Goal: Task Accomplishment & Management: Manage account settings

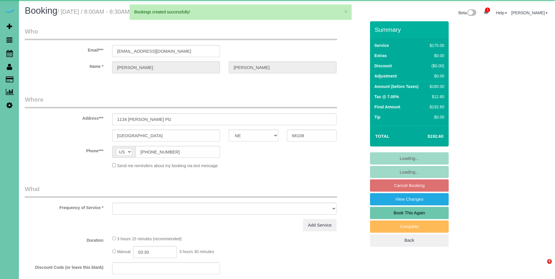
select select "NE"
select select "object:53681"
select select "string:fspay-a8e0f92b-dff0-4393-9680-7e7f1ab7f160"
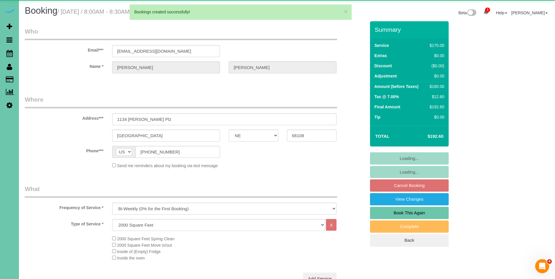
select select "object:53897"
select select "number:35"
select select "number:42"
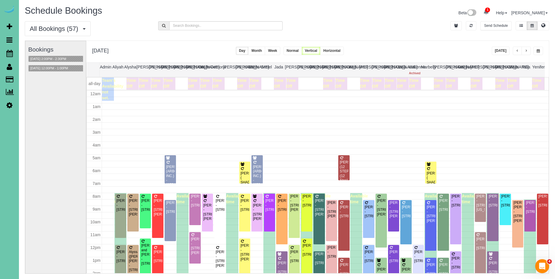
scroll to position [77, 0]
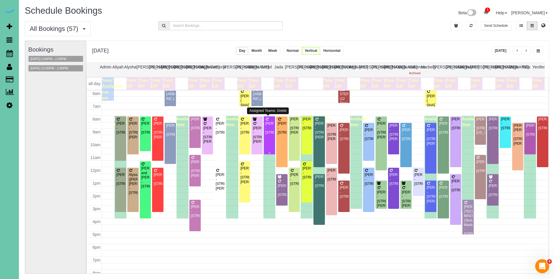
click at [267, 126] on div "Casey Hansen - 713 N 189th St, Elkhorn, NE 68022" at bounding box center [269, 128] width 9 height 13
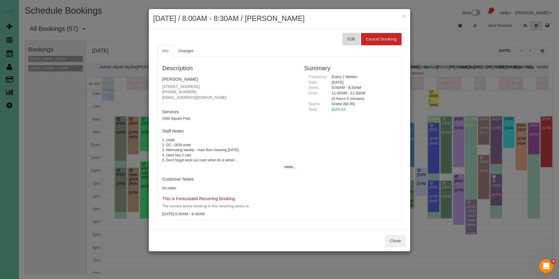
click at [349, 43] on button "Edit" at bounding box center [351, 39] width 17 height 12
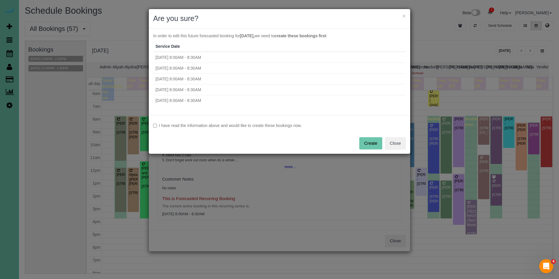
click at [182, 126] on label "I have read the information above and would like to create these bookings now." at bounding box center [279, 126] width 253 height 6
click at [369, 144] on button "Create" at bounding box center [371, 143] width 23 height 12
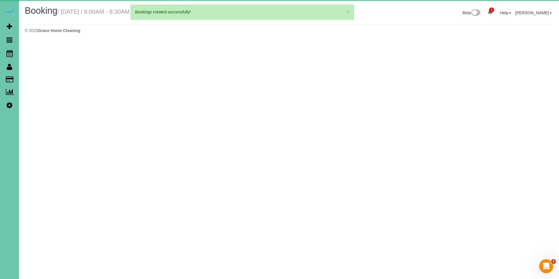
select select "NE"
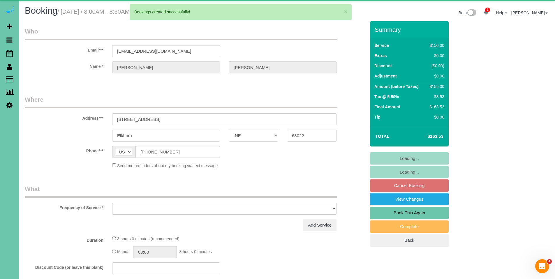
select select "object:55059"
select select "string:fspay-decb7669-775b-430b-a1fa-13d3f6dbe243"
select select "number:36"
select select "number:41"
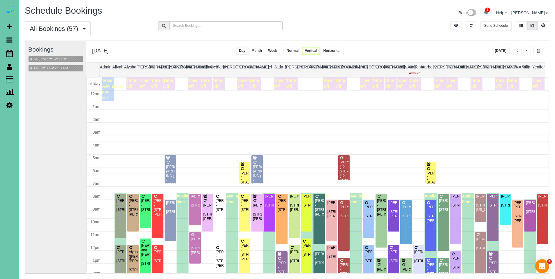
scroll to position [77, 0]
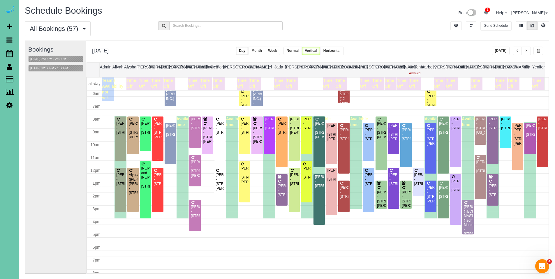
click at [155, 127] on div "Tressi Jungers - 112 Combs Rd, Bellevue, NE 68005" at bounding box center [157, 131] width 9 height 18
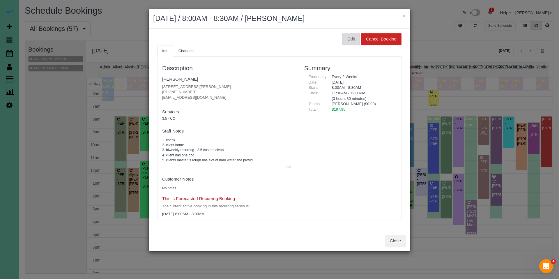
click at [353, 36] on button "Edit" at bounding box center [351, 39] width 17 height 12
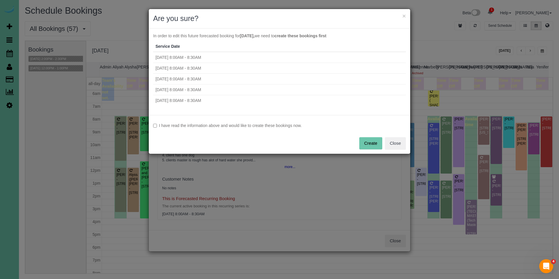
click at [210, 125] on label "I have read the information above and would like to create these bookings now." at bounding box center [279, 126] width 253 height 6
click at [373, 145] on button "Create" at bounding box center [371, 143] width 23 height 12
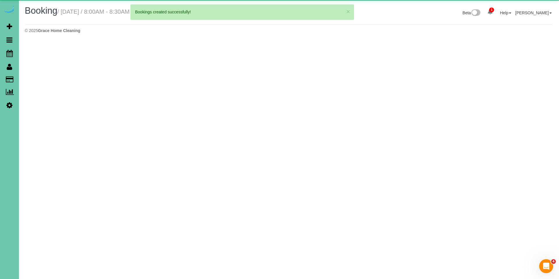
select select "NE"
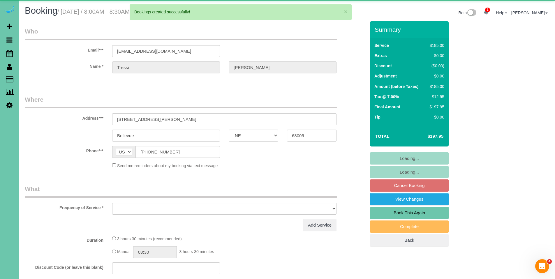
select select "object:56206"
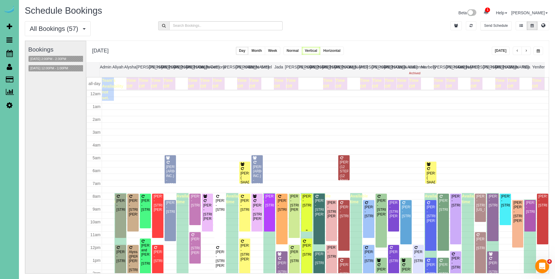
scroll to position [77, 0]
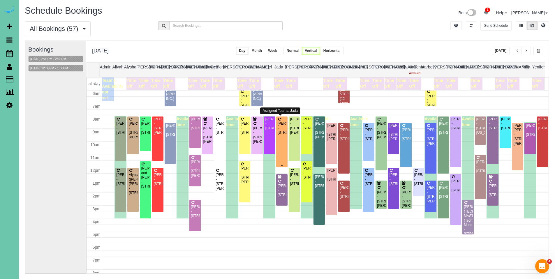
click at [279, 128] on div "Hannah Hornsby - 2711 Country Club Ave, Omaha, NE 68104" at bounding box center [281, 128] width 9 height 13
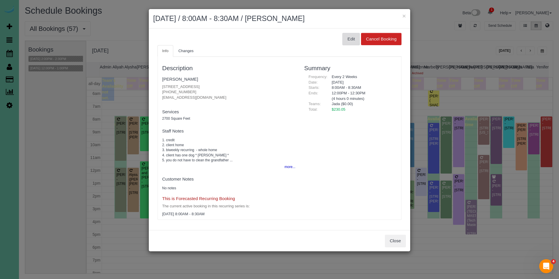
click at [350, 38] on button "Edit" at bounding box center [351, 39] width 17 height 12
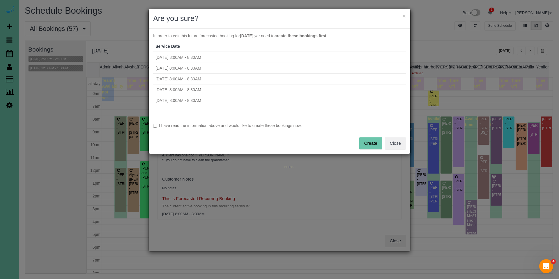
click at [235, 124] on label "I have read the information above and would like to create these bookings now." at bounding box center [279, 126] width 253 height 6
click at [371, 142] on button "Create" at bounding box center [371, 143] width 23 height 12
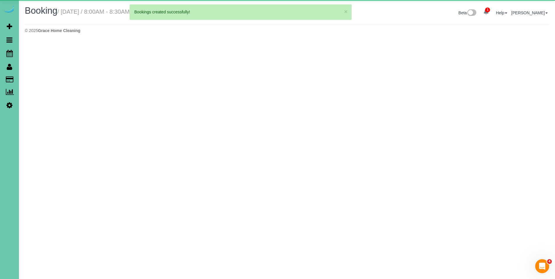
select select "NE"
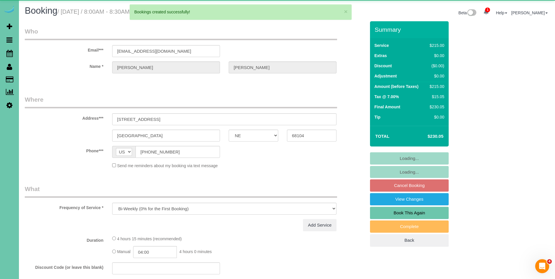
select select "object:57564"
select select "number:37"
select select "number:42"
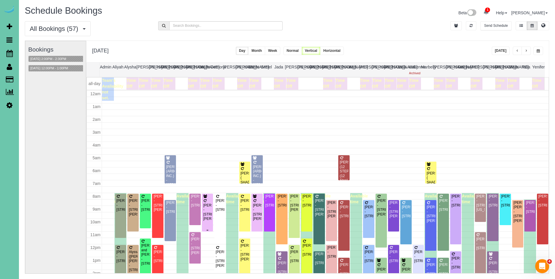
scroll to position [77, 0]
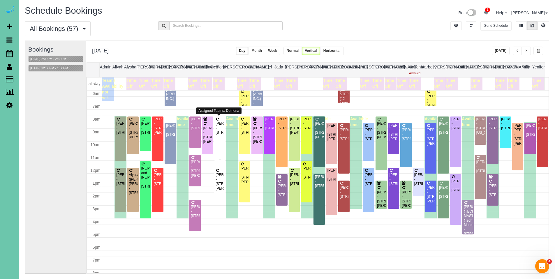
click at [220, 126] on div "Meg Cotton - 1208 N 54th St., Omaha, NE 68132" at bounding box center [219, 128] width 9 height 13
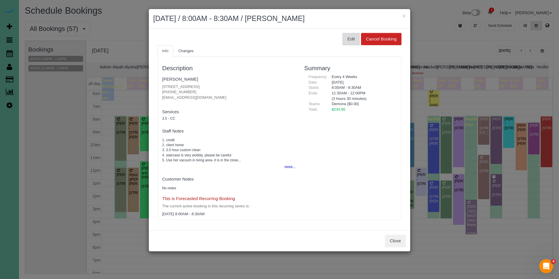
click at [349, 37] on button "Edit" at bounding box center [351, 39] width 17 height 12
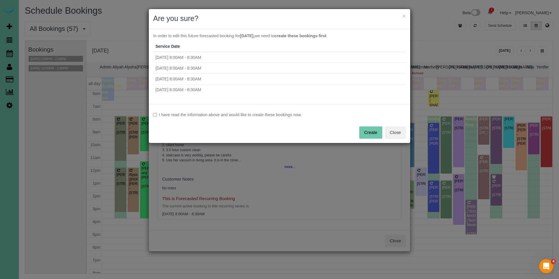
click at [220, 114] on label "I have read the information above and would like to create these bookings now." at bounding box center [279, 115] width 253 height 6
click at [366, 136] on button "Create" at bounding box center [371, 132] width 23 height 12
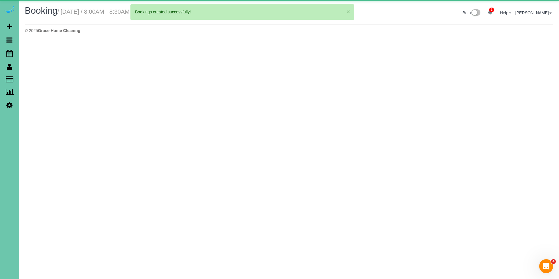
select select "NE"
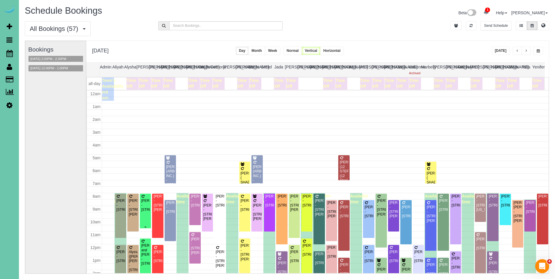
scroll to position [77, 0]
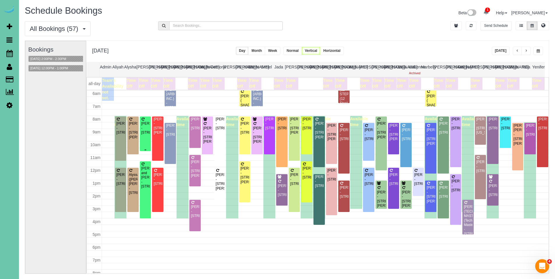
click at [149, 120] on div at bounding box center [145, 134] width 11 height 35
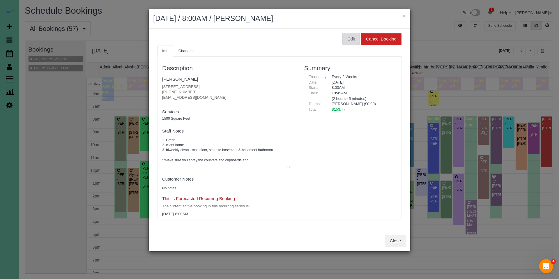
click at [351, 44] on button "Edit" at bounding box center [351, 39] width 17 height 12
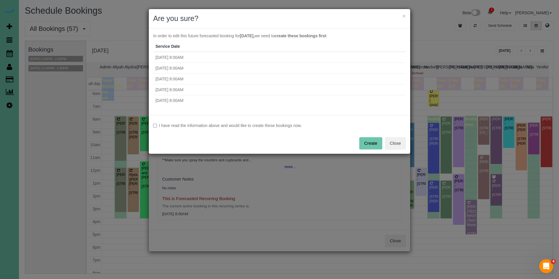
click at [174, 126] on label "I have read the information above and would like to create these bookings now." at bounding box center [279, 126] width 253 height 6
click at [371, 140] on button "Create" at bounding box center [371, 143] width 23 height 12
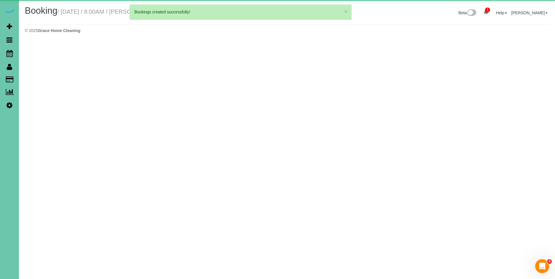
select select "NE"
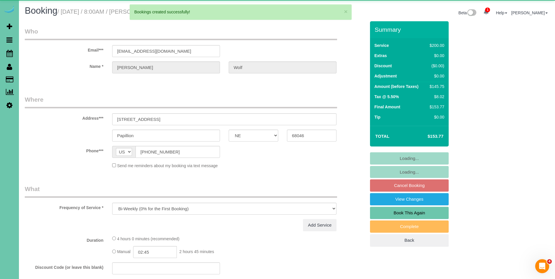
select select "object:59442"
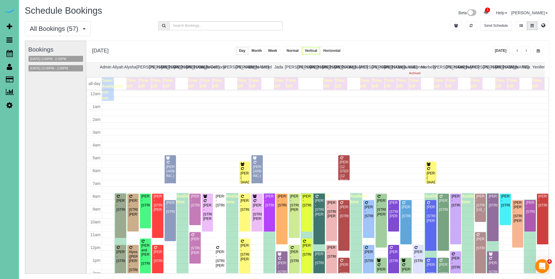
scroll to position [77, 0]
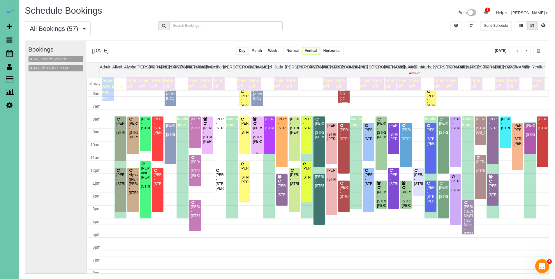
click at [255, 131] on div "Rebecca Saef - 13408 Burdette St, Omaha, NE 68164" at bounding box center [257, 135] width 9 height 18
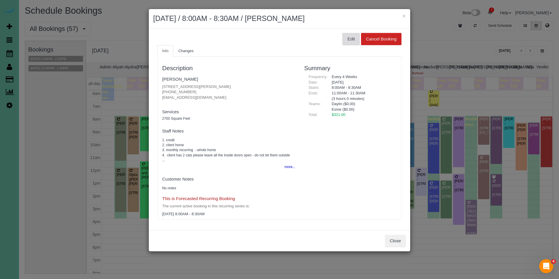
click at [352, 43] on button "Edit" at bounding box center [351, 39] width 17 height 12
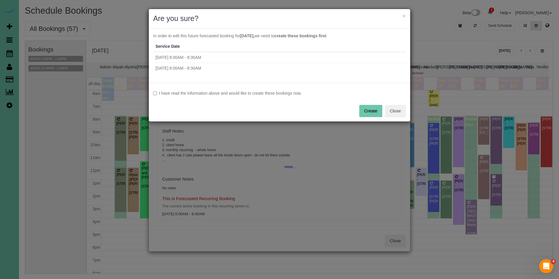
click at [239, 94] on label "I have read the information above and would like to create these bookings now." at bounding box center [279, 93] width 253 height 6
click at [367, 111] on button "Create" at bounding box center [371, 111] width 23 height 12
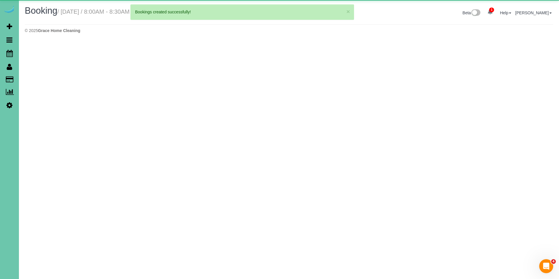
select select "NE"
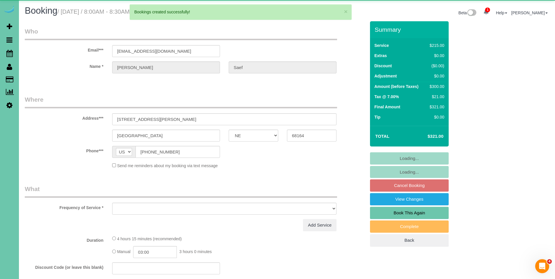
select select "object:60751"
select select "string:fspay-92da7946-7a65-428b-8dec-88f0fda15e32"
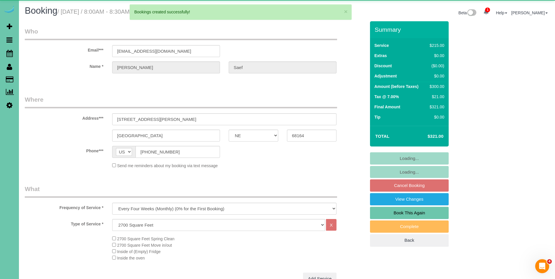
select select "object:61023"
select select "number:36"
select select "number:42"
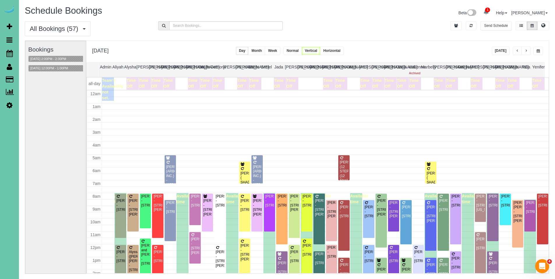
scroll to position [77, 0]
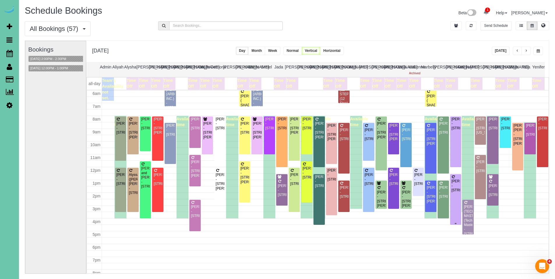
click at [456, 187] on div "Joy Willoughby - 7720 N 160th Circle, Bennington, NE 68007" at bounding box center [455, 185] width 9 height 13
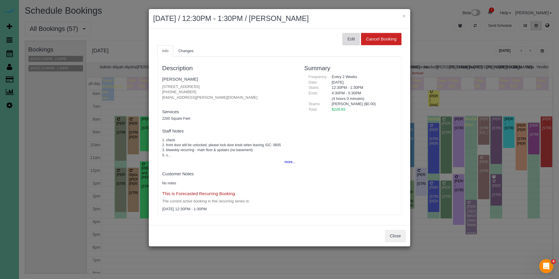
click at [352, 39] on button "Edit" at bounding box center [351, 39] width 17 height 12
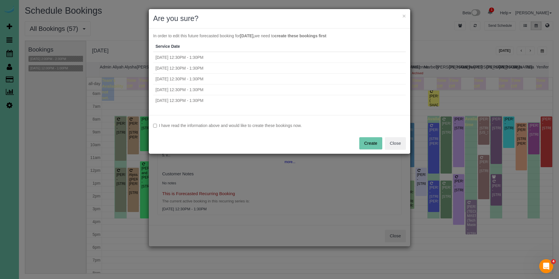
click at [203, 124] on label "I have read the information above and would like to create these bookings now." at bounding box center [279, 126] width 253 height 6
click at [368, 147] on button "Create" at bounding box center [371, 143] width 23 height 12
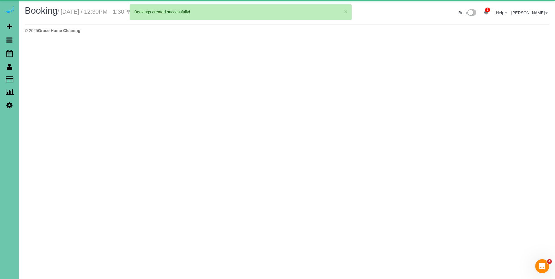
select select "NE"
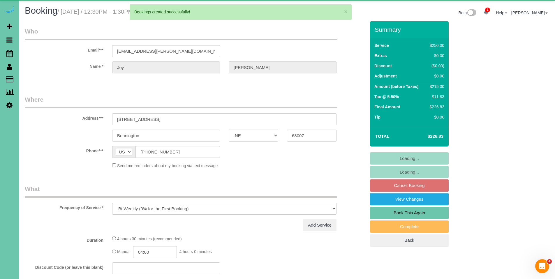
select select "object:62112"
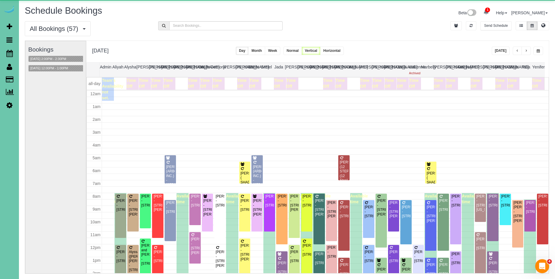
scroll to position [77, 0]
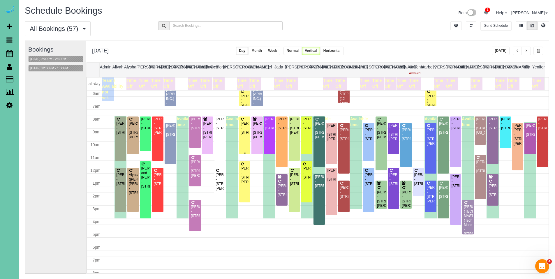
click at [243, 127] on div "Bob Rensing - 2515 S 105th Avenue, Omaha, NE 68124" at bounding box center [244, 128] width 9 height 13
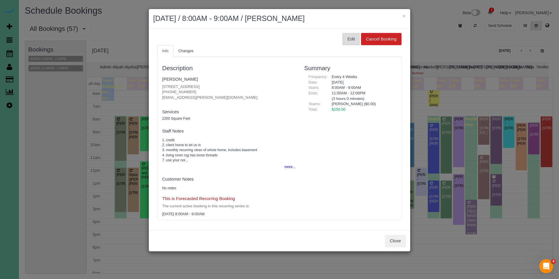
click at [348, 38] on button "Edit" at bounding box center [351, 39] width 17 height 12
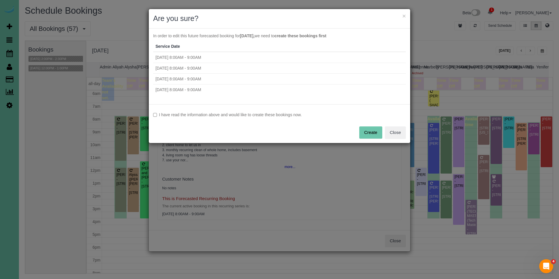
click at [214, 115] on label "I have read the information above and would like to create these bookings now." at bounding box center [279, 115] width 253 height 6
click at [364, 133] on button "Create" at bounding box center [371, 132] width 23 height 12
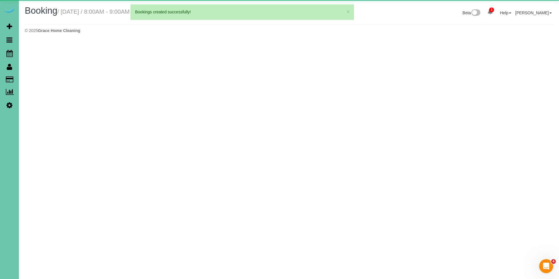
select select "NE"
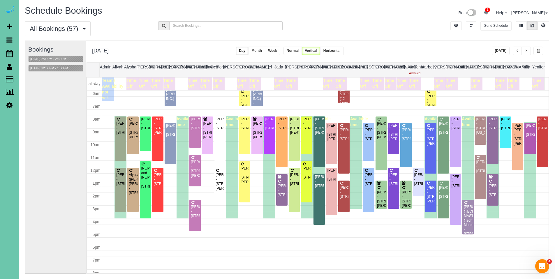
scroll to position [77, 0]
click at [128, 131] on div at bounding box center [132, 136] width 11 height 38
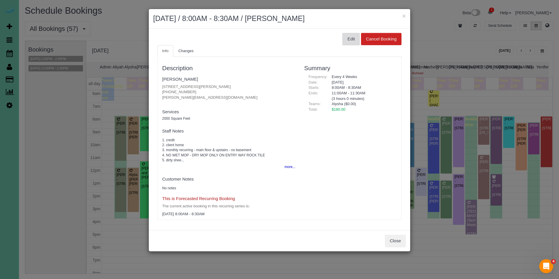
click at [351, 36] on button "Edit" at bounding box center [351, 39] width 17 height 12
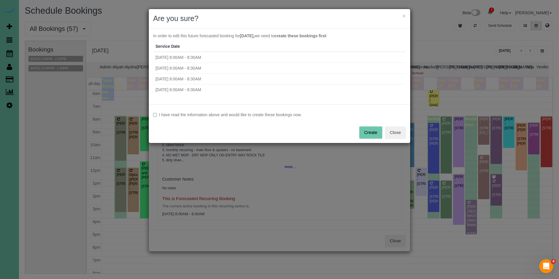
click at [190, 112] on label "I have read the information above and would like to create these bookings now." at bounding box center [279, 115] width 253 height 6
click at [372, 131] on button "Create" at bounding box center [371, 132] width 23 height 12
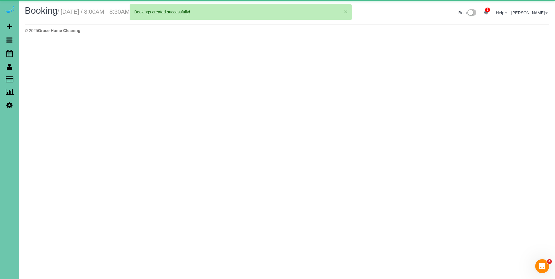
select select "NE"
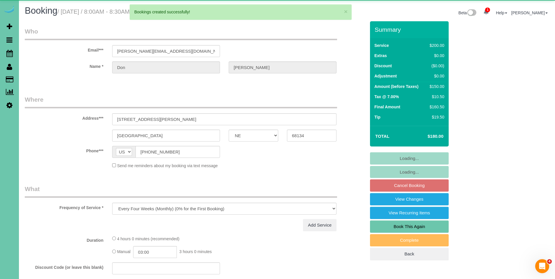
select select "object:64465"
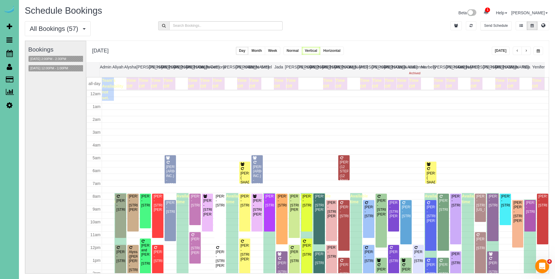
scroll to position [77, 0]
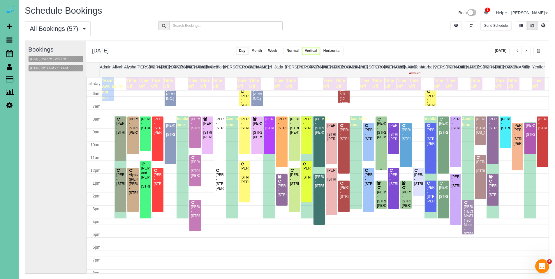
click at [381, 129] on div "Sandra Shen - 13304 Seward Street, Omaha, NE 68154" at bounding box center [381, 131] width 9 height 18
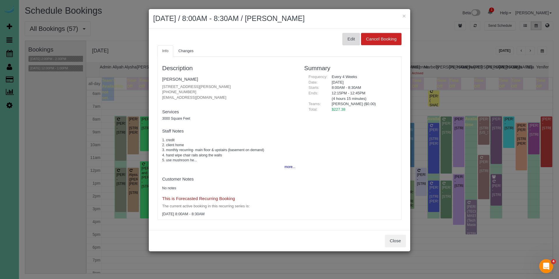
click at [353, 39] on button "Edit" at bounding box center [351, 39] width 17 height 12
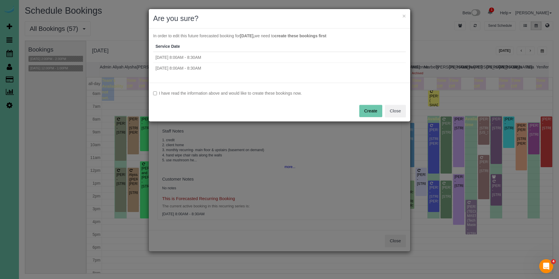
click at [217, 95] on label "I have read the information above and would like to create these bookings now." at bounding box center [279, 93] width 253 height 6
click at [365, 114] on button "Create" at bounding box center [371, 111] width 23 height 12
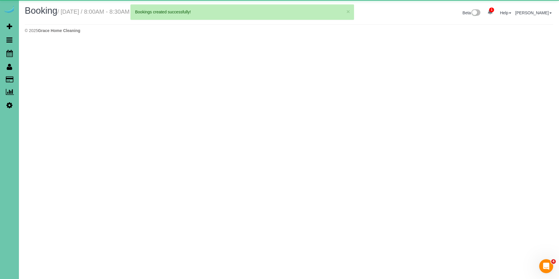
select select "NE"
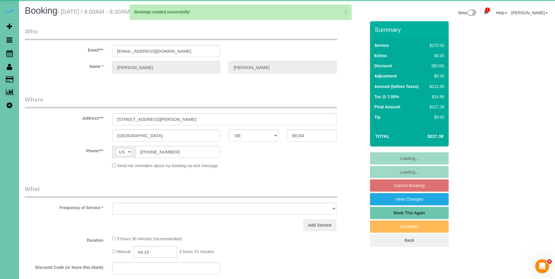
select select "object:65573"
select select "string:fspay-6f4524b3-163c-44a9-8990-2f2627b0bdbc"
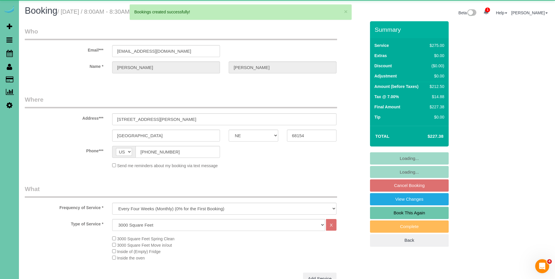
select select "object:65843"
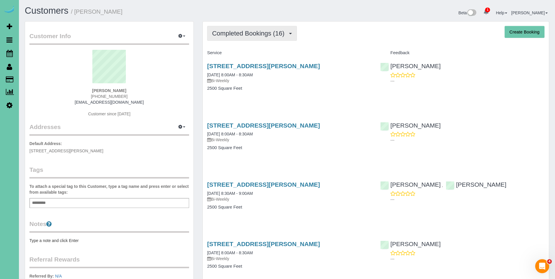
click at [237, 40] on button "Completed Bookings (16)" at bounding box center [252, 33] width 90 height 15
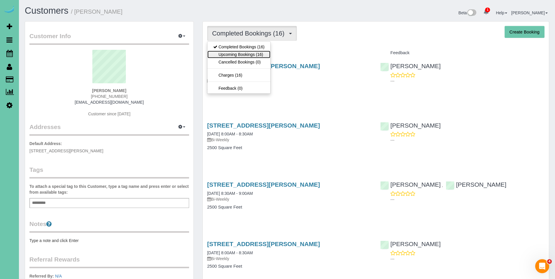
click at [236, 53] on link "Upcoming Bookings (16)" at bounding box center [238, 55] width 63 height 8
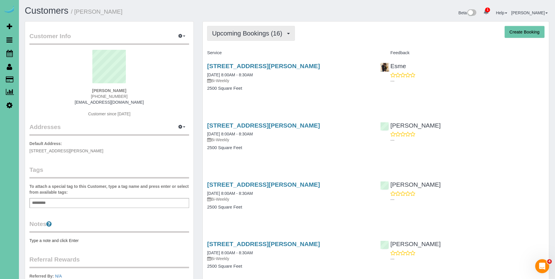
click at [243, 30] on span "Upcoming Bookings (16)" at bounding box center [248, 33] width 73 height 7
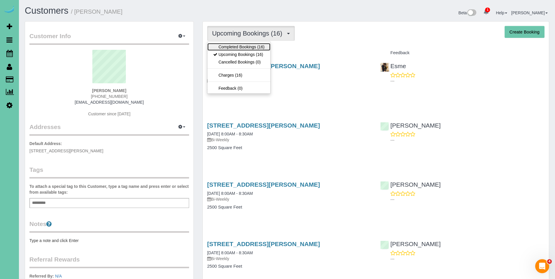
click at [243, 46] on link "Completed Bookings (16)" at bounding box center [238, 47] width 63 height 8
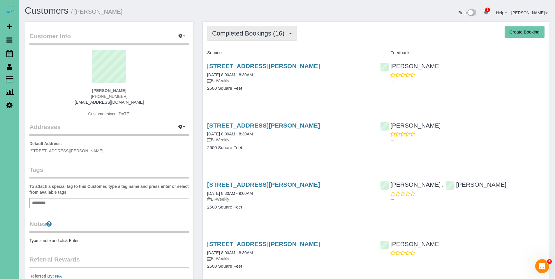
click at [260, 34] on span "Completed Bookings (16)" at bounding box center [249, 33] width 75 height 7
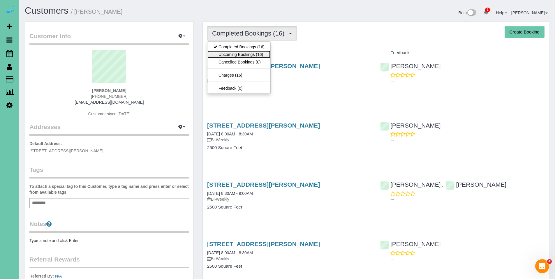
click at [249, 52] on link "Upcoming Bookings (16)" at bounding box center [238, 55] width 63 height 8
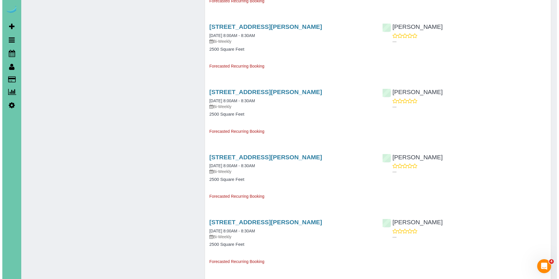
scroll to position [542, 0]
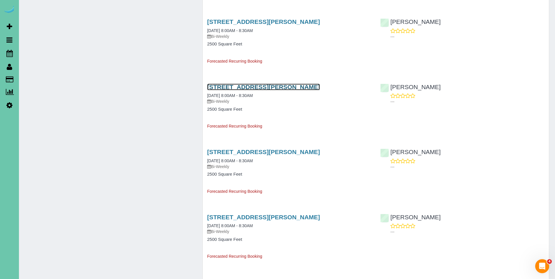
click at [251, 89] on link "18701 Larimore St, Elkhorn, NE 68022" at bounding box center [263, 87] width 113 height 7
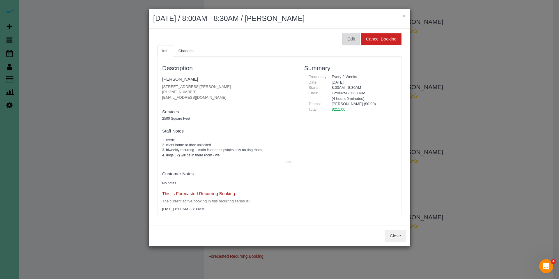
click at [352, 38] on button "Edit" at bounding box center [351, 39] width 17 height 12
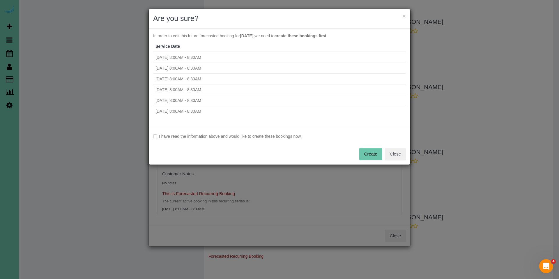
click at [221, 135] on label "I have read the information above and would like to create these bookings now." at bounding box center [279, 136] width 253 height 6
click at [379, 159] on button "Create" at bounding box center [371, 154] width 23 height 12
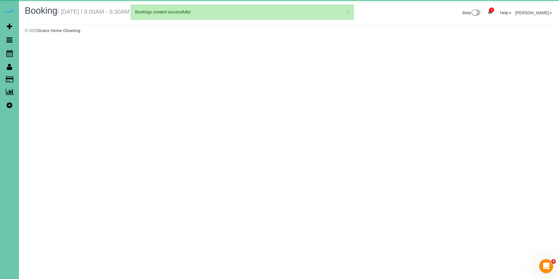
select select "NE"
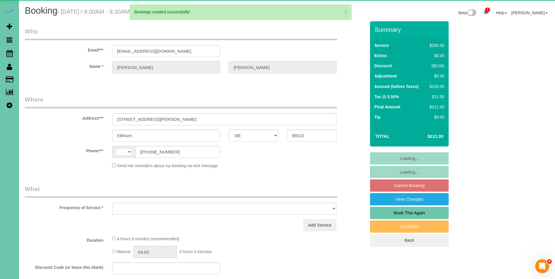
select select "string:[GEOGRAPHIC_DATA]"
select select "object:3374"
select select "string:fspay-f7aee018-8c4d-4c40-92f2-bc6b5f246b6c"
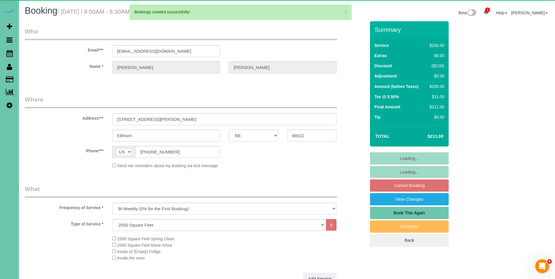
select select "object:3629"
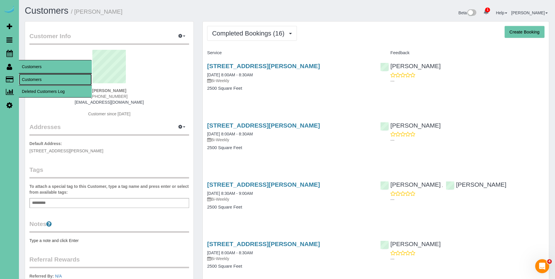
click at [38, 77] on link "Customers" at bounding box center [55, 80] width 73 height 12
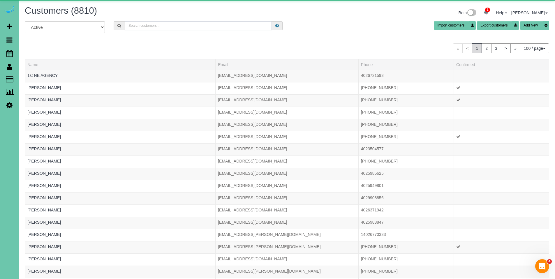
click at [207, 22] on input "text" at bounding box center [198, 25] width 147 height 9
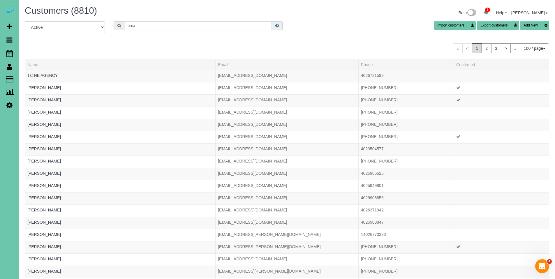
type input "inna rob"
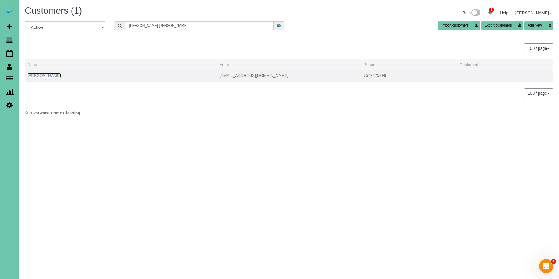
click at [40, 75] on link "Inna Robinson" at bounding box center [44, 75] width 34 height 5
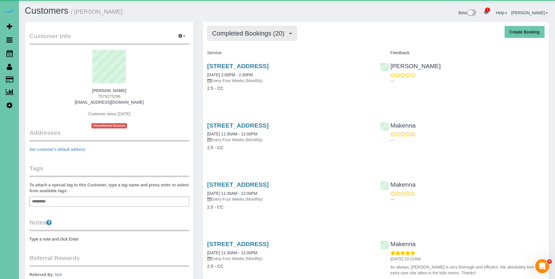
click at [244, 36] on span "Completed Bookings (20)" at bounding box center [249, 33] width 75 height 7
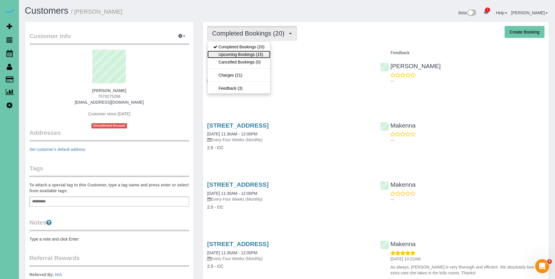
click at [244, 57] on link "Upcoming Bookings (15)" at bounding box center [238, 55] width 63 height 8
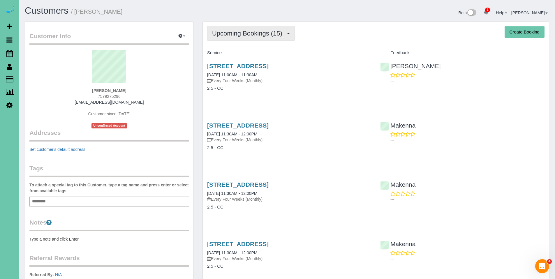
click at [242, 36] on span "Upcoming Bookings (15)" at bounding box center [248, 33] width 73 height 7
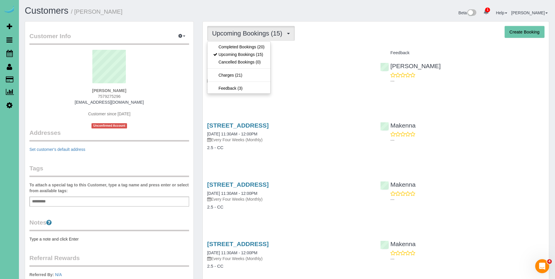
click at [339, 50] on h4 "Service" at bounding box center [289, 52] width 164 height 5
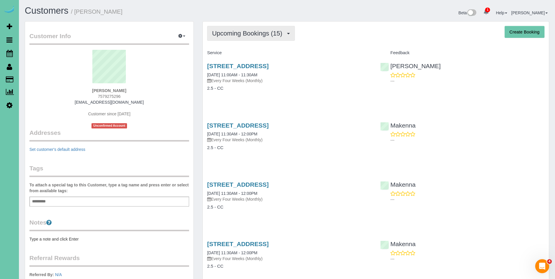
click at [240, 36] on span "Upcoming Bookings (15)" at bounding box center [248, 33] width 73 height 7
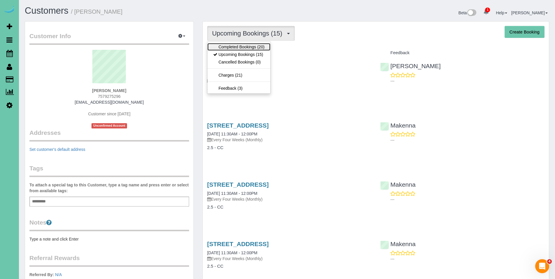
click at [239, 44] on link "Completed Bookings (20)" at bounding box center [238, 47] width 63 height 8
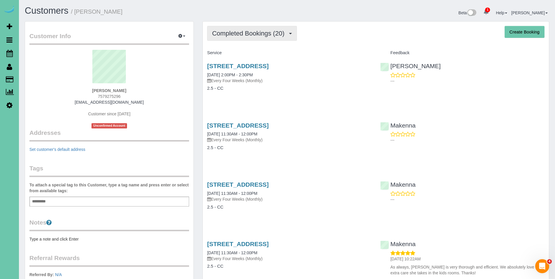
click at [250, 36] on span "Completed Bookings (20)" at bounding box center [249, 33] width 75 height 7
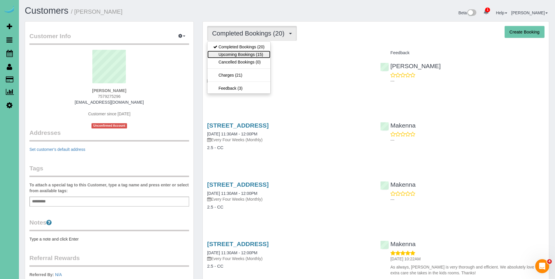
click at [243, 54] on link "Upcoming Bookings (15)" at bounding box center [238, 55] width 63 height 8
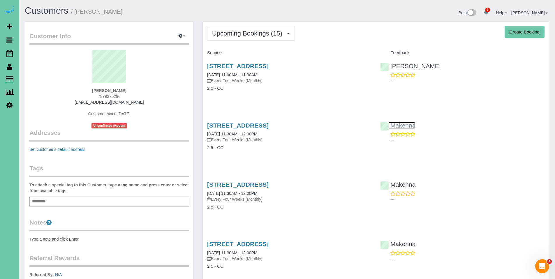
click at [402, 127] on link "Makenna" at bounding box center [397, 125] width 35 height 7
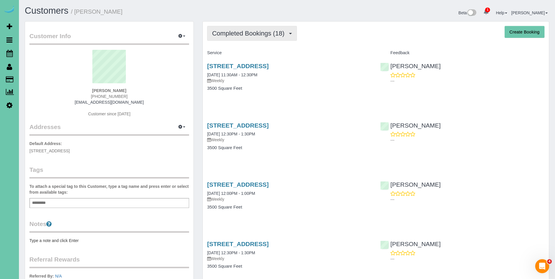
click at [242, 36] on span "Completed Bookings (18)" at bounding box center [249, 33] width 75 height 7
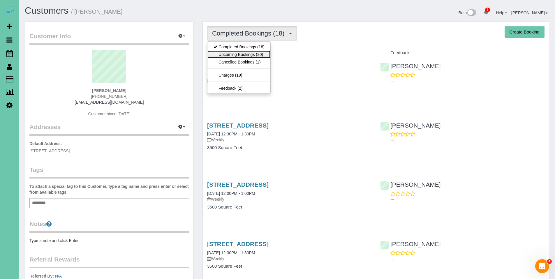
click at [237, 52] on link "Upcoming Bookings (30)" at bounding box center [238, 55] width 63 height 8
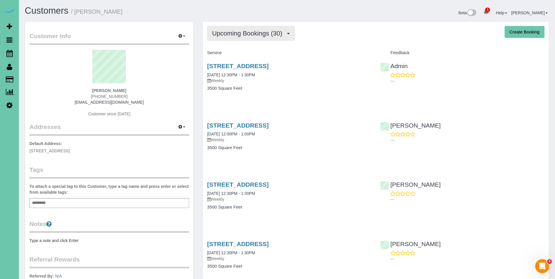
click at [242, 40] on button "Upcoming Bookings (30)" at bounding box center [251, 33] width 88 height 15
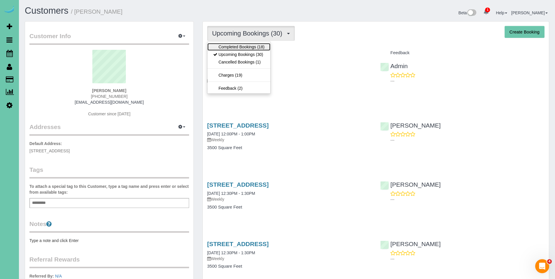
click at [242, 45] on link "Completed Bookings (18)" at bounding box center [238, 47] width 63 height 8
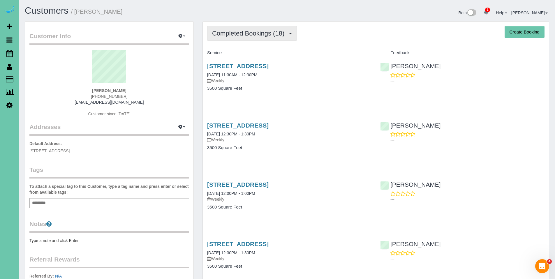
click at [249, 34] on span "Completed Bookings (18)" at bounding box center [249, 33] width 75 height 7
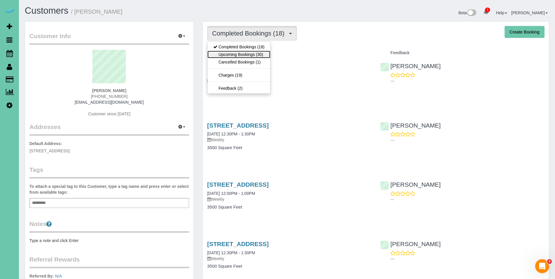
click at [245, 52] on link "Upcoming Bookings (30)" at bounding box center [238, 55] width 63 height 8
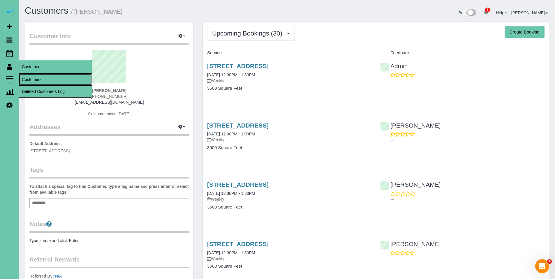
click at [33, 78] on link "Customers" at bounding box center [55, 80] width 73 height 12
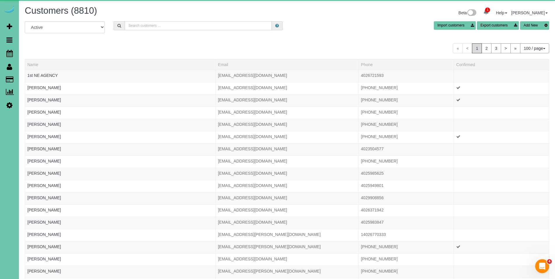
click at [208, 27] on input "text" at bounding box center [198, 25] width 147 height 9
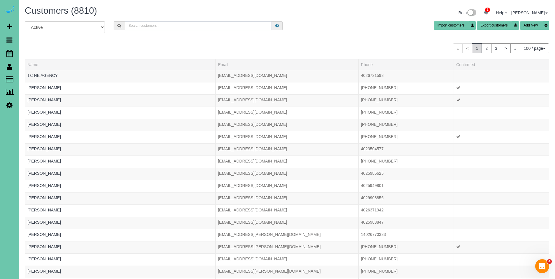
click at [187, 26] on input "text" at bounding box center [198, 25] width 147 height 9
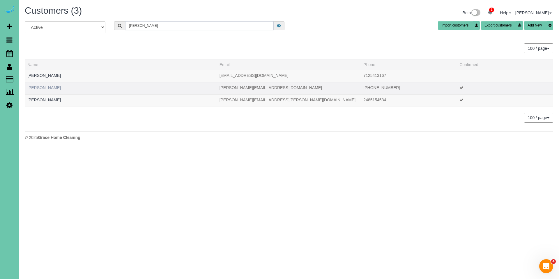
type input "Chris b"
click at [46, 86] on link "Chris Biermann" at bounding box center [44, 87] width 34 height 5
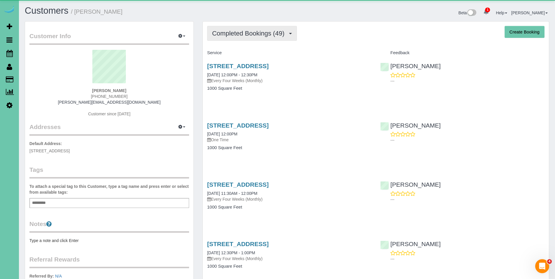
click at [244, 34] on span "Completed Bookings (49)" at bounding box center [249, 33] width 75 height 7
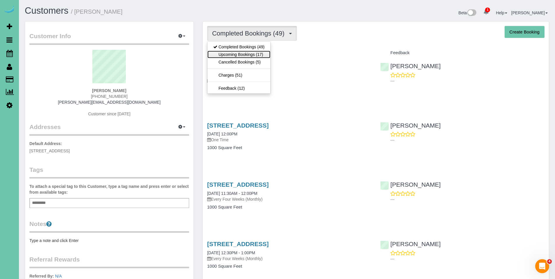
click at [235, 54] on link "Upcoming Bookings (17)" at bounding box center [238, 55] width 63 height 8
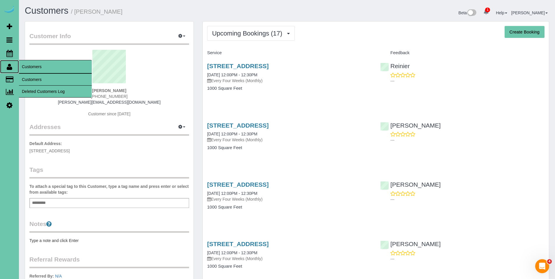
click at [9, 67] on icon at bounding box center [10, 66] width 6 height 7
click at [32, 77] on link "Customers" at bounding box center [55, 80] width 73 height 12
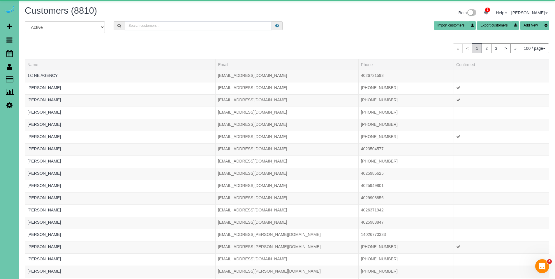
click at [171, 25] on input "text" at bounding box center [198, 25] width 147 height 9
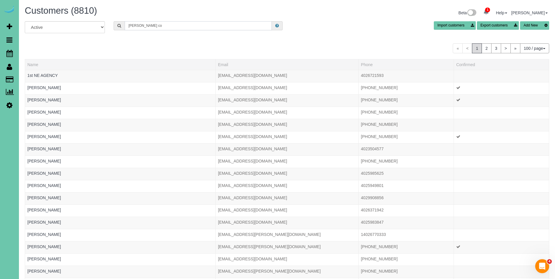
type input "ellen cook"
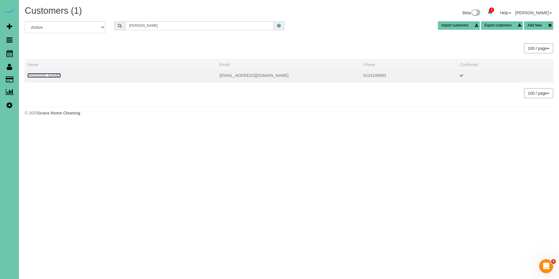
click at [41, 77] on link "Ellen Cook" at bounding box center [44, 75] width 34 height 5
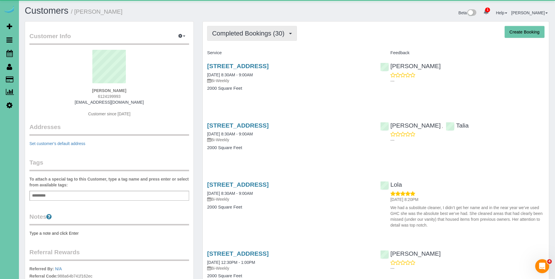
click at [258, 31] on span "Completed Bookings (30)" at bounding box center [249, 33] width 75 height 7
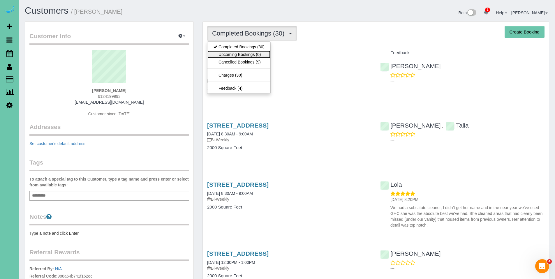
click at [237, 53] on link "Upcoming Bookings (0)" at bounding box center [238, 55] width 63 height 8
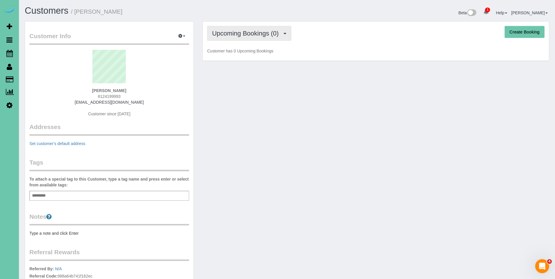
click at [244, 35] on span "Upcoming Bookings (0)" at bounding box center [247, 33] width 70 height 7
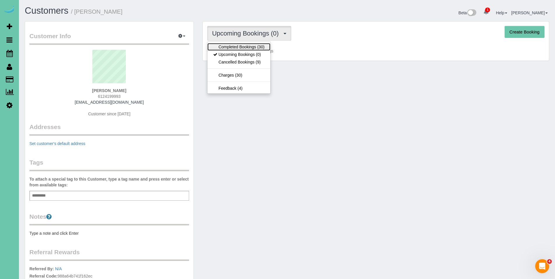
click at [243, 45] on link "Completed Bookings (30)" at bounding box center [238, 47] width 63 height 8
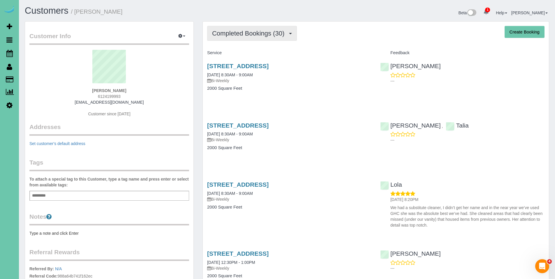
click at [243, 37] on button "Completed Bookings (30)" at bounding box center [252, 33] width 90 height 15
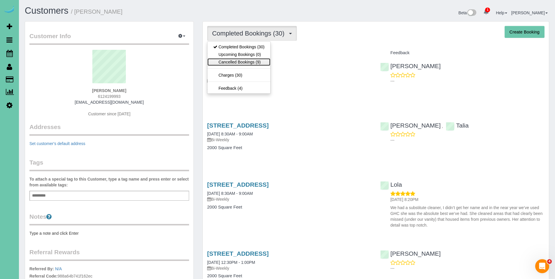
click at [241, 60] on link "Cancelled Bookings (9)" at bounding box center [238, 62] width 63 height 8
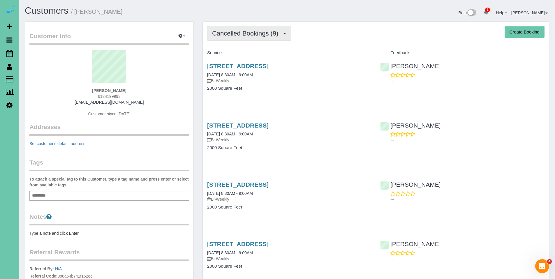
click at [239, 30] on span "Cancelled Bookings (9)" at bounding box center [246, 33] width 69 height 7
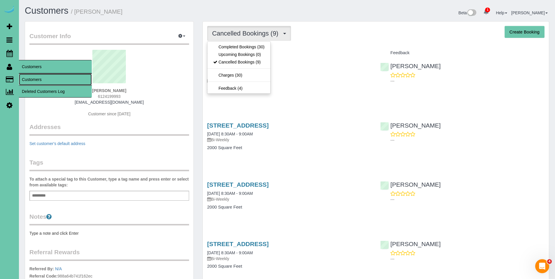
click at [29, 76] on link "Customers" at bounding box center [55, 80] width 73 height 12
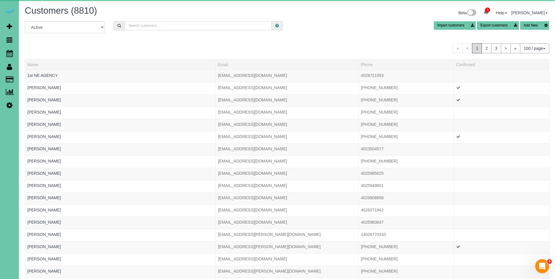
click at [168, 25] on input "text" at bounding box center [198, 25] width 147 height 9
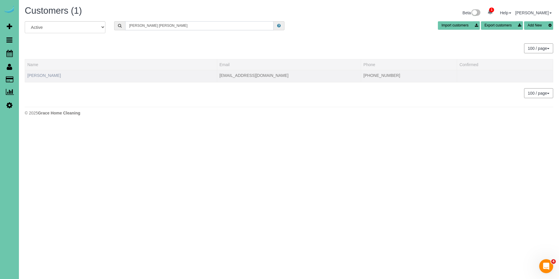
type input "jodie ra"
click at [44, 77] on link "Jodie Raike" at bounding box center [44, 75] width 34 height 5
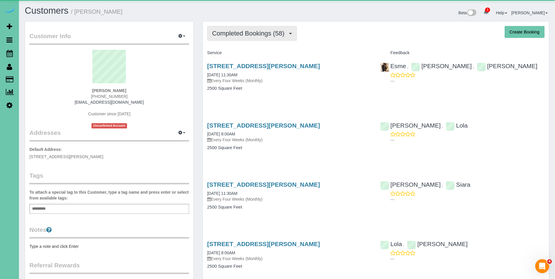
click at [248, 34] on span "Completed Bookings (58)" at bounding box center [249, 33] width 75 height 7
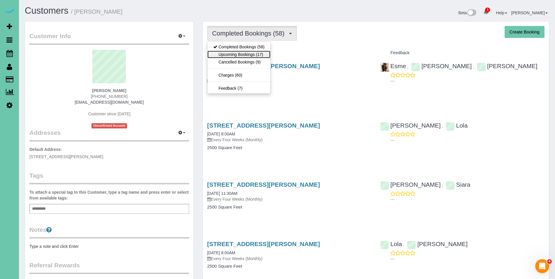
click at [240, 56] on link "Upcoming Bookings (17)" at bounding box center [238, 55] width 63 height 8
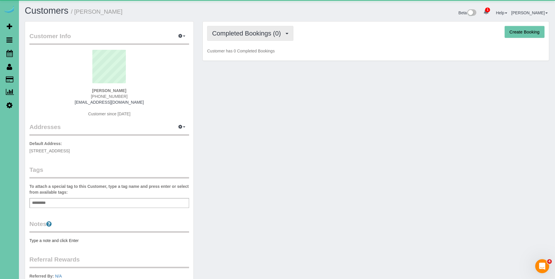
click at [251, 35] on span "Completed Bookings (0)" at bounding box center [248, 33] width 72 height 7
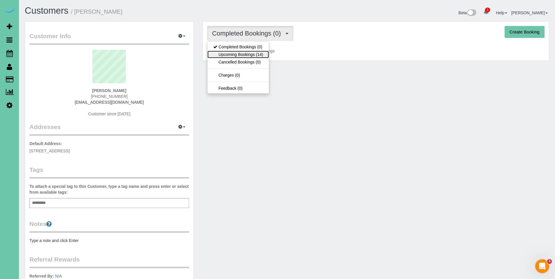
click at [244, 52] on link "Upcoming Bookings (14)" at bounding box center [237, 55] width 61 height 8
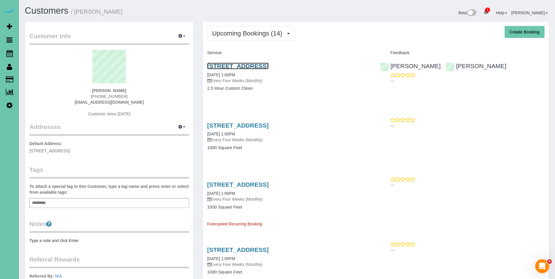
click at [240, 67] on link "726 N 91st Plaza, Apt#402, Omaha, NE 68114" at bounding box center [237, 66] width 61 height 7
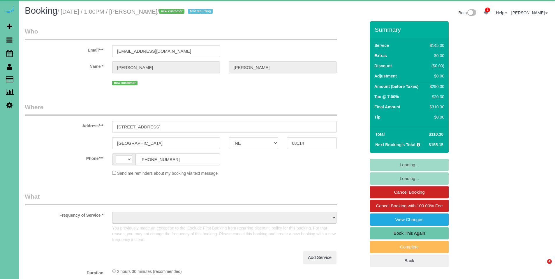
select select "NE"
select select "string:[GEOGRAPHIC_DATA]"
select select "object:658"
select select "number:35"
select select "number:41"
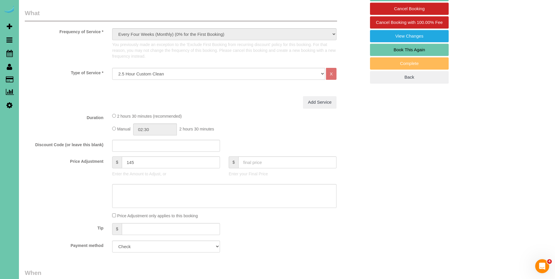
scroll to position [191, 0]
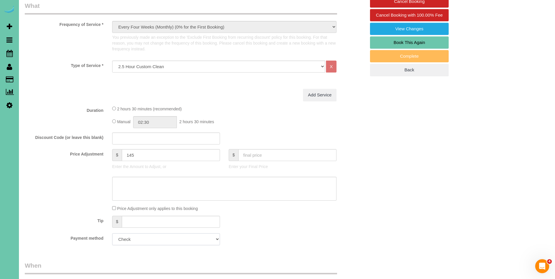
click at [179, 239] on select "Add Credit Card Cash Check Paypal" at bounding box center [166, 239] width 108 height 12
select select "string:fspay"
click at [112, 233] on select "Add Credit Card Cash Check Paypal" at bounding box center [166, 239] width 108 height 12
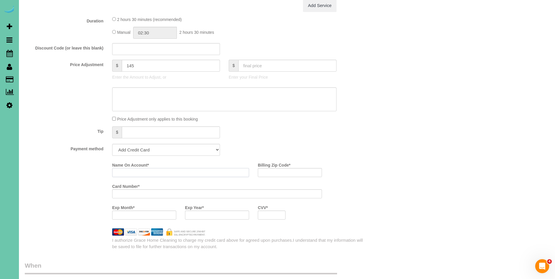
click at [193, 173] on input "Name On Account *" at bounding box center [180, 172] width 137 height 9
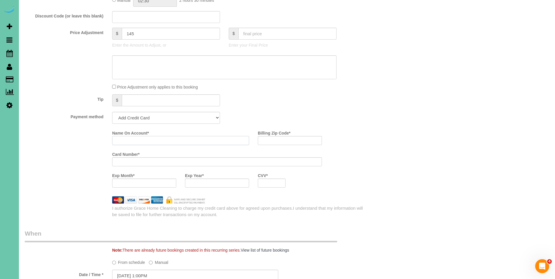
scroll to position [258, 0]
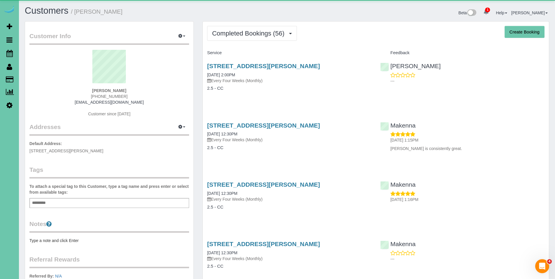
scroll to position [1572, 555]
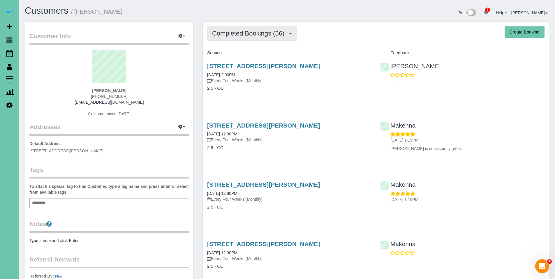
click at [240, 36] on span "Completed Bookings (56)" at bounding box center [249, 33] width 75 height 7
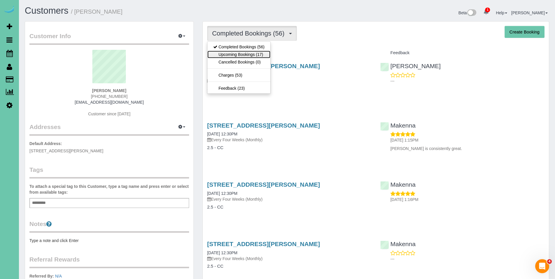
click at [239, 54] on link "Upcoming Bookings (17)" at bounding box center [238, 55] width 63 height 8
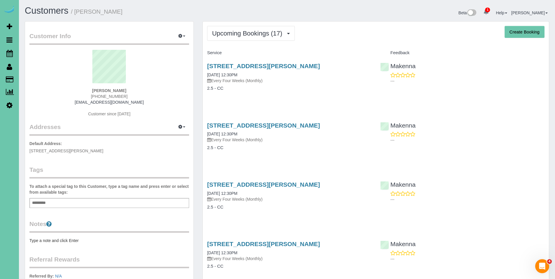
scroll to position [1167, 555]
click at [237, 31] on span "Upcoming Bookings (17)" at bounding box center [248, 33] width 73 height 7
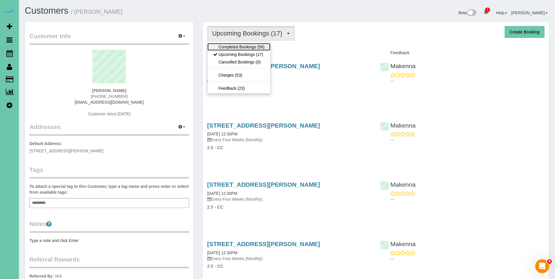
click at [237, 45] on link "Completed Bookings (56)" at bounding box center [238, 47] width 63 height 8
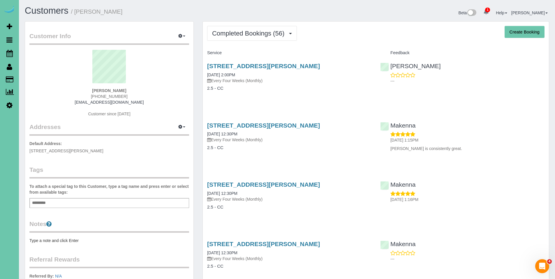
scroll to position [1572, 555]
click at [244, 36] on span "Completed Bookings (56)" at bounding box center [249, 33] width 75 height 7
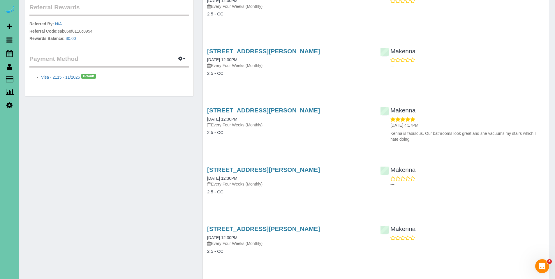
scroll to position [0, 0]
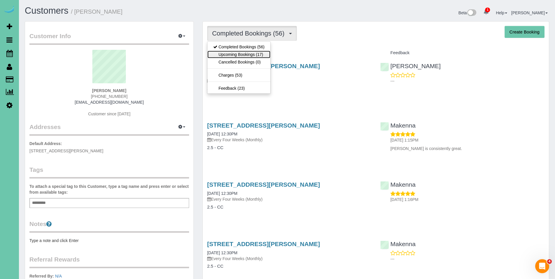
click at [237, 55] on link "Upcoming Bookings (17)" at bounding box center [238, 55] width 63 height 8
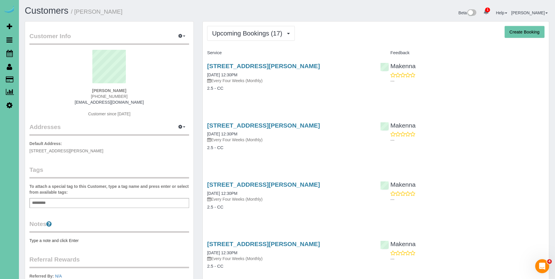
scroll to position [1167, 555]
click at [400, 64] on link "Makenna" at bounding box center [397, 66] width 35 height 7
click at [404, 68] on link "Makenna" at bounding box center [397, 66] width 35 height 7
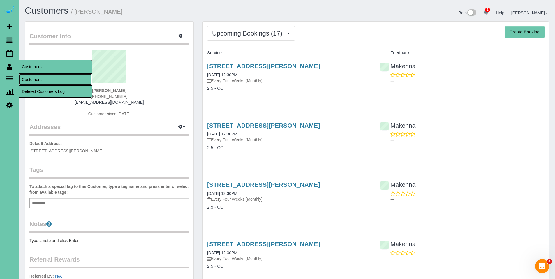
click at [30, 77] on link "Customers" at bounding box center [55, 80] width 73 height 12
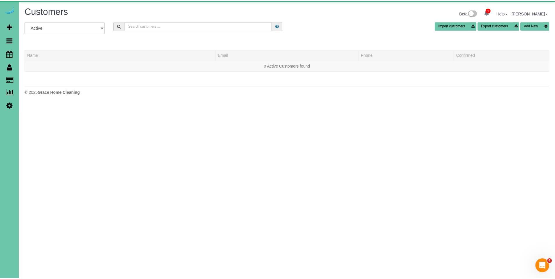
scroll to position [123, 559]
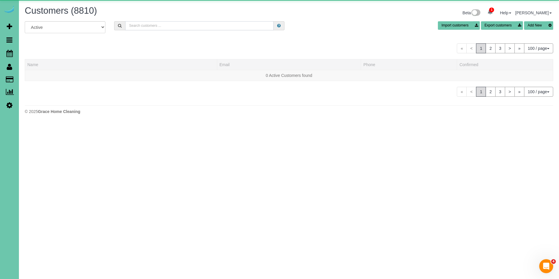
click at [173, 27] on input "text" at bounding box center [199, 25] width 149 height 9
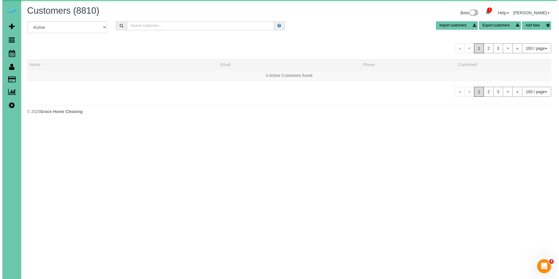
scroll to position [1336, 555]
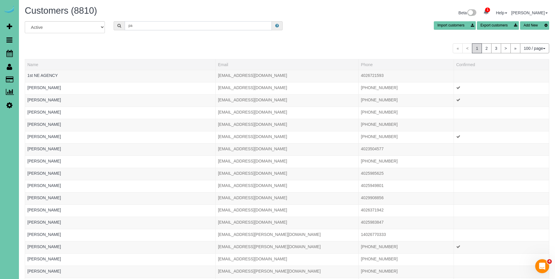
type input "p"
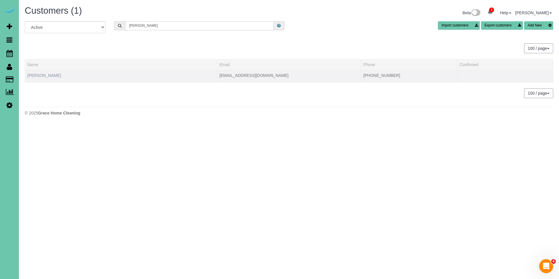
type input "brownlee"
click at [43, 77] on link "Patti Brownlee" at bounding box center [44, 75] width 34 height 5
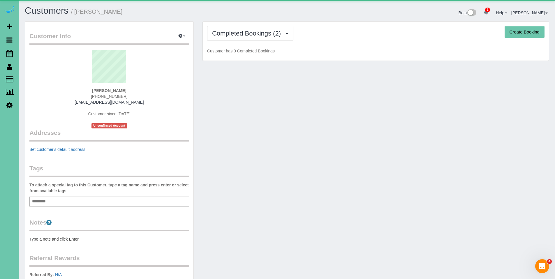
scroll to position [381, 555]
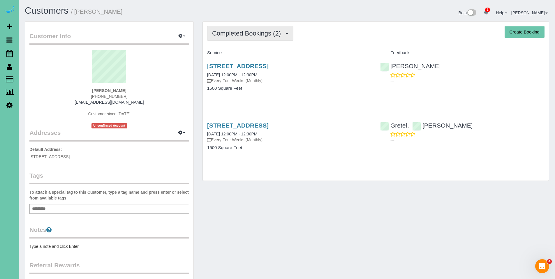
click at [235, 32] on span "Completed Bookings (2)" at bounding box center [248, 33] width 72 height 7
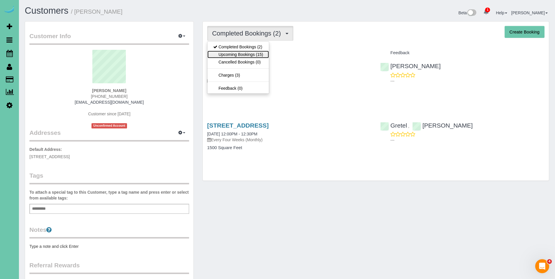
click at [233, 53] on link "Upcoming Bookings (15)" at bounding box center [237, 55] width 61 height 8
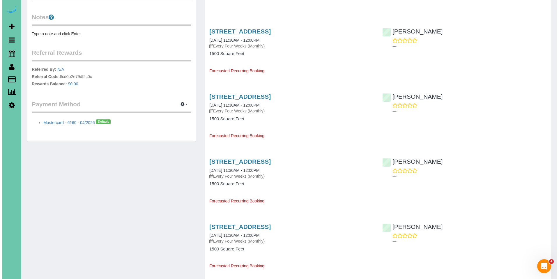
scroll to position [214, 0]
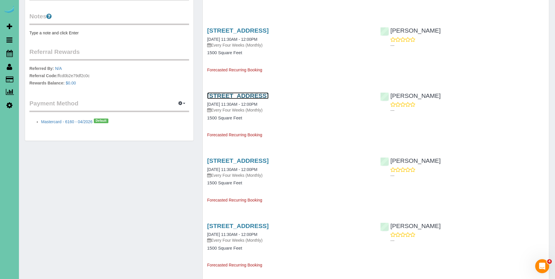
click at [241, 98] on link "5014 S 178th St, Omaha, NE 68135" at bounding box center [237, 95] width 61 height 7
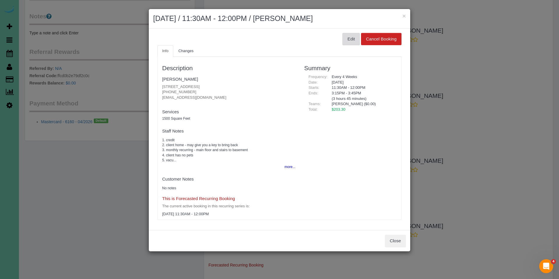
click at [351, 40] on button "Edit" at bounding box center [351, 39] width 17 height 12
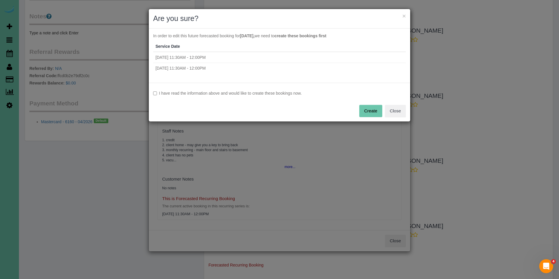
click at [198, 93] on label "I have read the information above and would like to create these bookings now." at bounding box center [279, 93] width 253 height 6
click at [373, 112] on button "Create" at bounding box center [371, 111] width 23 height 12
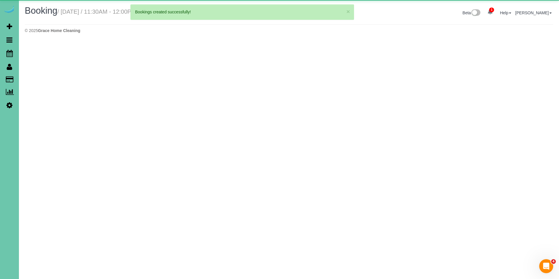
scroll to position [42, 559]
select select "NE"
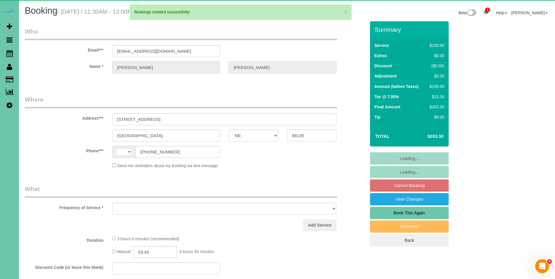
scroll to position [722, 555]
select select "string:US"
select select "object:6385"
select select "string:fspay-a8e733f4-45ae-4cfb-88d7-692f54a36d6c"
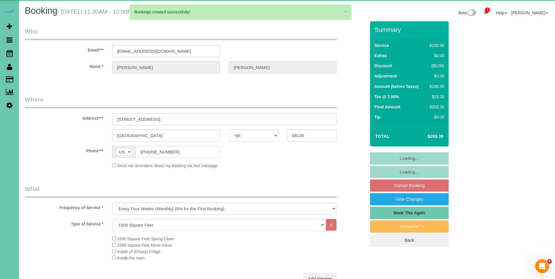
select select "object:6418"
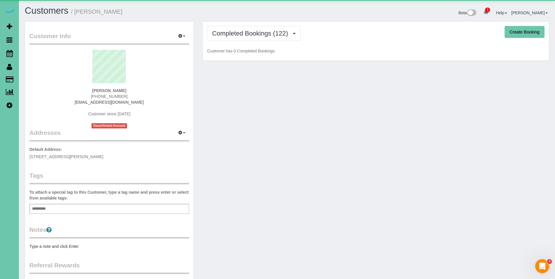
scroll to position [1572, 555]
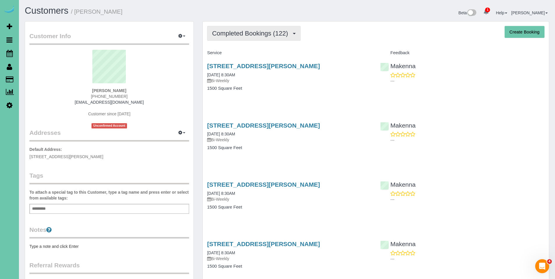
click at [251, 34] on span "Completed Bookings (122)" at bounding box center [251, 33] width 79 height 7
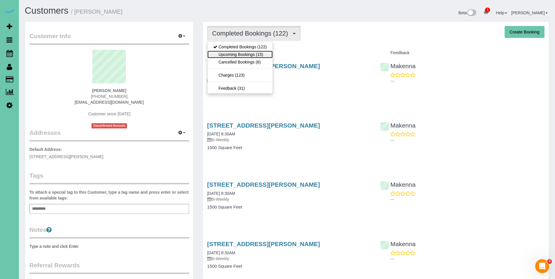
click at [244, 54] on link "Upcoming Bookings (15)" at bounding box center [239, 55] width 65 height 8
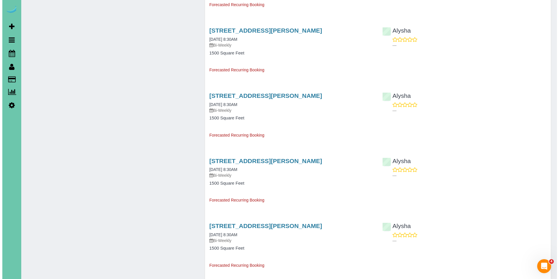
scroll to position [497, 0]
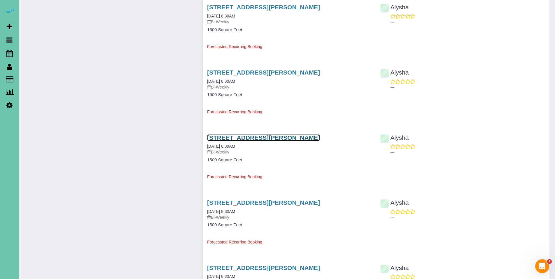
click at [261, 139] on link "[STREET_ADDRESS][PERSON_NAME]" at bounding box center [263, 137] width 113 height 7
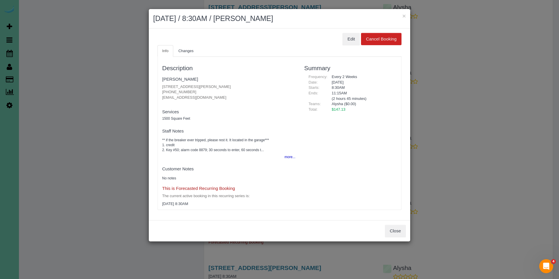
scroll to position [1048, 559]
click at [353, 37] on button "Edit" at bounding box center [351, 39] width 17 height 12
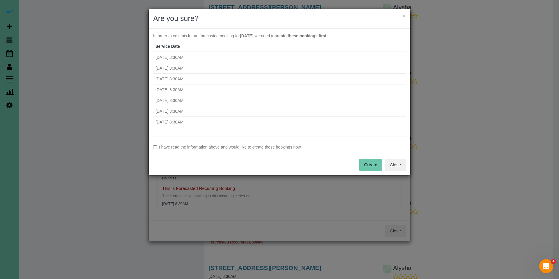
click at [237, 147] on label "I have read the information above and would like to create these bookings now." at bounding box center [279, 147] width 253 height 6
click at [367, 163] on button "Create" at bounding box center [371, 165] width 23 height 12
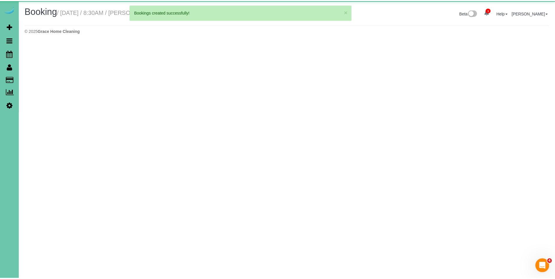
scroll to position [29097, 28580]
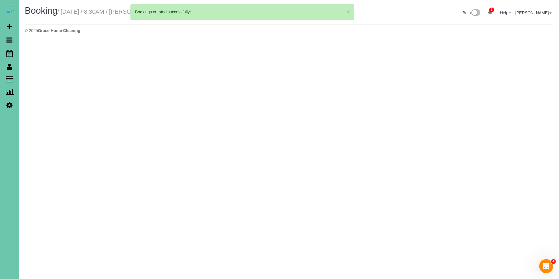
select select "NE"
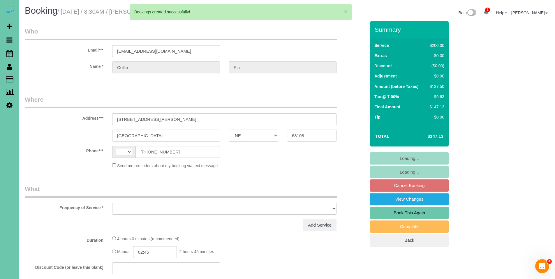
scroll to position [28381, 28584]
select select "string:US"
select select "object:3591"
select select "string:fspay-d3c0265a-05b7-4355-aa30-891d40514966"
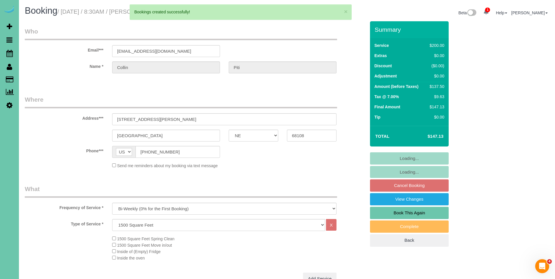
scroll to position [867, 555]
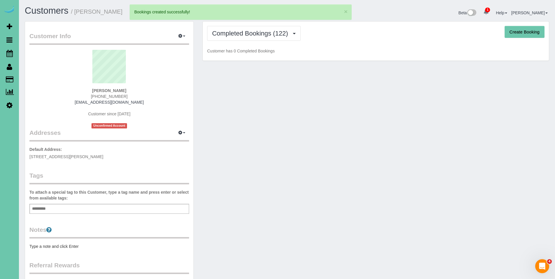
scroll to position [1572, 555]
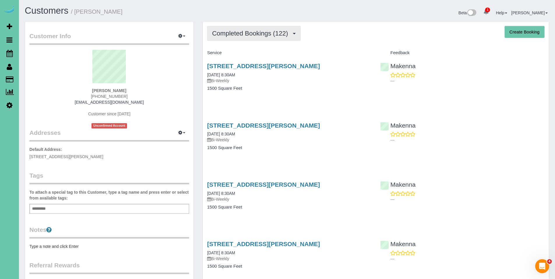
click at [252, 31] on span "Completed Bookings (122)" at bounding box center [251, 33] width 79 height 7
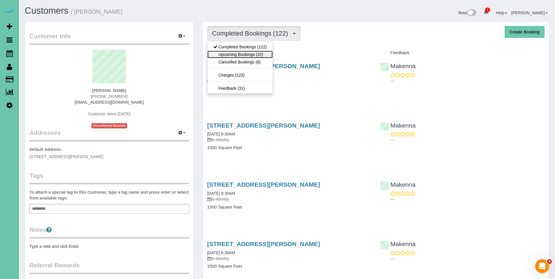
click at [243, 55] on link "Upcoming Bookings (22)" at bounding box center [239, 55] width 65 height 8
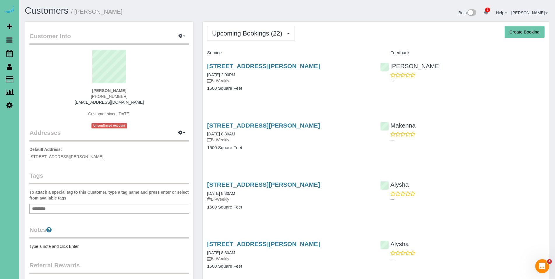
scroll to position [1464, 555]
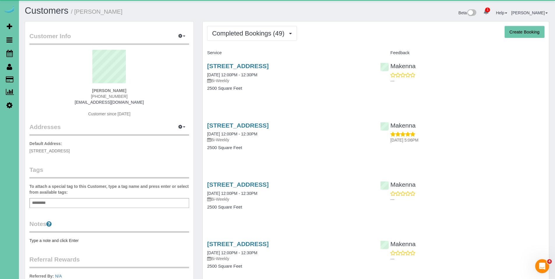
scroll to position [1572, 555]
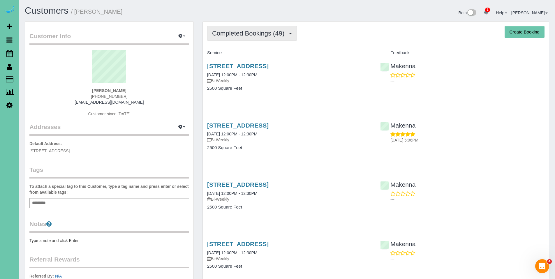
click at [241, 37] on button "Completed Bookings (49)" at bounding box center [252, 33] width 90 height 15
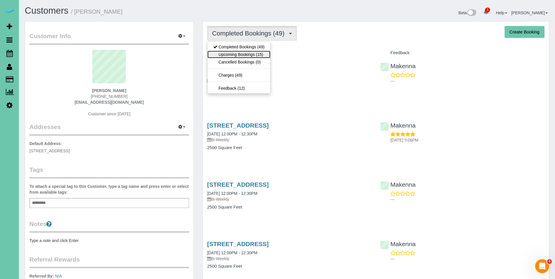
click at [242, 53] on link "Upcoming Bookings (15)" at bounding box center [238, 55] width 63 height 8
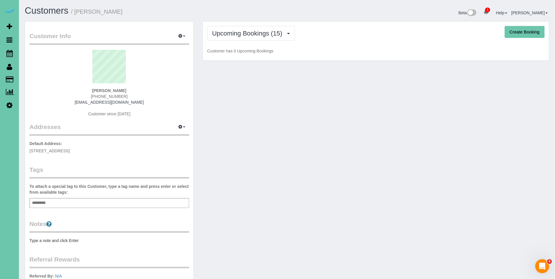
scroll to position [1048, 555]
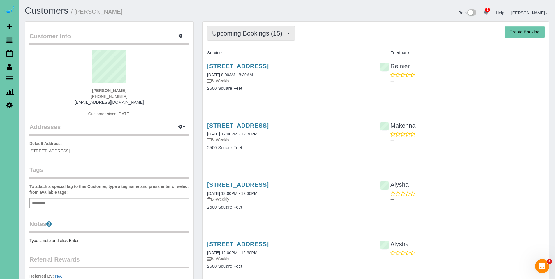
click at [251, 40] on button "Upcoming Bookings (15)" at bounding box center [251, 33] width 88 height 15
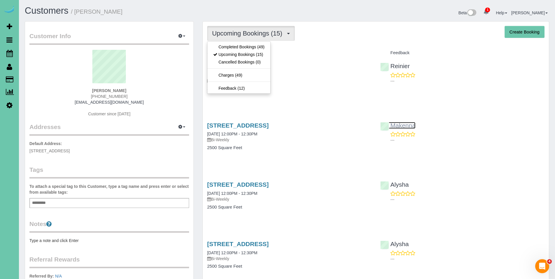
click at [405, 126] on link "Makenna" at bounding box center [397, 125] width 35 height 7
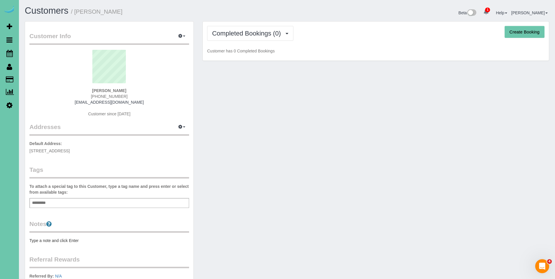
scroll to position [94, 0]
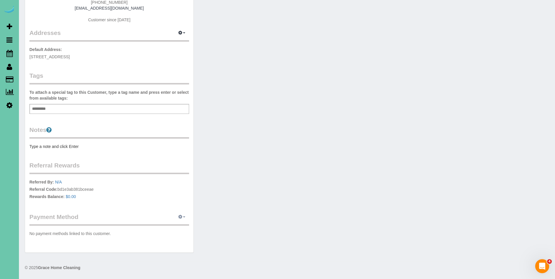
click at [183, 219] on button "button" at bounding box center [182, 217] width 15 height 9
click at [164, 234] on link "Add Credit/Debit Card" at bounding box center [161, 236] width 54 height 8
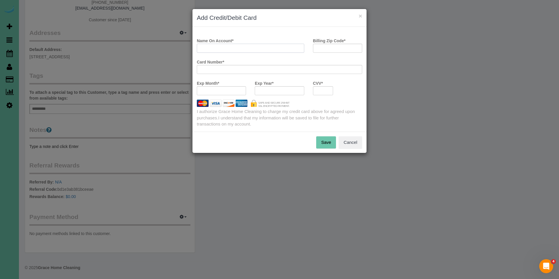
click at [262, 49] on input "Name On Account *" at bounding box center [251, 48] width 108 height 9
type input "Robert M Barnhardt"
type input "68114"
click at [277, 88] on div at bounding box center [279, 90] width 49 height 9
click at [332, 90] on div at bounding box center [323, 90] width 20 height 9
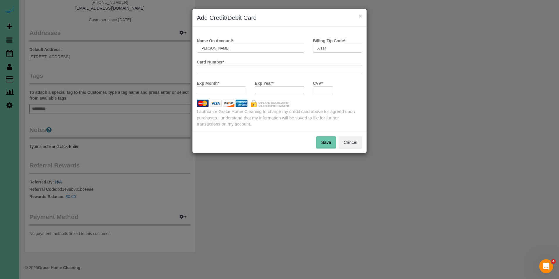
click at [332, 90] on div at bounding box center [323, 90] width 20 height 9
click at [330, 90] on div at bounding box center [323, 90] width 20 height 9
click at [326, 141] on button "Save" at bounding box center [326, 142] width 20 height 12
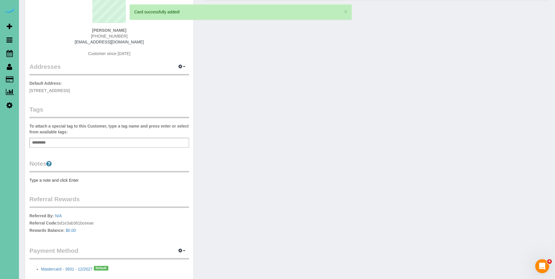
scroll to position [0, 0]
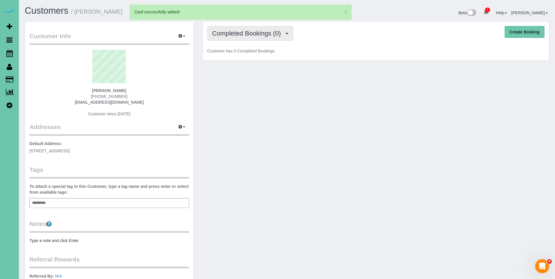
click at [242, 35] on span "Completed Bookings (0)" at bounding box center [248, 33] width 72 height 7
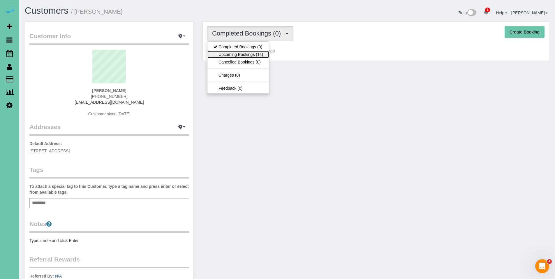
click at [238, 52] on link "Upcoming Bookings (14)" at bounding box center [237, 55] width 61 height 8
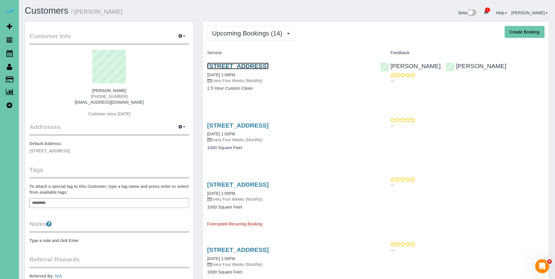
click at [243, 66] on link "726 N 91st Plaza, Apt#402, Omaha, NE 68114" at bounding box center [237, 66] width 61 height 7
click at [234, 68] on link "726 N 91st Plaza, Apt#402, Omaha, NE 68114" at bounding box center [237, 66] width 61 height 7
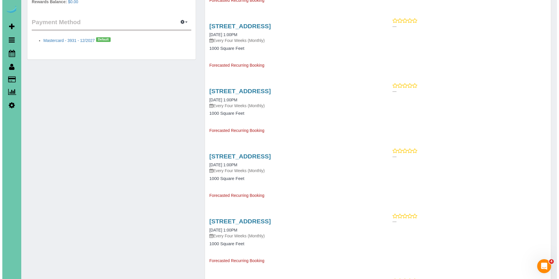
scroll to position [325, 0]
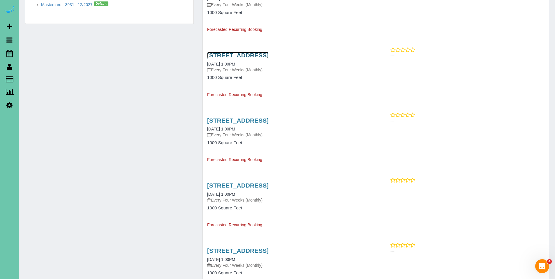
click at [269, 56] on link "726 N 91st Plaza, Apt#402, Omaha, NE 68114" at bounding box center [237, 55] width 61 height 7
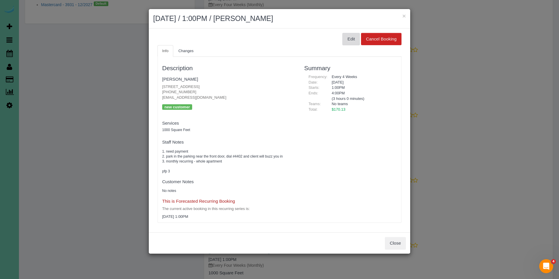
click at [346, 42] on button "Edit" at bounding box center [351, 39] width 17 height 12
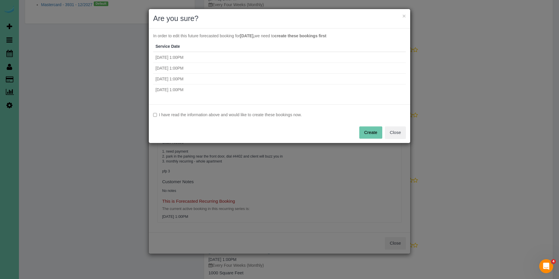
click at [232, 113] on label "I have read the information above and would like to create these bookings now." at bounding box center [279, 115] width 253 height 6
click at [367, 131] on button "Create" at bounding box center [371, 132] width 23 height 12
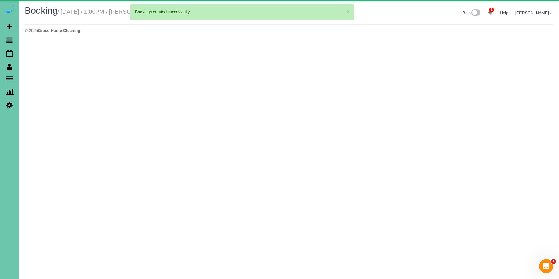
select select "NE"
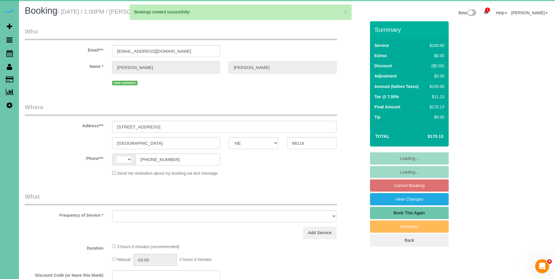
select select "string:US"
select select "object:1062"
select select "string:fspay-5afaced7-843e-47b3-a894-2a16fcd85271"
select select "object:1342"
select select "number:35"
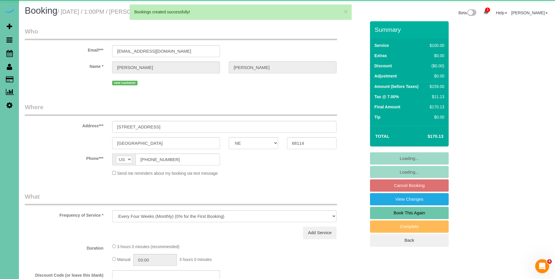
select select "number:41"
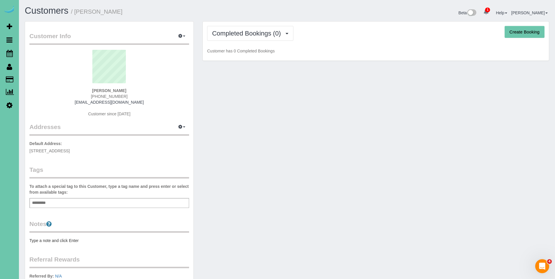
click at [246, 41] on div "Completed Bookings (0) Completed Bookings (0) Upcoming Bookings (18) Cancelled …" at bounding box center [376, 41] width 346 height 39
click at [245, 31] on span "Completed Bookings (0)" at bounding box center [248, 33] width 72 height 7
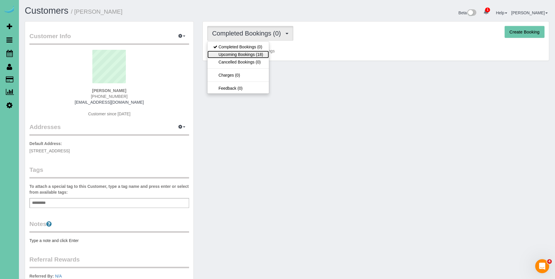
click at [241, 53] on link "Upcoming Bookings (18)" at bounding box center [237, 55] width 61 height 8
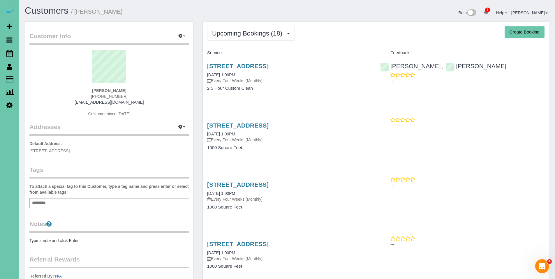
drag, startPoint x: 334, startPoint y: 67, endPoint x: 203, endPoint y: 66, distance: 130.8
click at [203, 66] on div "726 N 91st Plaza, Apt#402, Omaha, NE 68114 09/03/2025 1:00PM Every Four Weeks (…" at bounding box center [289, 80] width 173 height 45
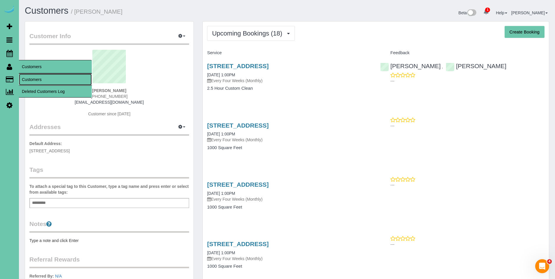
click at [27, 79] on link "Customers" at bounding box center [55, 80] width 73 height 12
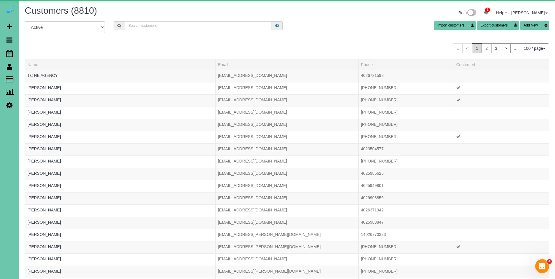
click at [182, 28] on input "text" at bounding box center [198, 25] width 147 height 9
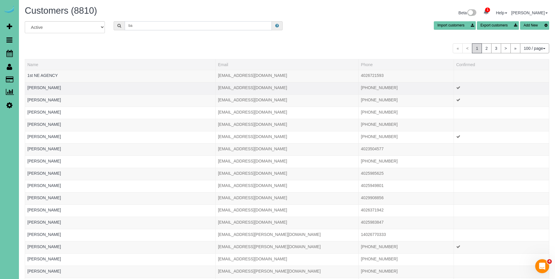
type input "ba"
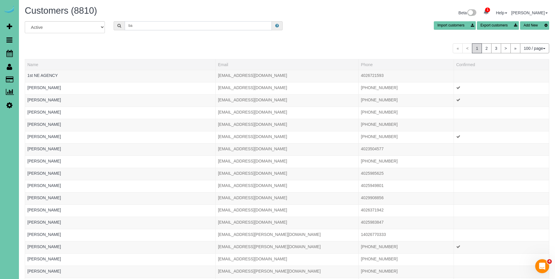
drag, startPoint x: 166, startPoint y: 25, endPoint x: 123, endPoint y: 23, distance: 42.6
click at [124, 23] on div "ba" at bounding box center [198, 25] width 169 height 9
click at [208, 27] on input "text" at bounding box center [198, 25] width 147 height 9
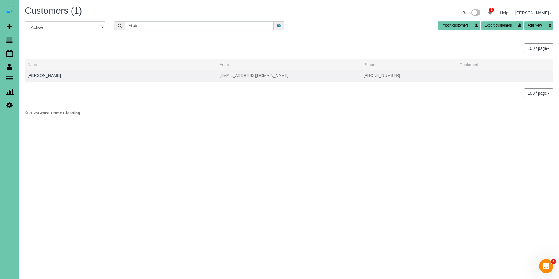
type input "Grab"
click at [46, 78] on td "Carola Grabowski" at bounding box center [121, 76] width 192 height 12
click at [47, 75] on link "Carola Grabowski" at bounding box center [44, 75] width 34 height 5
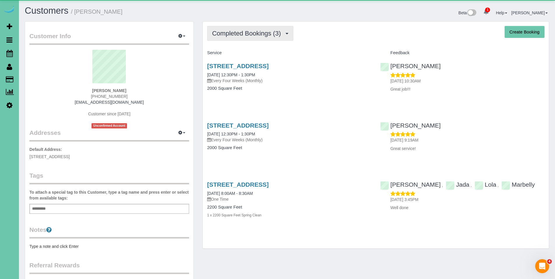
click at [234, 32] on span "Completed Bookings (3)" at bounding box center [248, 33] width 72 height 7
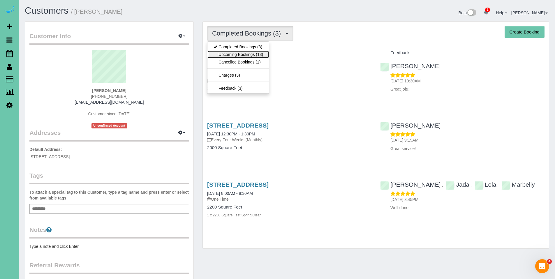
click at [237, 52] on link "Upcoming Bookings (13)" at bounding box center [237, 55] width 61 height 8
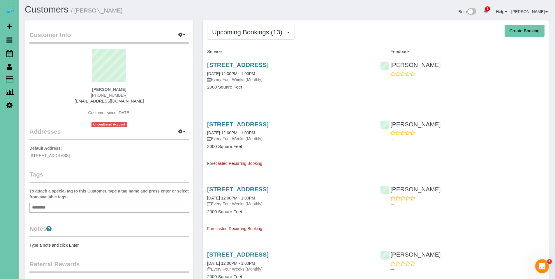
scroll to position [2, 0]
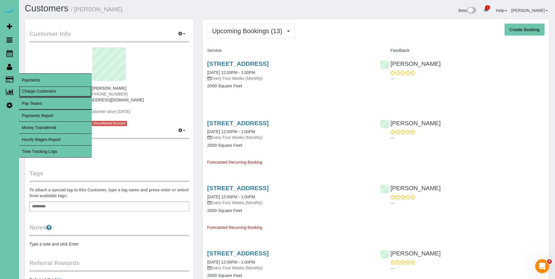
click at [34, 91] on link "Charge Customers" at bounding box center [55, 91] width 73 height 12
select select
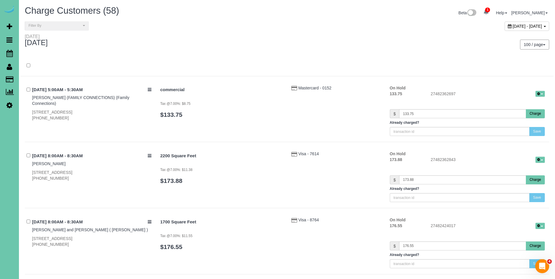
click at [508, 27] on icon at bounding box center [510, 26] width 4 height 4
type input "**********"
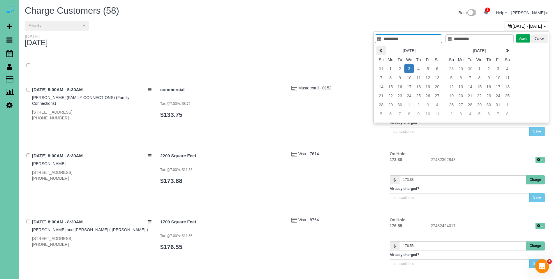
click at [383, 52] on th at bounding box center [380, 50] width 9 height 9
type input "**********"
click at [430, 69] on td "1" at bounding box center [427, 68] width 9 height 9
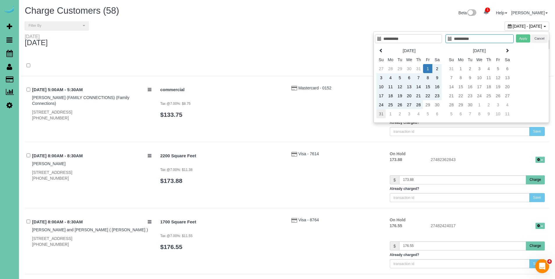
type input "**********"
click at [382, 116] on td "31" at bounding box center [380, 113] width 9 height 9
type input "**********"
click at [525, 34] on button "Apply" at bounding box center [523, 38] width 15 height 8
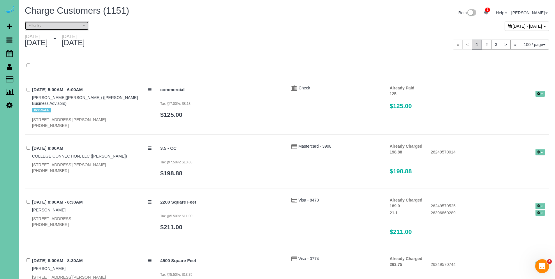
click at [64, 29] on button "Filter By" at bounding box center [57, 25] width 64 height 9
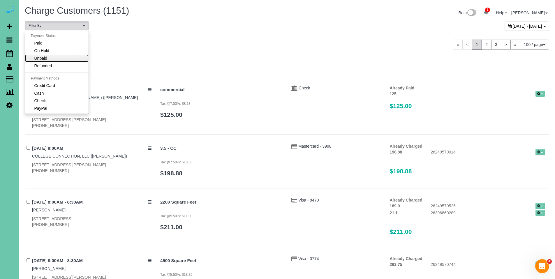
click at [57, 59] on link "Unpaid" at bounding box center [57, 58] width 64 height 8
select select "******"
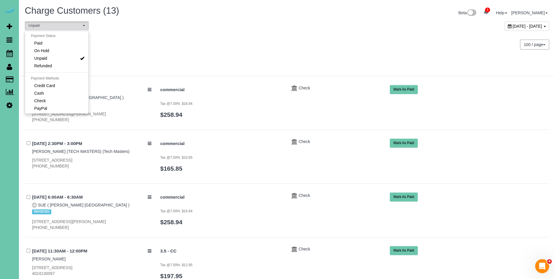
click at [231, 36] on div "Friday August 01, 2025 - Sunday August 31, 2025" at bounding box center [153, 41] width 267 height 15
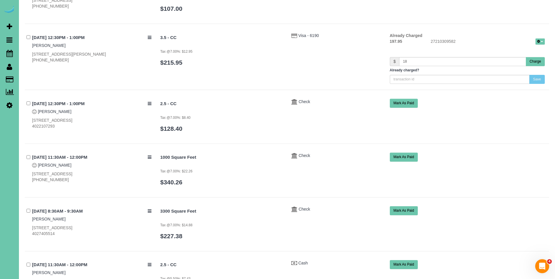
scroll to position [363, 0]
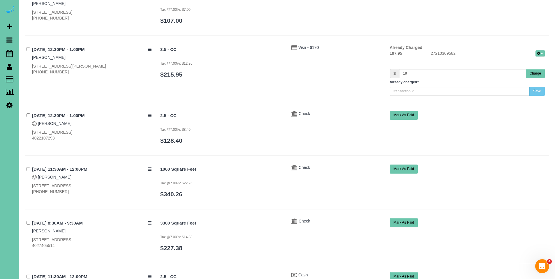
click at [529, 73] on button "Charge" at bounding box center [535, 73] width 19 height 9
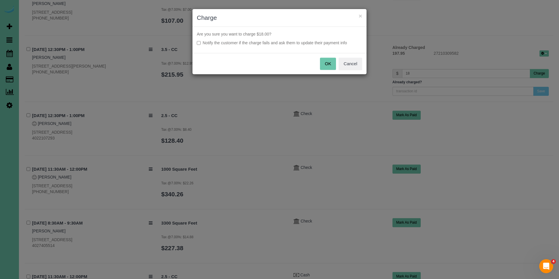
click at [329, 59] on button "OK" at bounding box center [328, 64] width 16 height 12
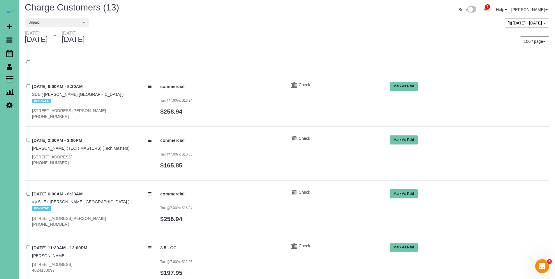
scroll to position [0, 0]
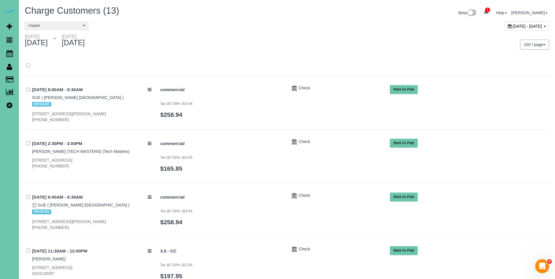
click at [508, 27] on icon at bounding box center [510, 26] width 4 height 4
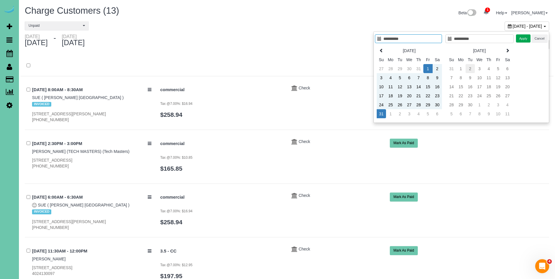
type input "**********"
click at [470, 67] on td "2" at bounding box center [470, 68] width 9 height 9
type input "**********"
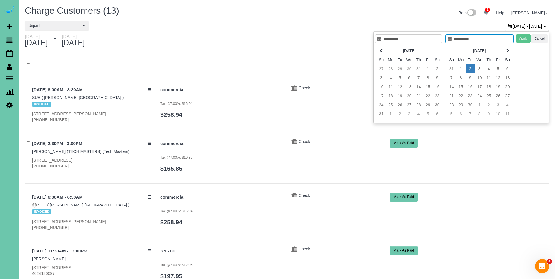
click at [470, 67] on td "2" at bounding box center [470, 68] width 9 height 9
click at [521, 36] on button "Apply" at bounding box center [523, 38] width 15 height 8
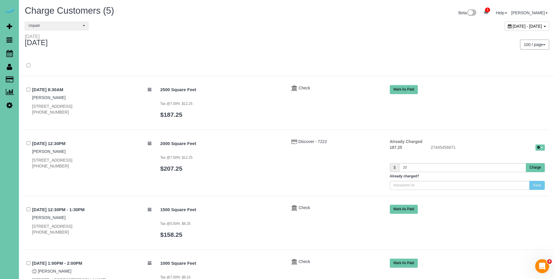
click at [539, 165] on button "Charge" at bounding box center [535, 167] width 19 height 9
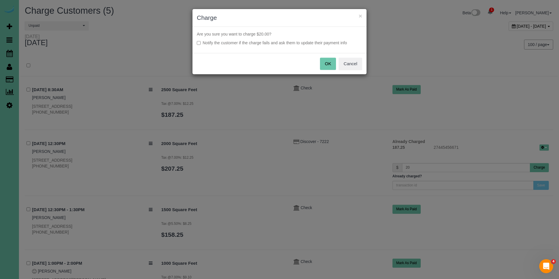
click at [324, 64] on button "OK" at bounding box center [328, 64] width 16 height 12
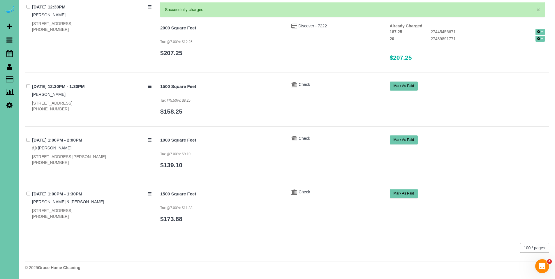
scroll to position [116, 0]
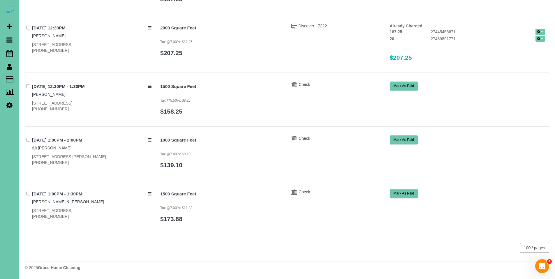
click at [405, 193] on button "Mark As Paid" at bounding box center [404, 193] width 28 height 9
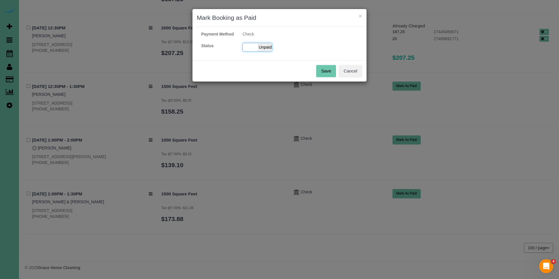
click at [265, 51] on span "Unpaid" at bounding box center [265, 47] width 15 height 8
click at [264, 51] on span "Unpaid" at bounding box center [265, 47] width 15 height 8
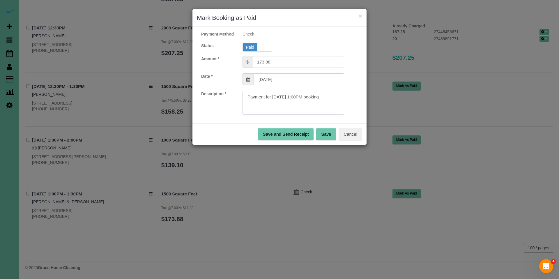
click at [336, 104] on textarea at bounding box center [294, 103] width 102 height 24
type textarea "Payment for 09/02/2025 1:00PM booking. Ck#1254 for $173.88."
click at [330, 137] on button "Save" at bounding box center [326, 134] width 20 height 12
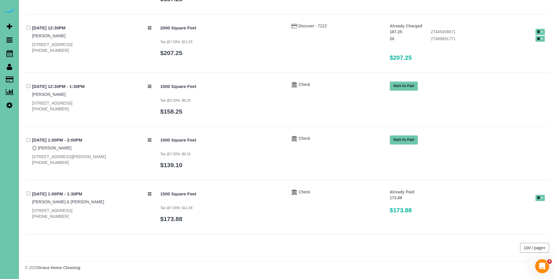
scroll to position [0, 0]
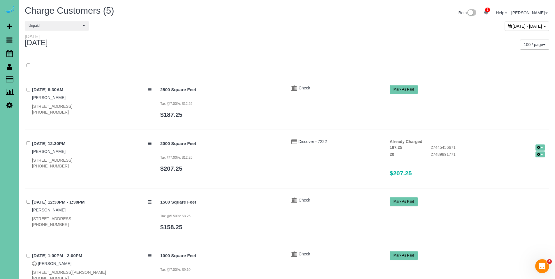
click at [508, 24] on icon at bounding box center [510, 26] width 4 height 4
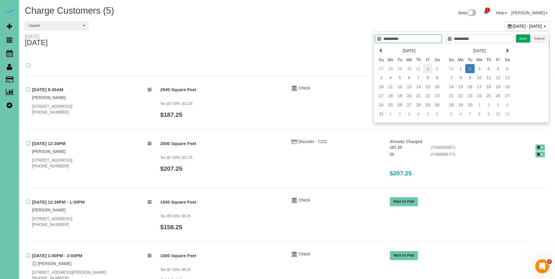
type input "**********"
click at [429, 68] on td "1" at bounding box center [427, 68] width 9 height 9
type input "**********"
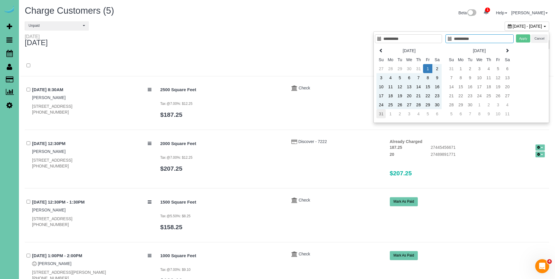
click at [377, 117] on td "31" at bounding box center [380, 113] width 9 height 9
type input "**********"
click at [524, 40] on button "Apply" at bounding box center [523, 38] width 15 height 8
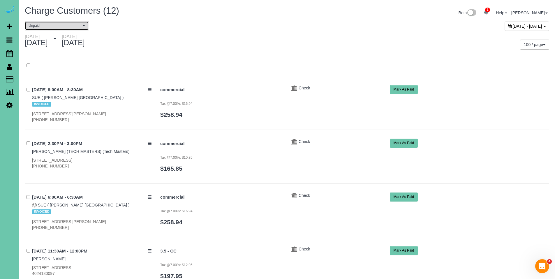
click at [60, 26] on span "Unpaid" at bounding box center [55, 25] width 53 height 5
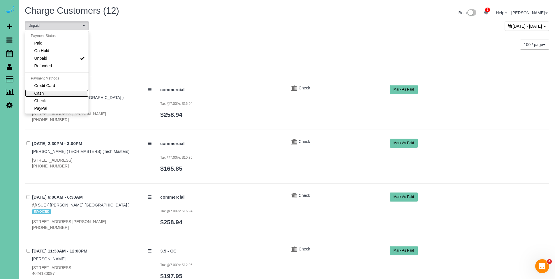
click at [49, 93] on link "Cash" at bounding box center [57, 93] width 64 height 8
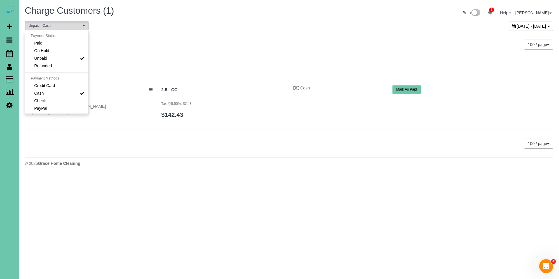
click at [219, 58] on div at bounding box center [289, 65] width 538 height 21
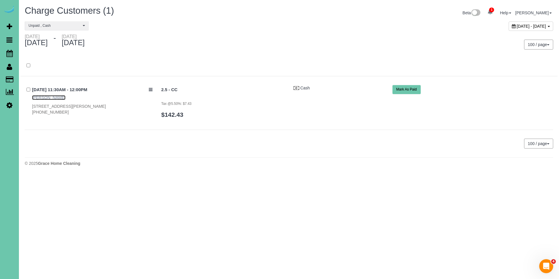
click at [45, 99] on link "Julie Hansen" at bounding box center [49, 97] width 34 height 5
click at [57, 26] on span "Unpaid , Cash" at bounding box center [55, 25] width 53 height 5
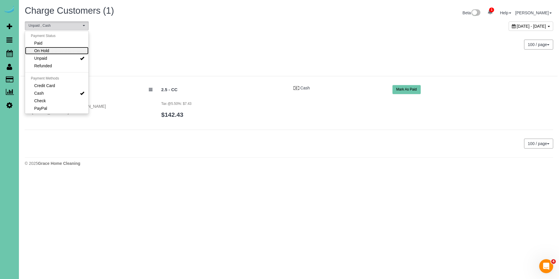
click at [55, 49] on link "On Hold" at bounding box center [57, 51] width 64 height 8
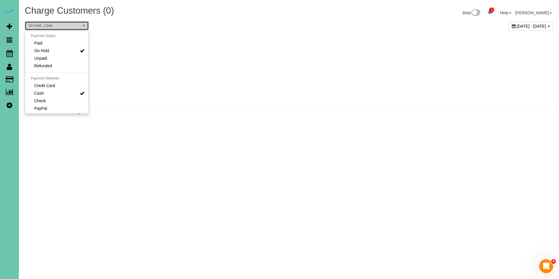
click at [56, 28] on span "On Hold , Cash" at bounding box center [55, 25] width 53 height 5
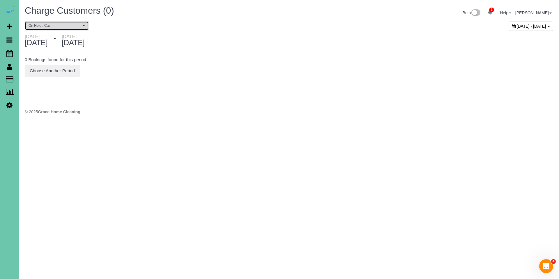
click at [56, 28] on span "On Hold , Cash" at bounding box center [55, 25] width 53 height 5
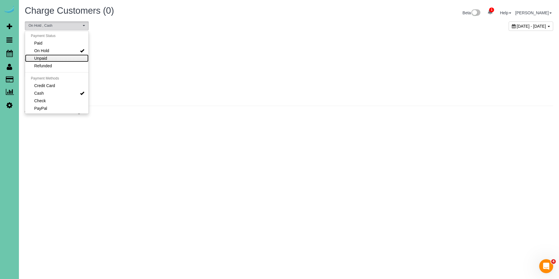
click at [49, 57] on link "Unpaid" at bounding box center [57, 58] width 64 height 8
select select "******"
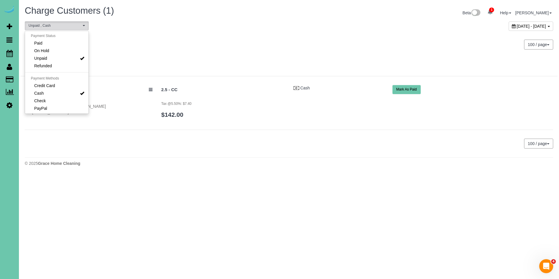
click at [328, 71] on div at bounding box center [289, 68] width 538 height 15
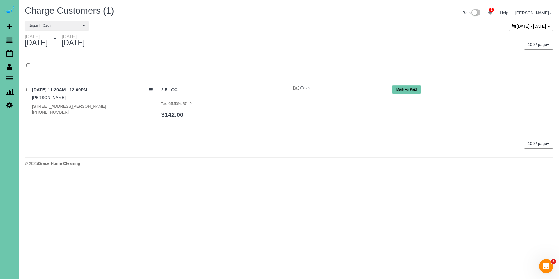
click at [408, 91] on button "Mark As Paid" at bounding box center [407, 89] width 28 height 9
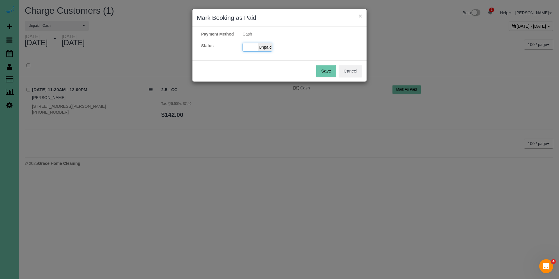
click at [261, 51] on span "Unpaid" at bounding box center [265, 47] width 15 height 8
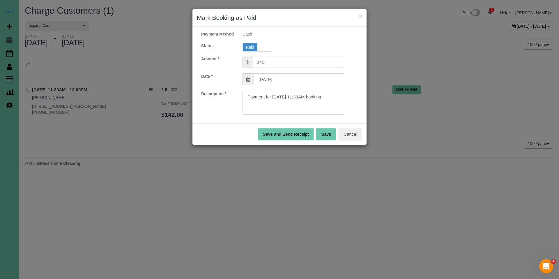
click at [341, 105] on textarea at bounding box center [294, 103] width 102 height 24
type textarea "Payment for 08/29/2025 11:30AM booking. Cash."
click at [332, 140] on button "Save" at bounding box center [326, 134] width 20 height 12
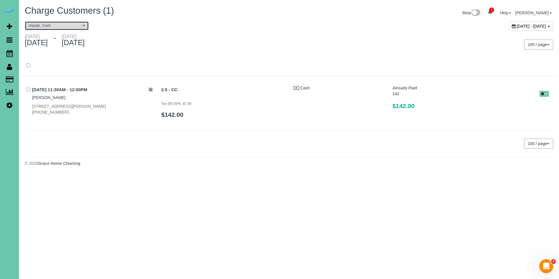
click at [54, 23] on span "Unpaid , Cash" at bounding box center [55, 25] width 53 height 5
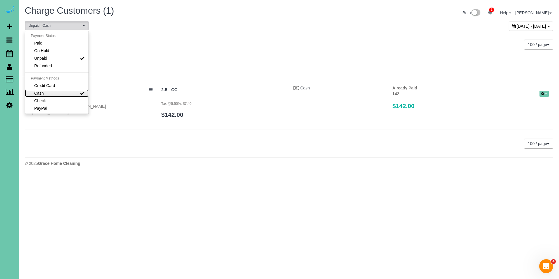
click at [53, 95] on link "Cash" at bounding box center [57, 93] width 64 height 8
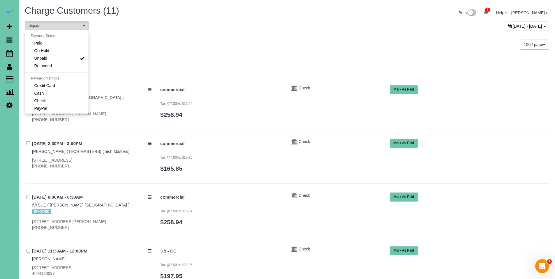
click at [289, 44] on div "100 / page 10 / page 20 / page 30 / page 40 / page 50 / page 100 / page" at bounding box center [420, 45] width 267 height 22
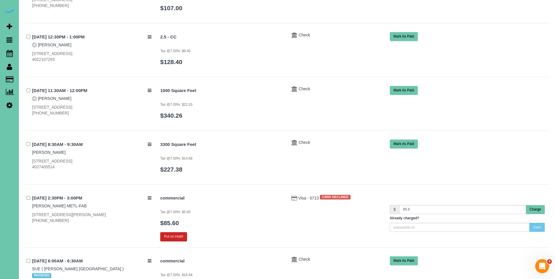
scroll to position [384, 0]
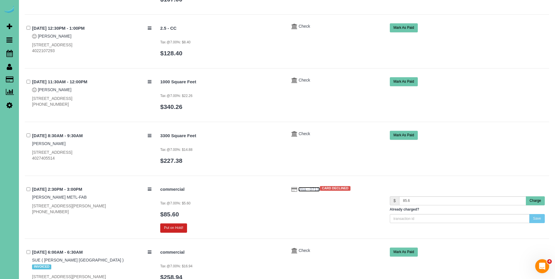
click at [305, 189] on span "Visa - 0713" at bounding box center [309, 189] width 22 height 5
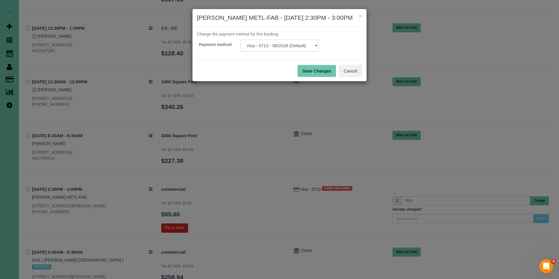
click at [279, 52] on select "Visa - 0713 - 08/2028 (Default) Add Credit Card ─────────────── Cash Check Payp…" at bounding box center [280, 46] width 78 height 12
click at [356, 77] on button "Cancel" at bounding box center [351, 71] width 24 height 12
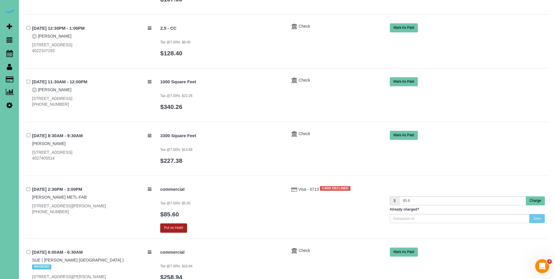
click at [177, 225] on button "Put on Hold!" at bounding box center [173, 227] width 27 height 9
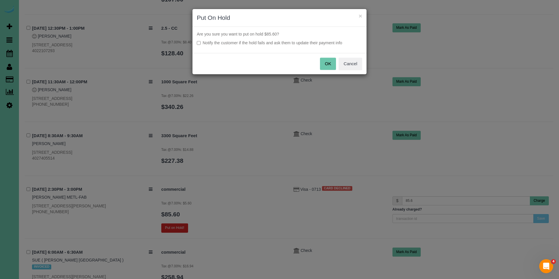
click at [279, 42] on label "Notify the customer if the hold fails and ask them to update their payment info" at bounding box center [280, 43] width 166 height 6
click at [330, 64] on button "OK" at bounding box center [328, 64] width 16 height 12
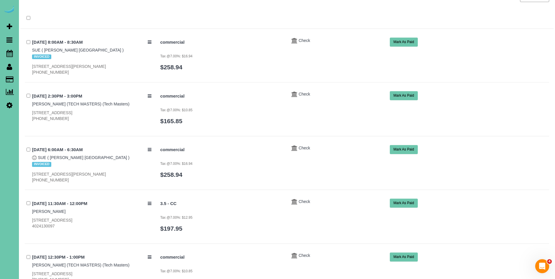
scroll to position [49, 0]
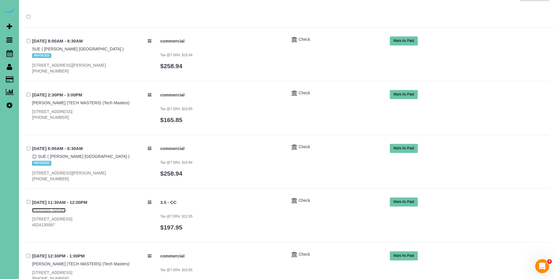
click at [40, 211] on link "Matt Wieser" at bounding box center [49, 210] width 34 height 5
click at [406, 203] on button "Mark As Paid" at bounding box center [404, 202] width 28 height 9
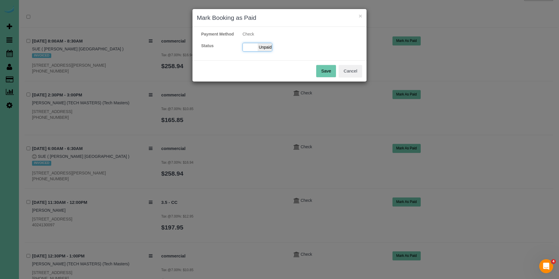
click at [267, 51] on span "Unpaid" at bounding box center [265, 47] width 15 height 8
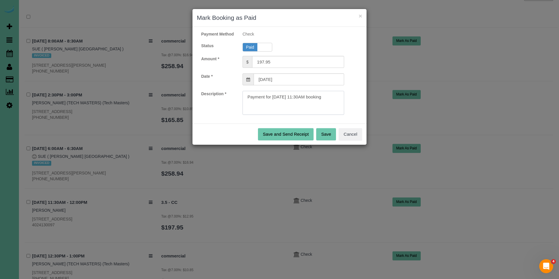
click at [342, 105] on textarea at bounding box center [294, 103] width 102 height 24
type textarea "Payment for 08/21/2025 11:30AM booking. Ck#1062 for $197.95."
click at [326, 140] on button "Save" at bounding box center [326, 134] width 20 height 12
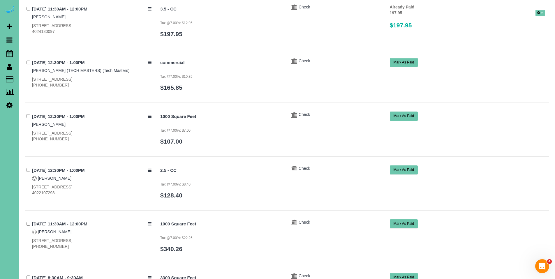
scroll to position [280, 0]
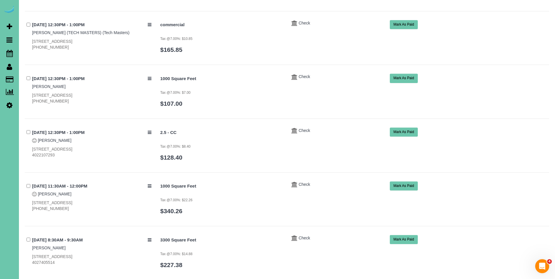
click at [404, 134] on button "Mark As Paid" at bounding box center [404, 132] width 28 height 9
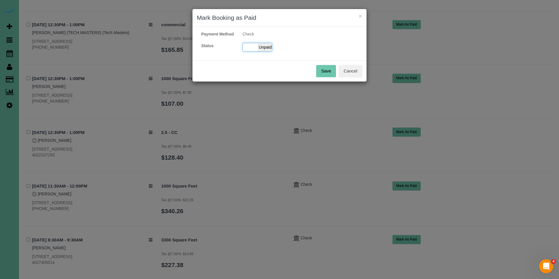
click at [270, 51] on span "Unpaid" at bounding box center [265, 47] width 15 height 8
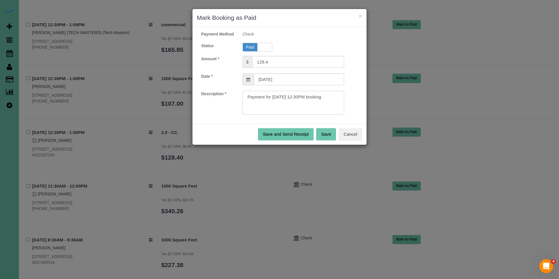
click at [336, 99] on textarea at bounding box center [294, 103] width 102 height 24
click at [336, 104] on textarea at bounding box center [294, 103] width 102 height 24
type textarea "Payment for 08/27/2025 12:30PM booking. Ck#362 for $128.40."
click at [331, 140] on button "Save" at bounding box center [326, 134] width 20 height 12
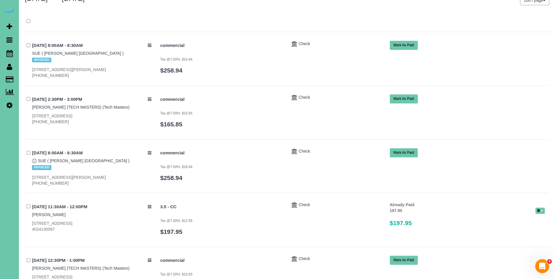
scroll to position [0, 0]
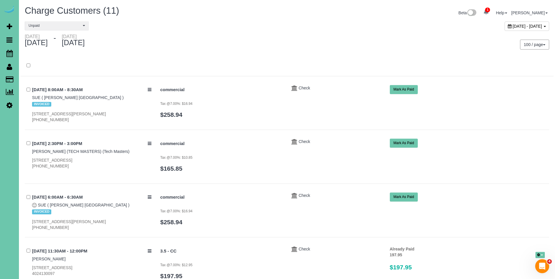
click at [508, 26] on icon at bounding box center [510, 26] width 4 height 4
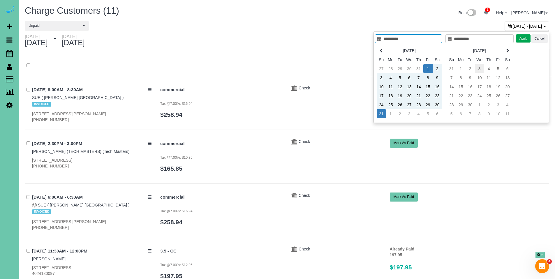
type input "**********"
click at [481, 67] on td "3" at bounding box center [479, 68] width 9 height 9
type input "**********"
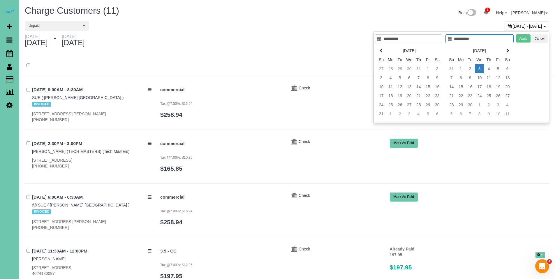
click at [481, 67] on td "3" at bounding box center [479, 68] width 9 height 9
click at [522, 39] on button "Apply" at bounding box center [523, 38] width 15 height 8
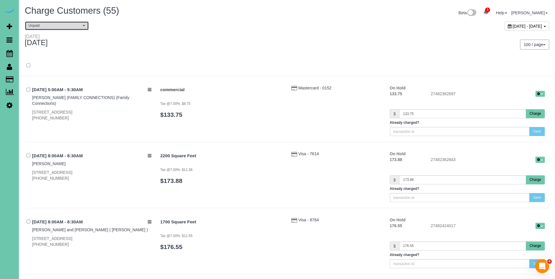
click at [52, 30] on button "Unpaid" at bounding box center [57, 25] width 64 height 9
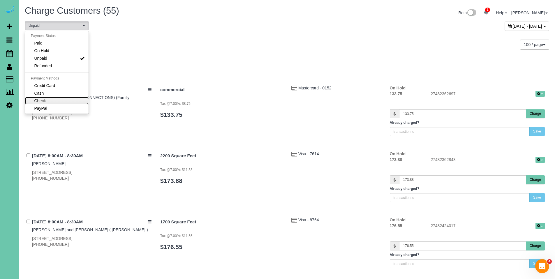
click at [52, 100] on link "Check" at bounding box center [57, 101] width 64 height 8
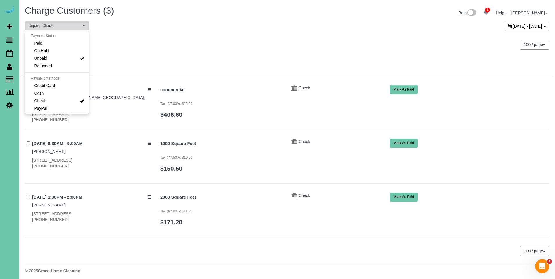
click at [222, 50] on div "Wednesday September 03, 2025 100 / page 10 / page 20 / page 30 / page 40 / page…" at bounding box center [286, 45] width 533 height 22
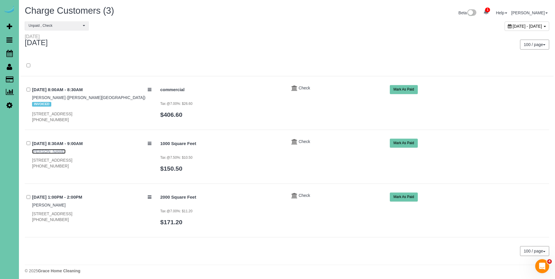
click at [49, 151] on link "Chris Johnson" at bounding box center [49, 151] width 34 height 5
click at [44, 27] on span "Unpaid , Check" at bounding box center [55, 25] width 53 height 5
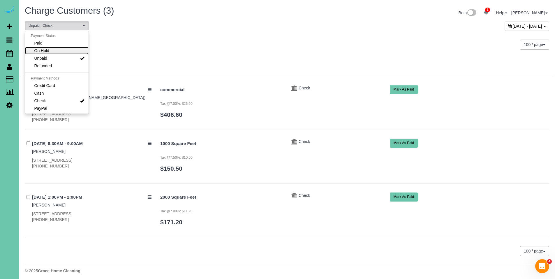
click at [52, 50] on link "On Hold" at bounding box center [57, 51] width 64 height 8
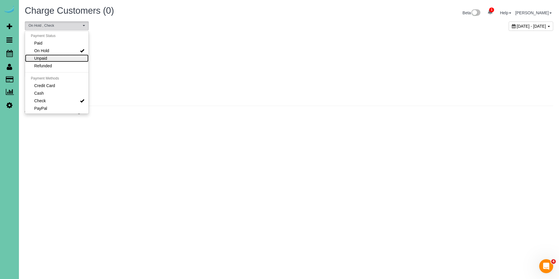
click at [50, 56] on link "Unpaid" at bounding box center [57, 58] width 64 height 8
select select "******"
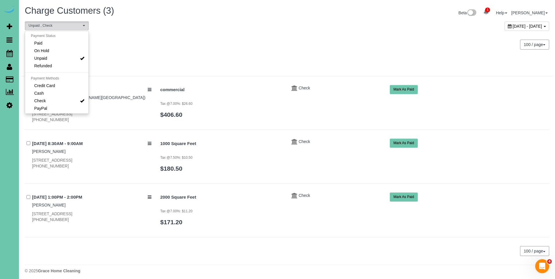
click at [233, 47] on div "Wednesday September 03, 2025" at bounding box center [153, 41] width 267 height 15
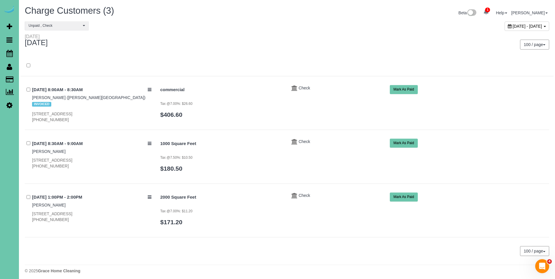
click at [395, 142] on button "Mark As Paid" at bounding box center [404, 143] width 28 height 9
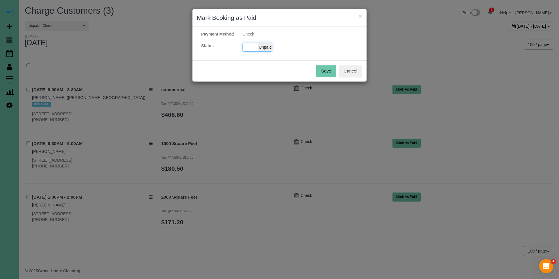
click at [266, 51] on span "Unpaid" at bounding box center [265, 47] width 15 height 8
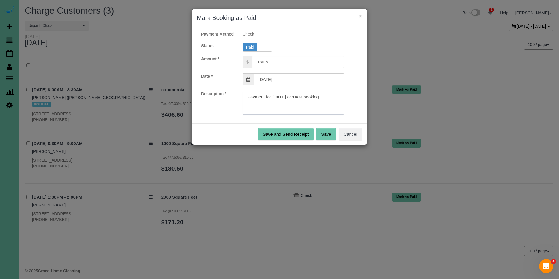
click at [335, 103] on textarea at bounding box center [294, 103] width 102 height 24
type textarea "Payment for 09/03/2025 8:30AM booking. Ck#5285 for $180.50."
click at [330, 140] on button "Save" at bounding box center [326, 134] width 20 height 12
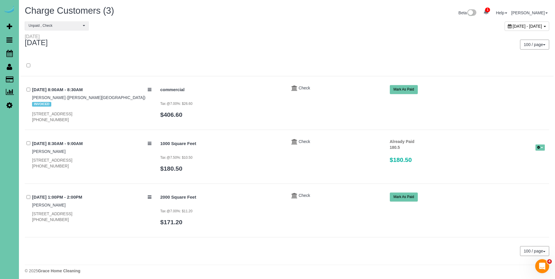
click at [508, 24] on icon at bounding box center [510, 26] width 4 height 4
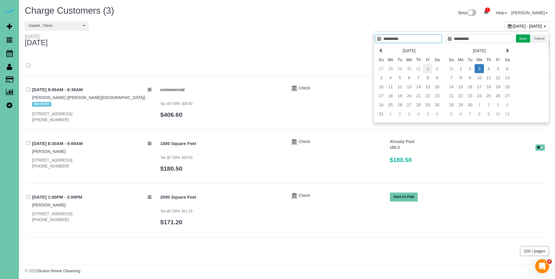
type input "**********"
click at [425, 67] on td "1" at bounding box center [427, 68] width 9 height 9
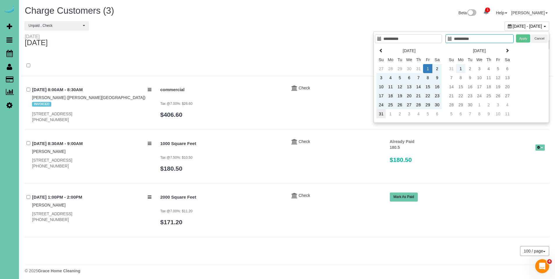
type input "**********"
click at [385, 117] on td "31" at bounding box center [380, 113] width 9 height 9
type input "**********"
click at [520, 41] on button "Apply" at bounding box center [523, 38] width 15 height 8
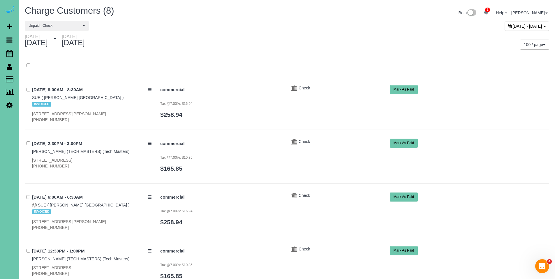
click at [485, 153] on div "commercial Tax @7.00%: $10.85 $165.85 Check Mark As Paid" at bounding box center [352, 158] width 393 height 39
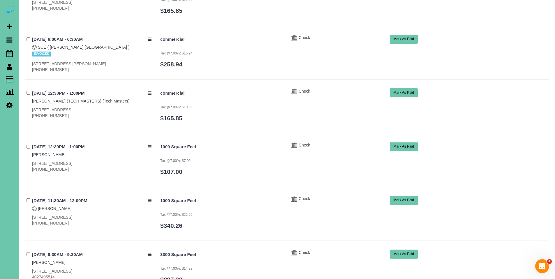
scroll to position [158, 0]
click at [53, 154] on link "Patricia Goodyear" at bounding box center [49, 154] width 34 height 5
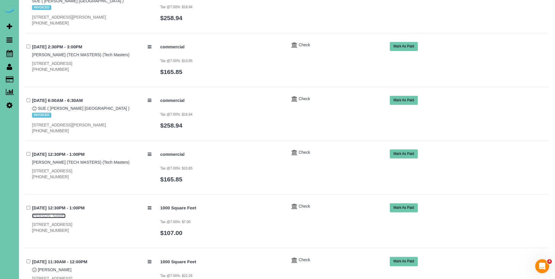
scroll to position [0, 0]
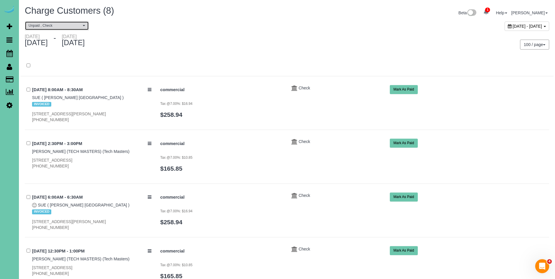
click at [52, 25] on span "Unpaid , Check" at bounding box center [55, 25] width 53 height 5
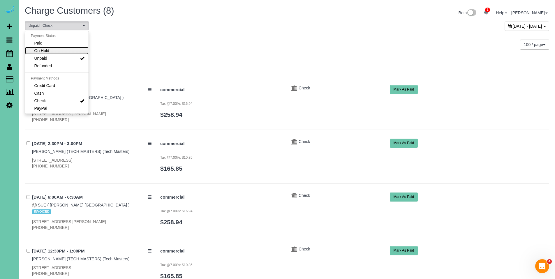
click at [66, 50] on link "On Hold" at bounding box center [57, 51] width 64 height 8
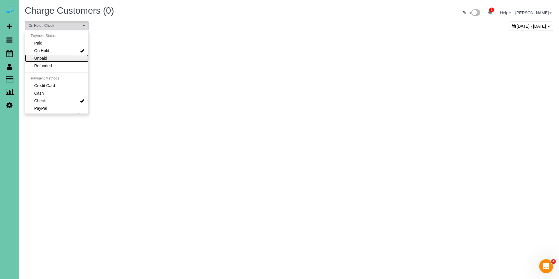
click at [65, 56] on link "Unpaid" at bounding box center [57, 58] width 64 height 8
select select "******"
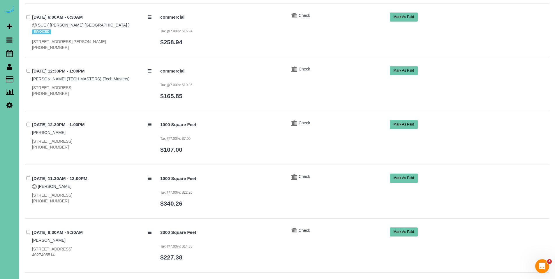
scroll to position [208, 0]
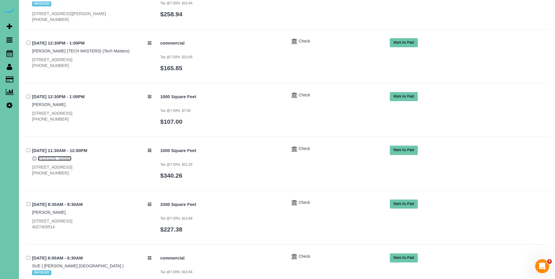
click at [42, 157] on link "[PERSON_NAME]" at bounding box center [55, 158] width 34 height 5
click at [52, 212] on link "Wendy Synowicki" at bounding box center [49, 212] width 34 height 5
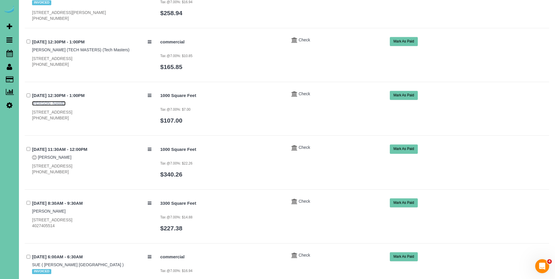
click at [53, 104] on link "Patricia Goodyear" at bounding box center [49, 103] width 34 height 5
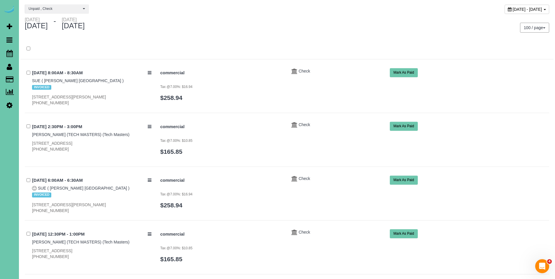
scroll to position [0, 0]
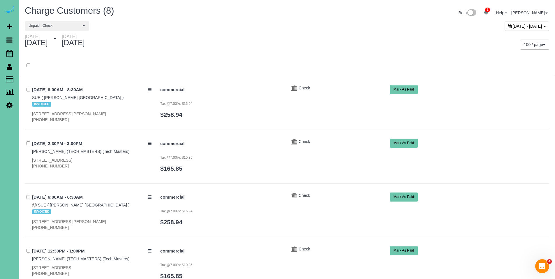
click at [508, 27] on icon at bounding box center [510, 26] width 4 height 4
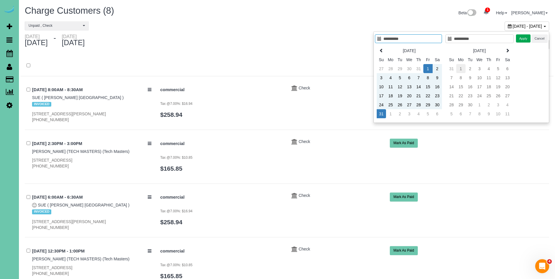
type input "**********"
click at [462, 70] on td "1" at bounding box center [460, 68] width 9 height 9
type input "**********"
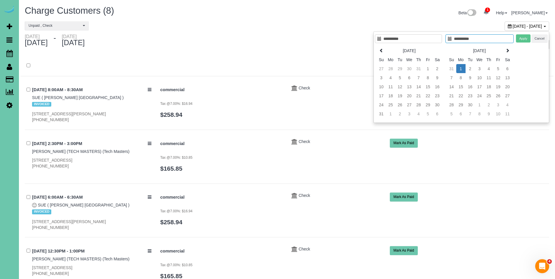
click at [469, 69] on td "2" at bounding box center [470, 68] width 9 height 9
click at [523, 41] on button "Apply" at bounding box center [523, 38] width 15 height 8
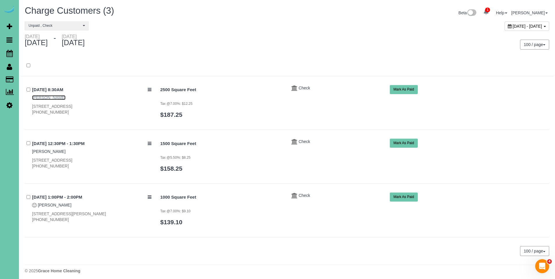
click at [45, 98] on link "Nancy Young" at bounding box center [49, 97] width 34 height 5
click at [455, 26] on div "September 01, 2025 - September 02, 2025" at bounding box center [420, 27] width 267 height 13
click at [508, 26] on icon at bounding box center [510, 26] width 4 height 4
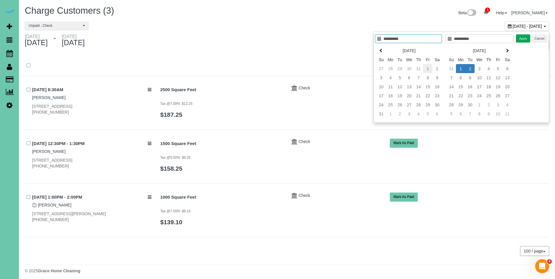
type input "**********"
click at [428, 69] on td "1" at bounding box center [427, 68] width 9 height 9
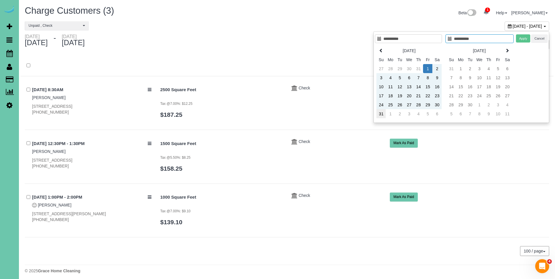
type input "**********"
click at [382, 116] on td "31" at bounding box center [380, 113] width 9 height 9
type input "**********"
click at [526, 39] on button "Apply" at bounding box center [523, 38] width 15 height 8
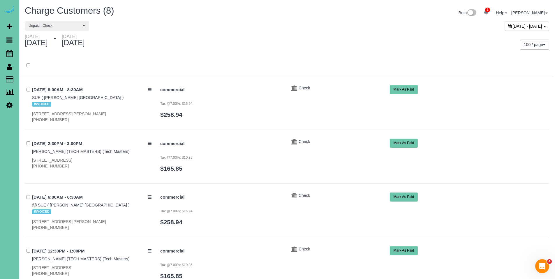
scroll to position [272, 0]
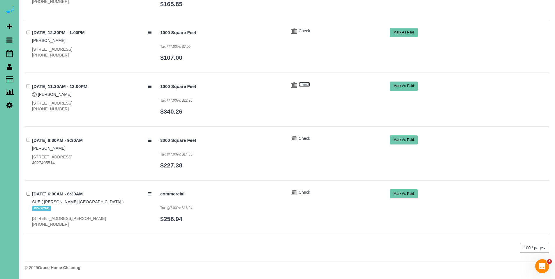
click at [305, 84] on span "Check" at bounding box center [305, 84] width 12 height 5
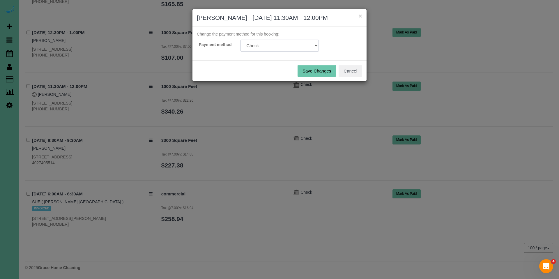
click at [258, 46] on select "Add Credit Card ─────────────── Cash Check Paypal" at bounding box center [280, 46] width 78 height 12
click at [360, 70] on button "Cancel" at bounding box center [351, 71] width 24 height 12
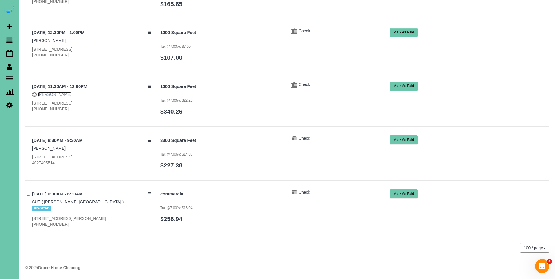
click at [50, 95] on link "[PERSON_NAME]" at bounding box center [55, 94] width 34 height 5
click at [52, 95] on link "[PERSON_NAME]" at bounding box center [55, 94] width 34 height 5
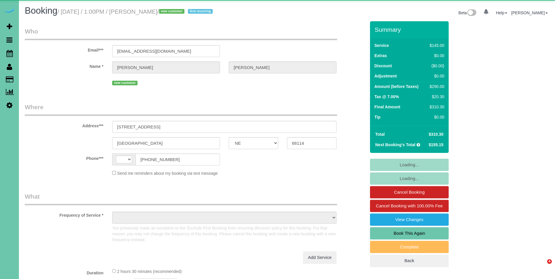
select select "NE"
select select "string:[GEOGRAPHIC_DATA]"
select select "object:639"
select select "number:35"
select select "number:41"
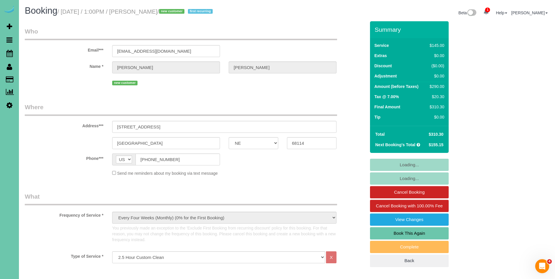
select select "object:911"
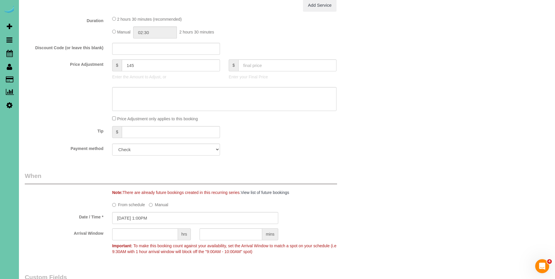
scroll to position [283, 0]
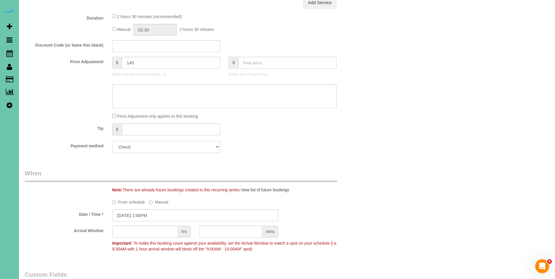
click at [186, 147] on select "Mastercard - 3931 - 12/2027 (Default) Add Credit Card ─────────────── Cash Chec…" at bounding box center [166, 147] width 108 height 12
select select "string:fspay-5afaced7-843e-47b3-a894-2a16fcd85271"
click at [112, 141] on select "Mastercard - 3931 - 12/2027 (Default) Add Credit Card ─────────────── Cash Chec…" at bounding box center [166, 147] width 108 height 12
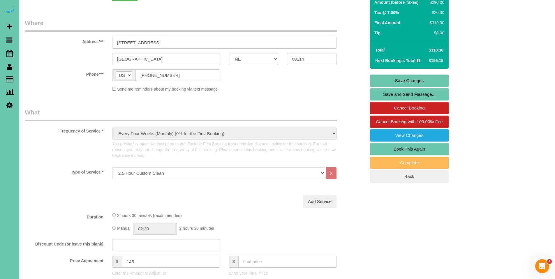
scroll to position [73, 0]
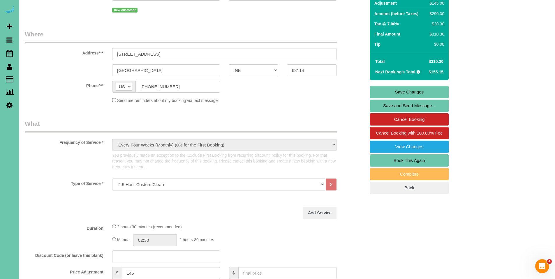
click at [414, 90] on link "Save Changes" at bounding box center [409, 92] width 79 height 12
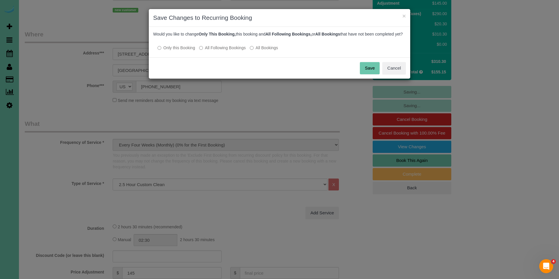
click at [230, 51] on label "All Following Bookings" at bounding box center [222, 48] width 47 height 6
click at [373, 71] on button "Save" at bounding box center [370, 68] width 20 height 12
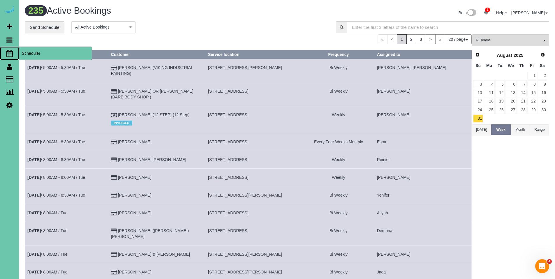
click at [28, 54] on span "Scheduler" at bounding box center [55, 53] width 73 height 13
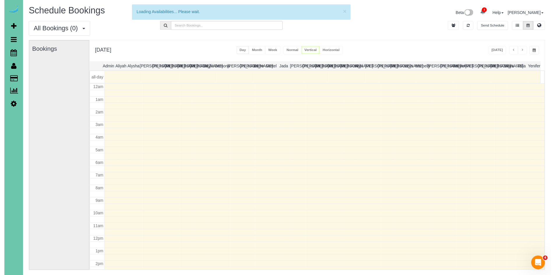
scroll to position [77, 0]
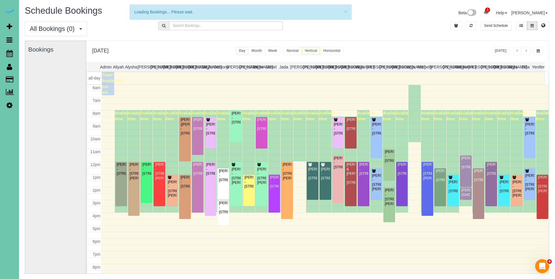
click at [540, 53] on button "button" at bounding box center [539, 51] width 10 height 8
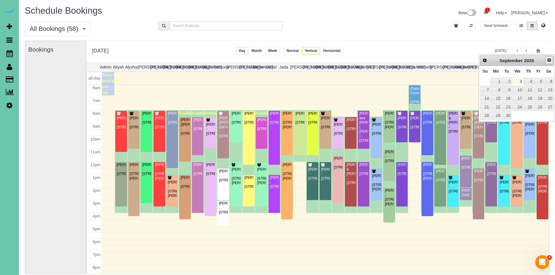
click at [548, 59] on span "Next" at bounding box center [549, 60] width 5 height 5
click at [529, 107] on link "25" at bounding box center [529, 107] width 10 height 8
type input "**********"
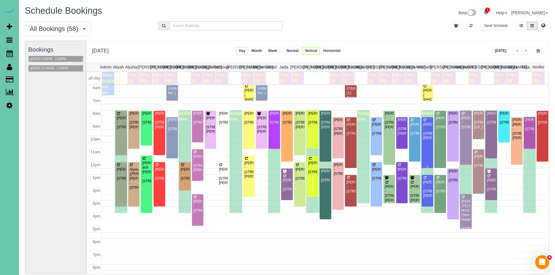
click at [425, 129] on div "Troy Peterson - 14101 Sahler St, Omaha, NE 68164" at bounding box center [427, 131] width 9 height 18
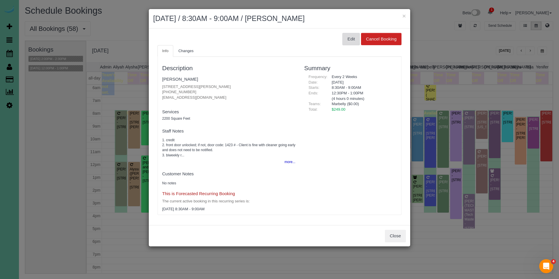
click at [347, 38] on button "Edit" at bounding box center [351, 39] width 17 height 12
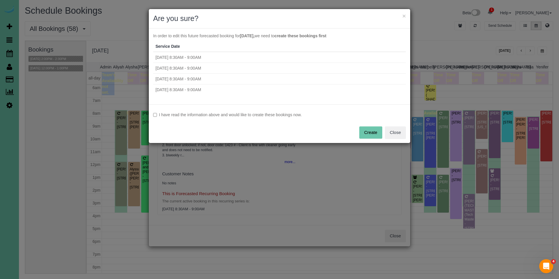
click at [261, 113] on label "I have read the information above and would like to create these bookings now." at bounding box center [279, 115] width 253 height 6
click at [376, 131] on button "Create" at bounding box center [371, 132] width 23 height 12
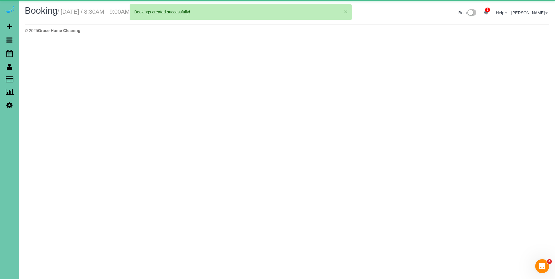
select select "NE"
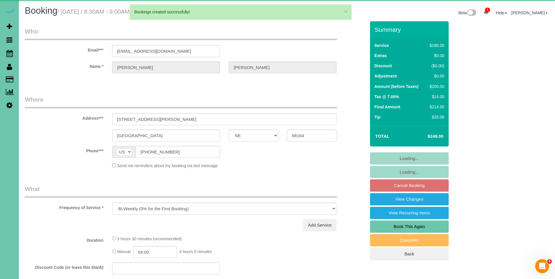
select select "object:2530"
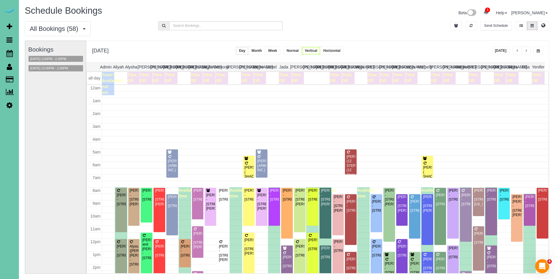
scroll to position [77, 0]
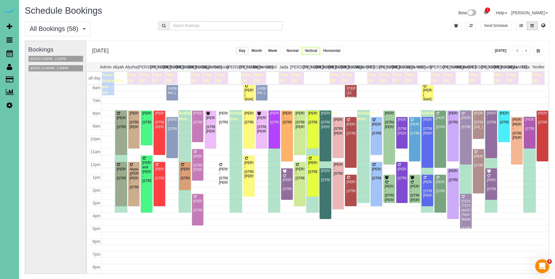
click at [375, 128] on div "Joe Boman - 5550 S 206th Court #12301, Elkhorn, NE 68022" at bounding box center [376, 128] width 9 height 13
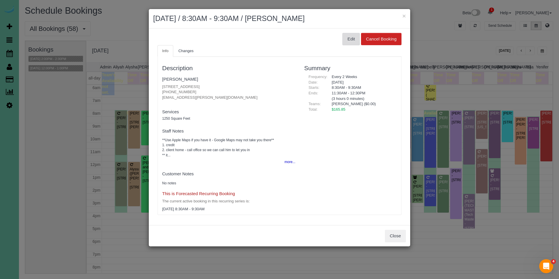
click at [353, 39] on button "Edit" at bounding box center [351, 39] width 17 height 12
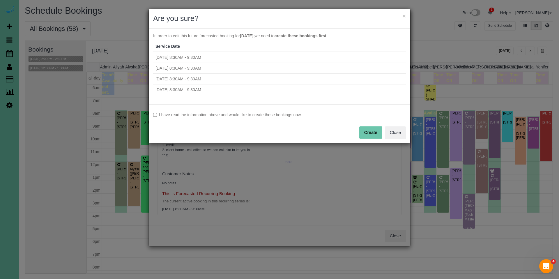
click at [207, 116] on label "I have read the information above and would like to create these bookings now." at bounding box center [279, 115] width 253 height 6
click at [371, 138] on button "Create" at bounding box center [371, 132] width 23 height 12
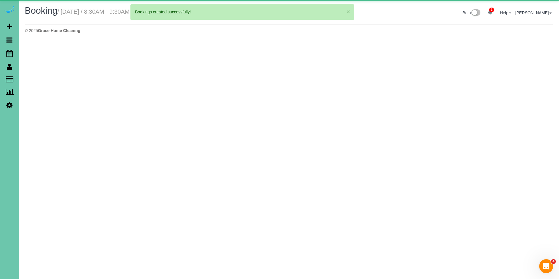
select select "NE"
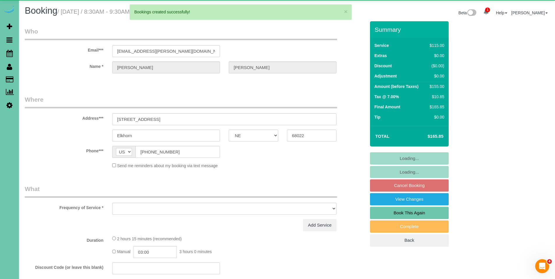
select select "object:3505"
select select "string:fspay-1903a32f-ecdd-4e64-a145-5de066924ab3"
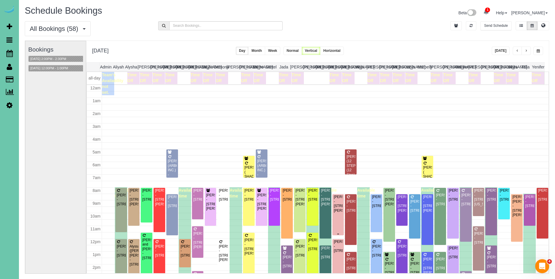
scroll to position [77, 0]
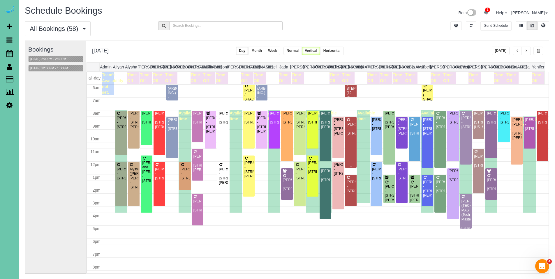
click at [346, 128] on div "Crystal Archer - 8527 N. 169th St., Bennington, NE 68007" at bounding box center [350, 128] width 9 height 13
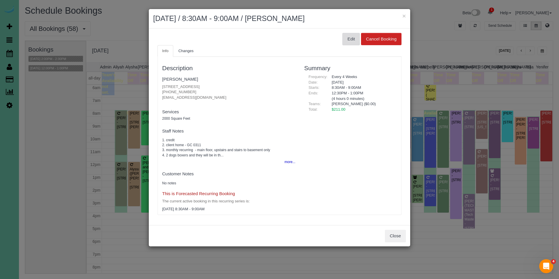
click at [349, 38] on button "Edit" at bounding box center [351, 39] width 17 height 12
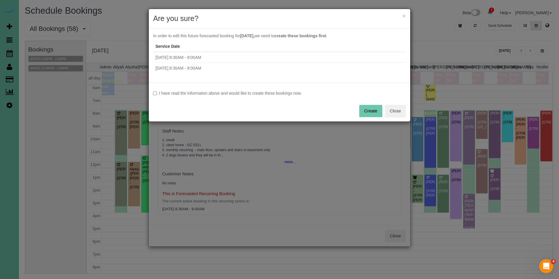
click at [270, 91] on label "I have read the information above and would like to create these bookings now." at bounding box center [279, 93] width 253 height 6
click at [370, 109] on button "Create" at bounding box center [371, 111] width 23 height 12
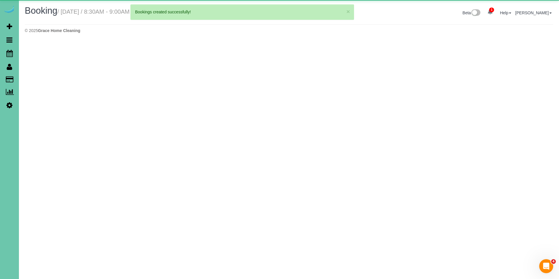
select select "NE"
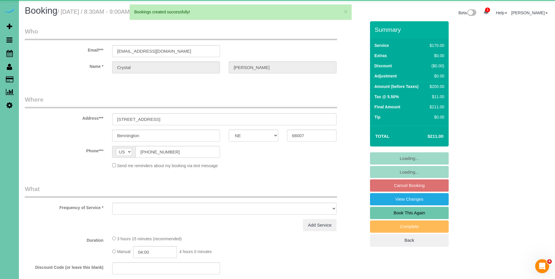
select select "object:4653"
select select "string:fspay-e598cf4b-51fd-43a5-b83c-7dcbfcd0457f"
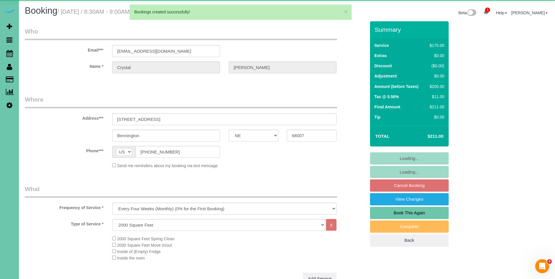
select select "object:4725"
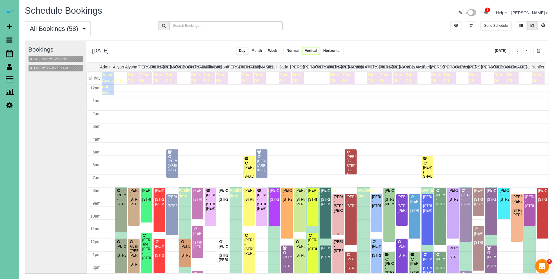
scroll to position [77, 0]
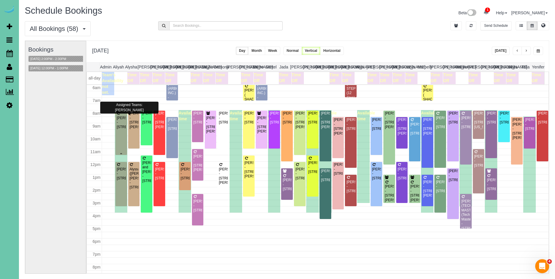
click at [123, 125] on div "Jami Bahle - 4943 S 197th St, Omaha, NE 68135" at bounding box center [121, 122] width 9 height 13
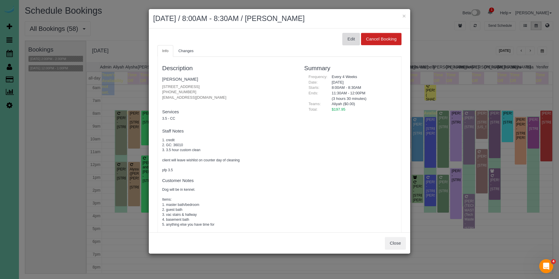
click at [346, 43] on button "Edit" at bounding box center [351, 39] width 17 height 12
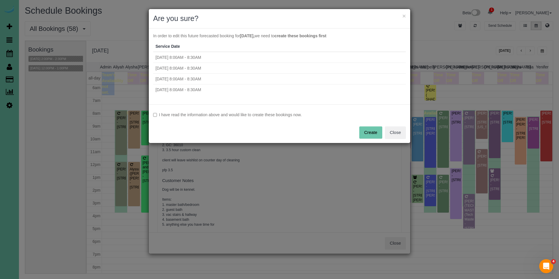
click at [215, 116] on label "I have read the information above and would like to create these bookings now." at bounding box center [279, 115] width 253 height 6
click at [362, 133] on button "Create" at bounding box center [371, 132] width 23 height 12
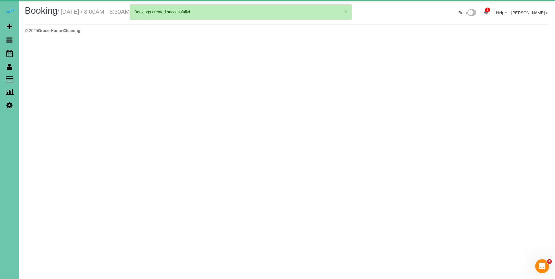
select select "NE"
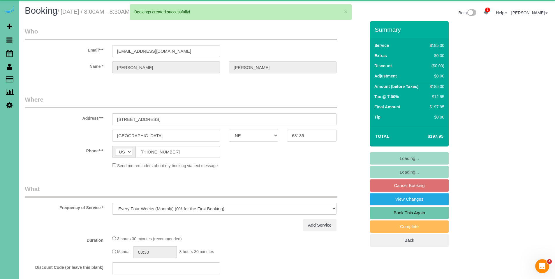
select select "object:5797"
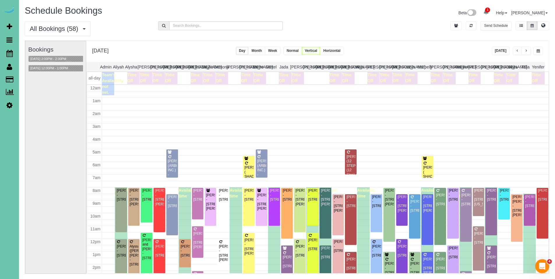
scroll to position [77, 0]
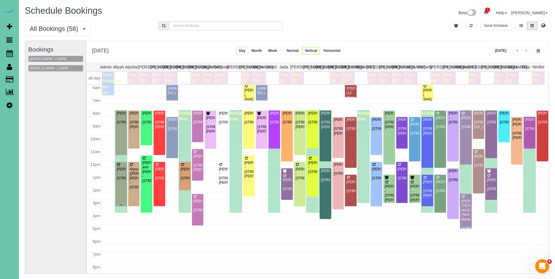
click at [121, 179] on div "Natalie Haughawout - 20720 Timberlane Dr., Elkhorn, NE 68022" at bounding box center [121, 173] width 9 height 13
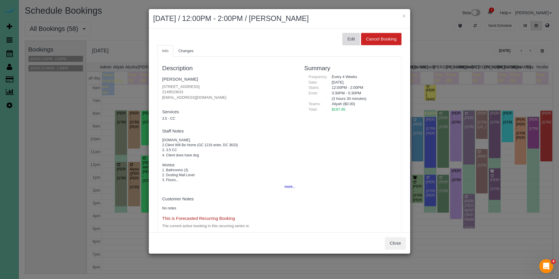
click at [343, 41] on button "Edit" at bounding box center [351, 39] width 17 height 12
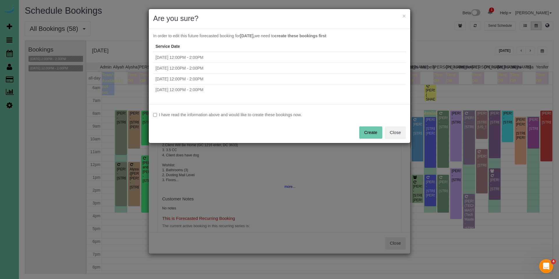
click at [182, 113] on label "I have read the information above and would like to create these bookings now." at bounding box center [279, 115] width 253 height 6
click at [365, 129] on button "Create" at bounding box center [371, 132] width 23 height 12
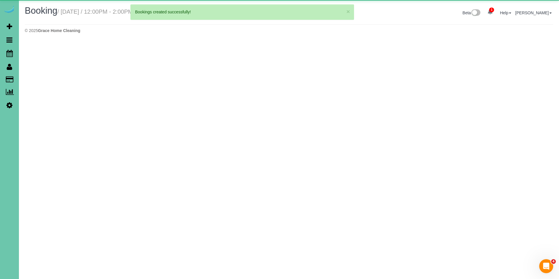
select select "NE"
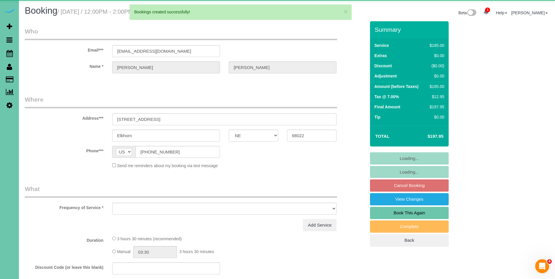
select select "object:6941"
select select "string:fspay-384af5a6-ad8b-43bc-8b4d-9c6d3561b918"
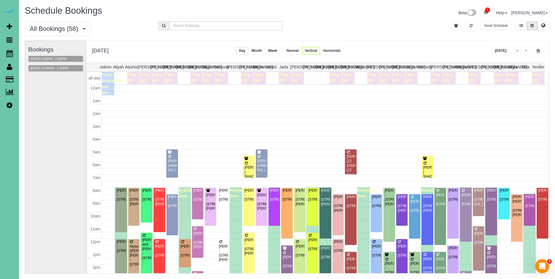
scroll to position [77, 0]
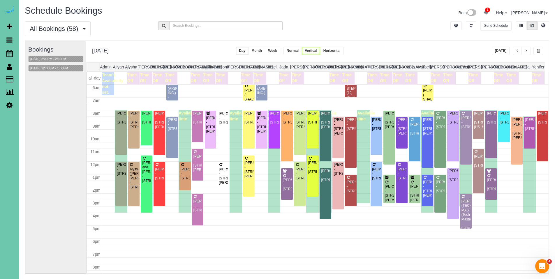
click at [248, 96] on div "LORI JORGNESEN ( SHADOW RIDGE DENTAL) - 19103 Mason Plaza, Omaha, NE 68022" at bounding box center [248, 106] width 9 height 36
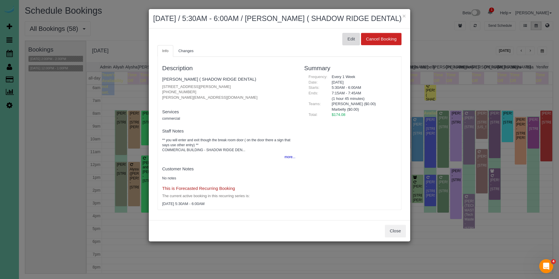
click at [356, 45] on button "Edit" at bounding box center [351, 39] width 17 height 12
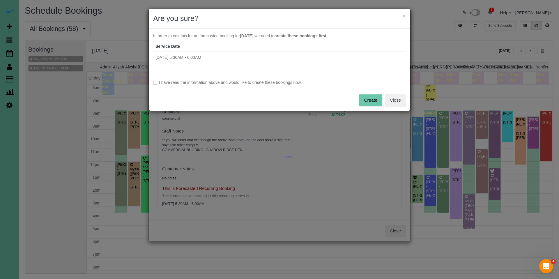
click at [251, 85] on div "I have read the information above and would like to create these bookings now. …" at bounding box center [280, 91] width 262 height 39
click at [284, 83] on label "I have read the information above and would like to create these bookings now." at bounding box center [279, 83] width 253 height 6
click at [373, 99] on button "Create" at bounding box center [371, 100] width 23 height 12
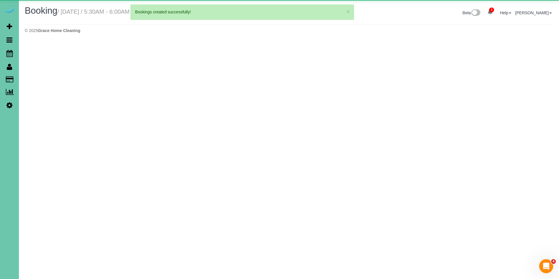
select select "NE"
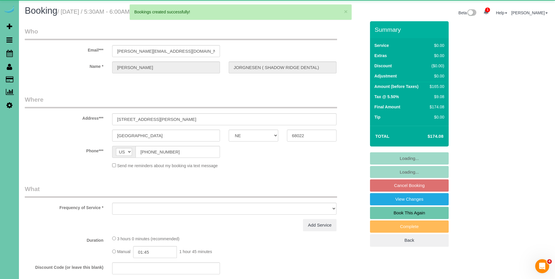
select select "object:8073"
select select "string:fspay-c2eec182-e312-48d1-8279-987a39312190"
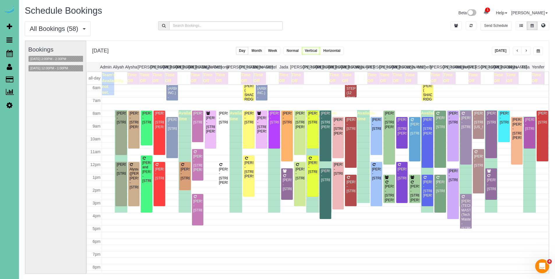
scroll to position [76, 0]
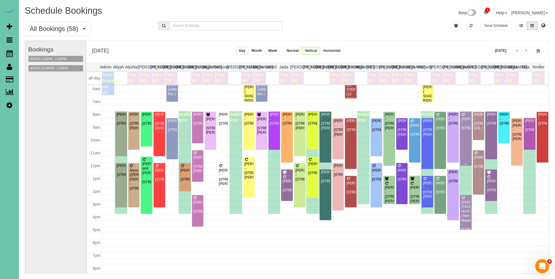
click at [464, 128] on div "Koryn Duell - 11510 S 109th St, Papillion, NE 68046" at bounding box center [465, 123] width 9 height 13
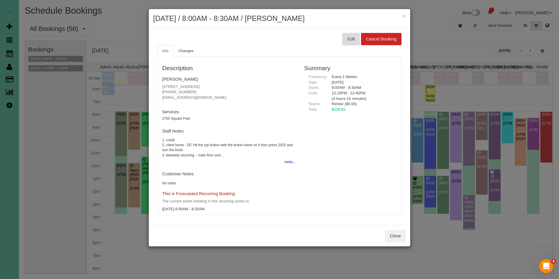
click at [351, 43] on button "Edit" at bounding box center [351, 39] width 17 height 12
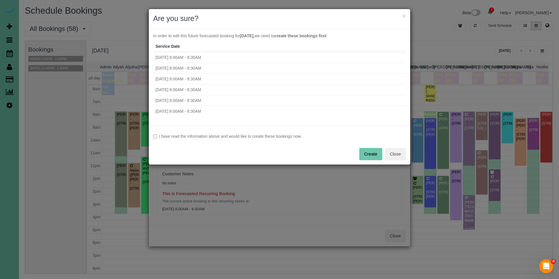
click at [284, 136] on label "I have read the information above and would like to create these bookings now." at bounding box center [279, 136] width 253 height 6
click at [377, 153] on button "Create" at bounding box center [371, 154] width 23 height 12
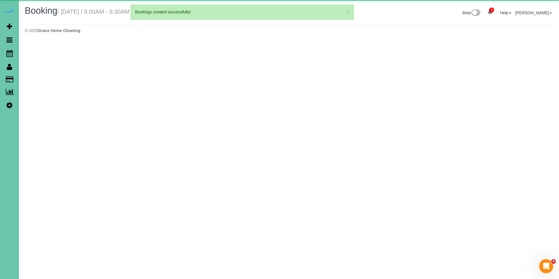
select select "NE"
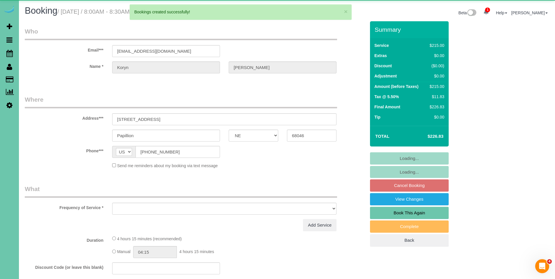
select select "object:9206"
select select "string:fspay-fbd8b6e1-7658-47be-a14f-76b9969dc978"
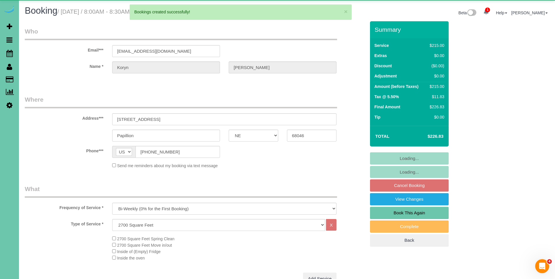
select select "object:9422"
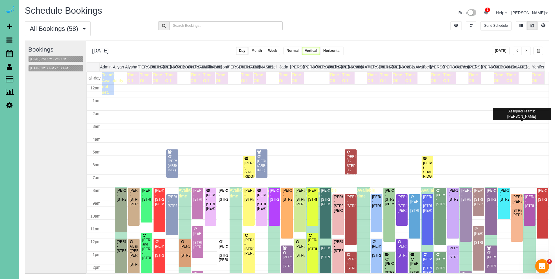
scroll to position [77, 0]
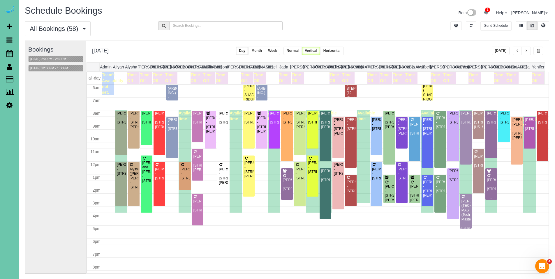
click at [490, 185] on div "Dana Livingston - 5119 Chicago St, Omaha, NE 68132" at bounding box center [491, 184] width 9 height 13
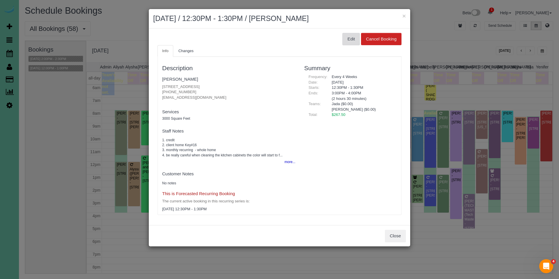
click at [352, 41] on button "Edit" at bounding box center [351, 39] width 17 height 12
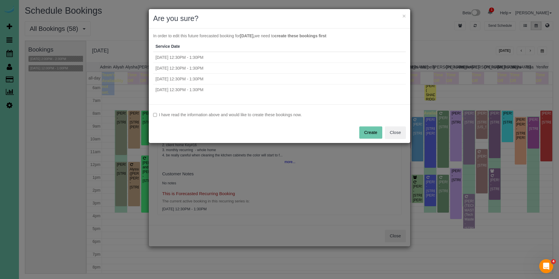
click at [274, 116] on label "I have read the information above and would like to create these bookings now." at bounding box center [279, 115] width 253 height 6
click at [366, 131] on button "Create" at bounding box center [371, 132] width 23 height 12
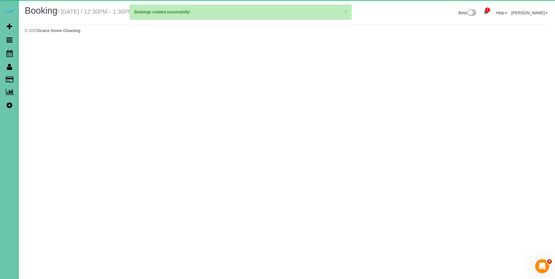
select select "NE"
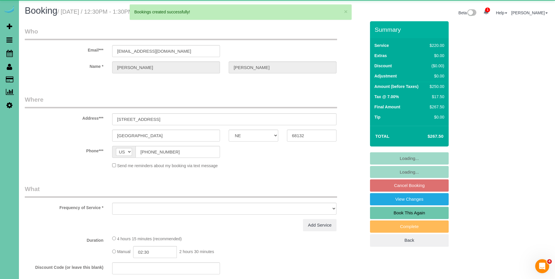
select select "object:10403"
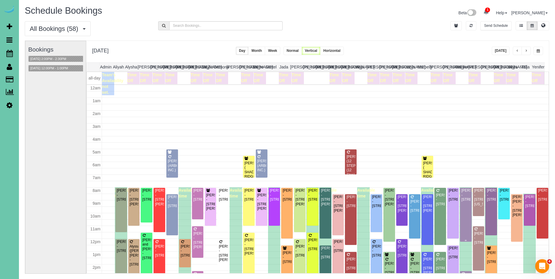
scroll to position [77, 0]
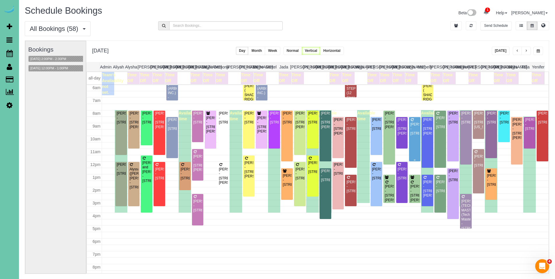
click at [414, 131] on div "Annie Fah - 16519 Potter Street, Bennington, NE 68007" at bounding box center [414, 128] width 9 height 13
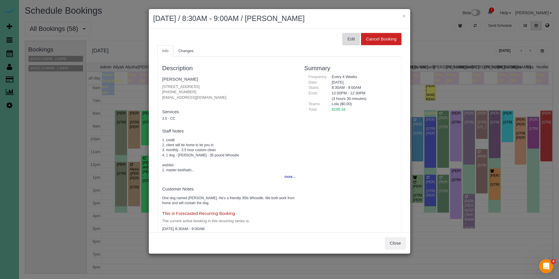
click at [345, 40] on button "Edit" at bounding box center [351, 39] width 17 height 12
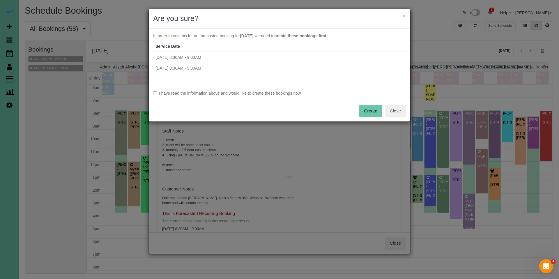
click at [292, 94] on label "I have read the information above and would like to create these bookings now." at bounding box center [279, 93] width 253 height 6
click at [368, 109] on button "Create" at bounding box center [371, 111] width 23 height 12
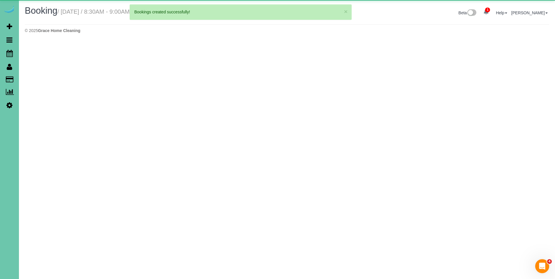
select select "NE"
select select "string:fspay"
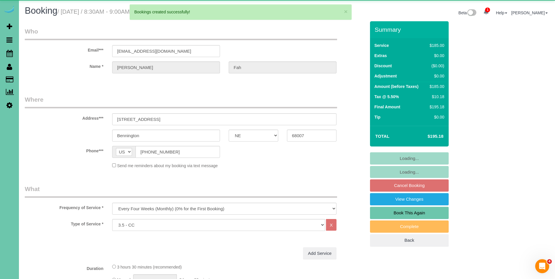
select select "object:11912"
select select "number:37"
select select "number:42"
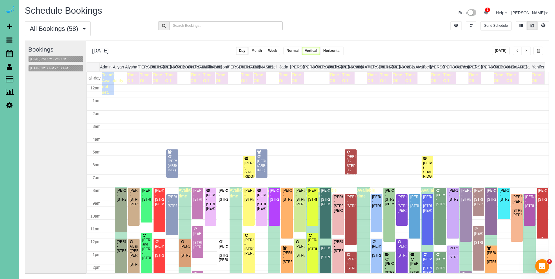
scroll to position [77, 0]
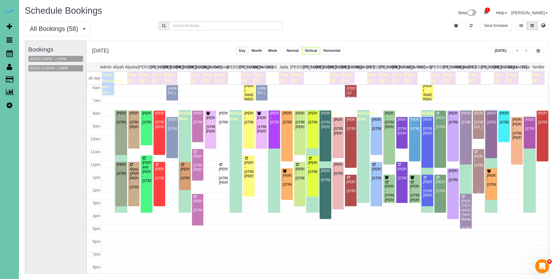
click at [476, 159] on div "Craig Coffman - 14811 Polk St, Omaha, NE 68137" at bounding box center [478, 160] width 9 height 13
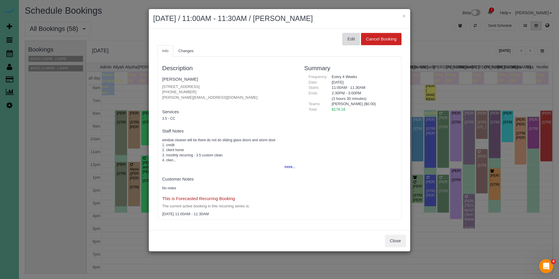
click at [351, 40] on button "Edit" at bounding box center [351, 39] width 17 height 12
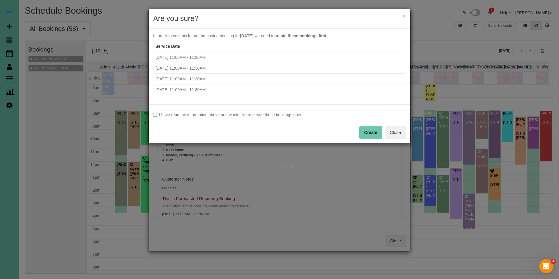
click at [295, 113] on label "I have read the information above and would like to create these bookings now." at bounding box center [279, 115] width 253 height 6
click at [375, 131] on button "Create" at bounding box center [371, 132] width 23 height 12
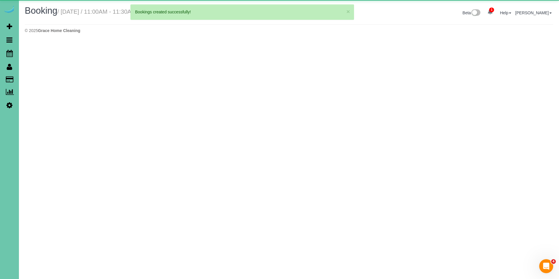
select select "NE"
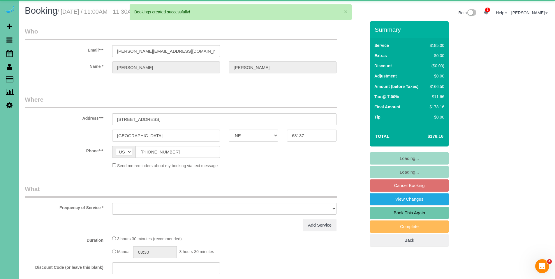
select select "object:13042"
select select "string:fspay-ff1b081a-90fa-4dd8-bda6-6b3131623b51"
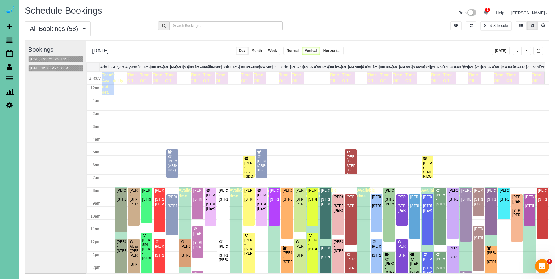
scroll to position [77, 0]
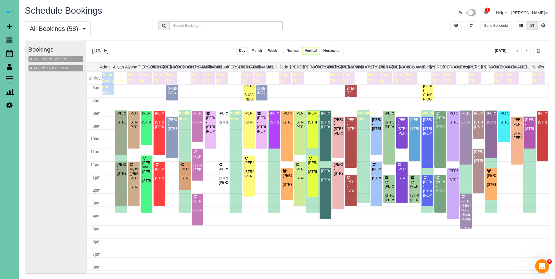
click at [462, 205] on div "DAYNE BURESCH (TECH MASTERS) (Tech Masters) - 5060 S 107th St, Omaha, NE 68127" at bounding box center [465, 214] width 9 height 31
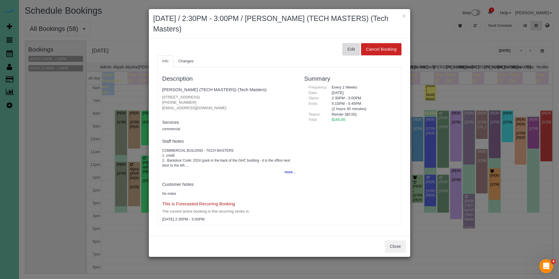
click at [348, 52] on button "Edit" at bounding box center [351, 49] width 17 height 12
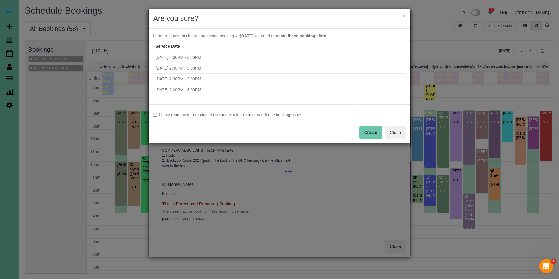
click at [210, 117] on label "I have read the information above and would like to create these bookings now." at bounding box center [279, 115] width 253 height 6
click at [363, 128] on button "Create" at bounding box center [371, 132] width 23 height 12
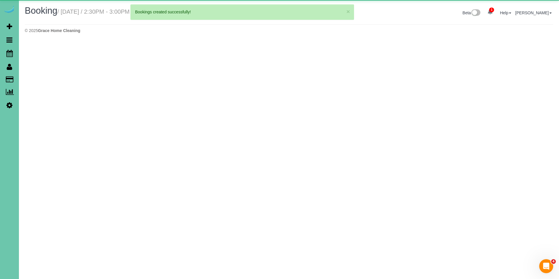
select select "NE"
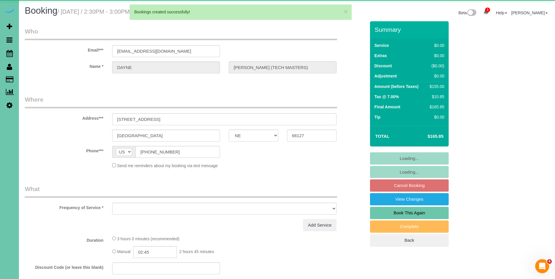
select select "object:14172"
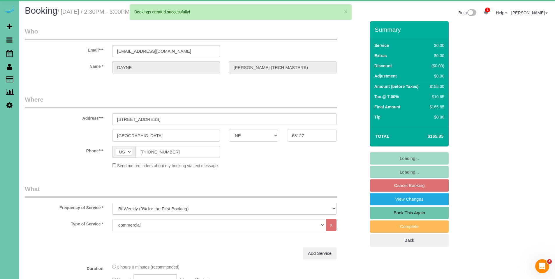
select select "number:42"
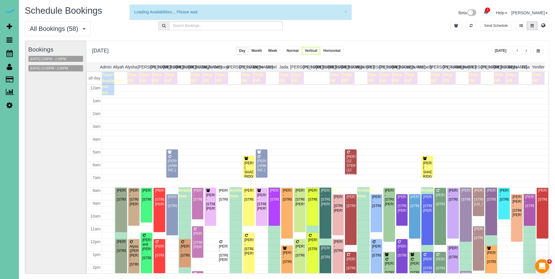
scroll to position [77, 0]
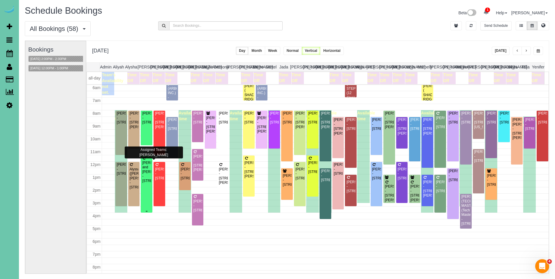
click at [144, 174] on div "Danielle and Mitchel Magrini - 11025 Bearcreek Drive, Papillion, NE 68046" at bounding box center [146, 172] width 9 height 22
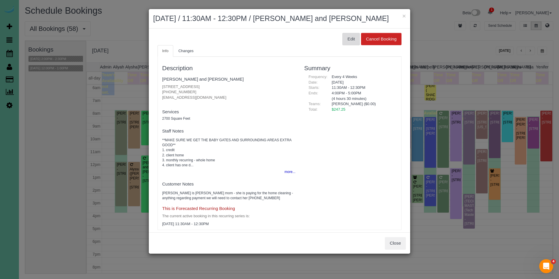
click at [349, 42] on button "Edit" at bounding box center [351, 39] width 17 height 12
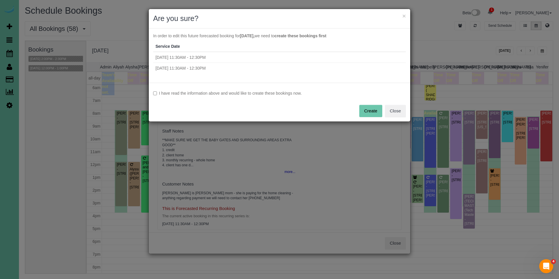
click at [205, 96] on div "I have read the information above and would like to create these bookings now. …" at bounding box center [280, 102] width 262 height 39
click at [273, 93] on label "I have read the information above and would like to create these bookings now." at bounding box center [279, 93] width 253 height 6
click at [368, 110] on button "Create" at bounding box center [371, 111] width 23 height 12
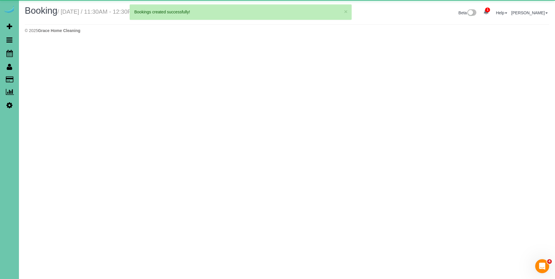
select select "NE"
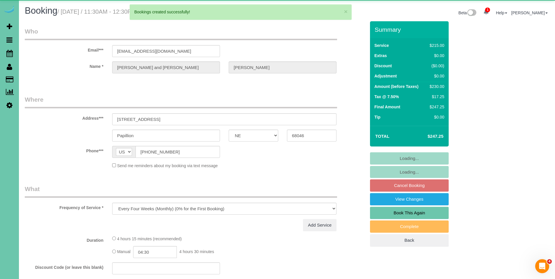
select select "object:15494"
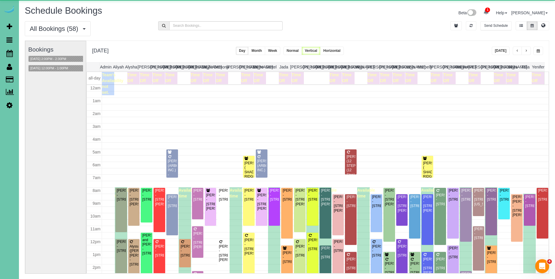
scroll to position [77, 0]
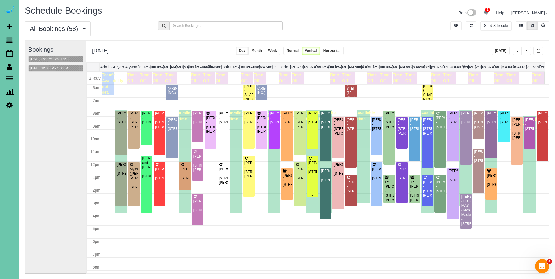
click at [314, 167] on div "Bret Elliott - 6010 S 182nd Ave, Omaha, NE 68135" at bounding box center [312, 167] width 9 height 13
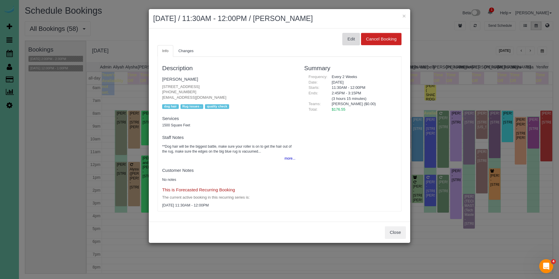
click at [349, 43] on button "Edit" at bounding box center [351, 39] width 17 height 12
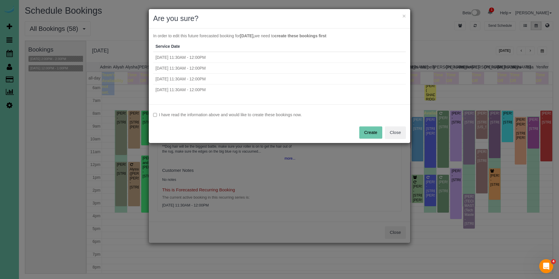
click at [212, 116] on label "I have read the information above and would like to create these bookings now." at bounding box center [279, 115] width 253 height 6
click at [363, 131] on button "Create" at bounding box center [371, 132] width 23 height 12
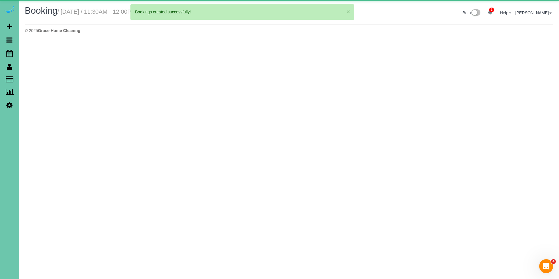
select select "NE"
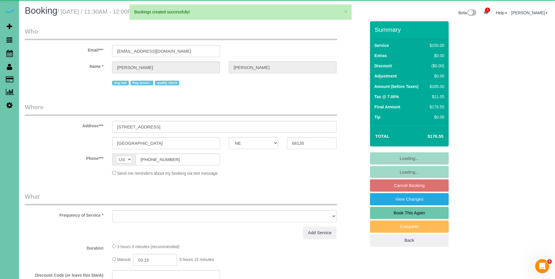
select select "object:16460"
select select "string:fspay-b6621757-cde3-4a4a-b707-49bc5067d687"
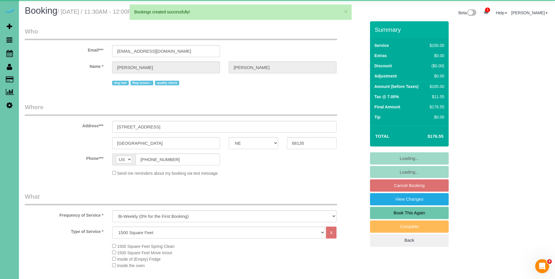
select select "number:35"
select select "number:41"
select select "object:16547"
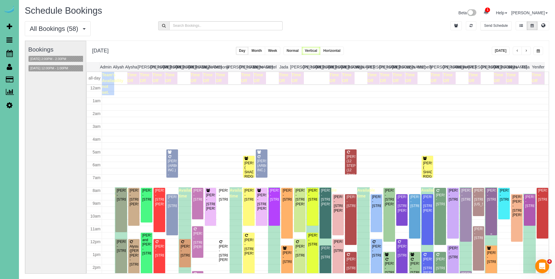
scroll to position [77, 0]
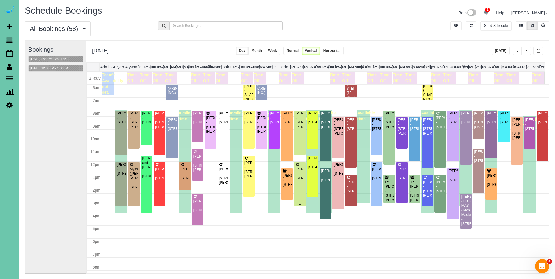
click at [301, 173] on div "Sidney Winstrom - 9707 Nottingham Drive, Omaha, NE 68114" at bounding box center [299, 173] width 9 height 13
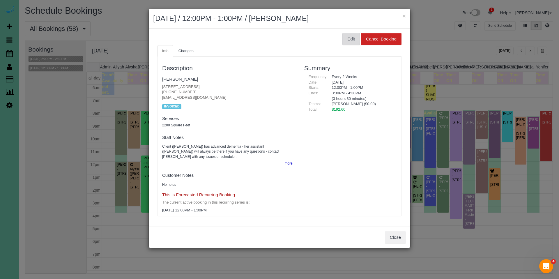
click at [353, 37] on button "Edit" at bounding box center [351, 39] width 17 height 12
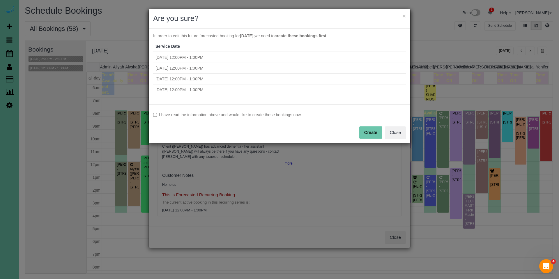
click at [197, 113] on label "I have read the information above and would like to create these bookings now." at bounding box center [279, 115] width 253 height 6
click at [361, 131] on button "Create" at bounding box center [371, 132] width 23 height 12
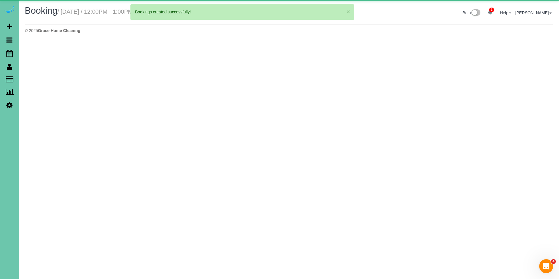
select select "NE"
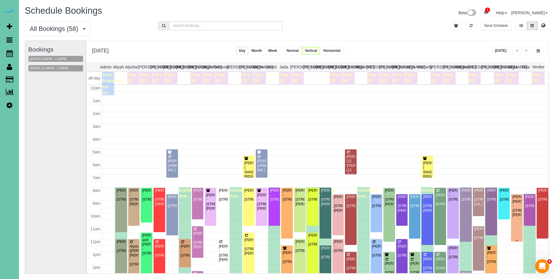
scroll to position [77, 0]
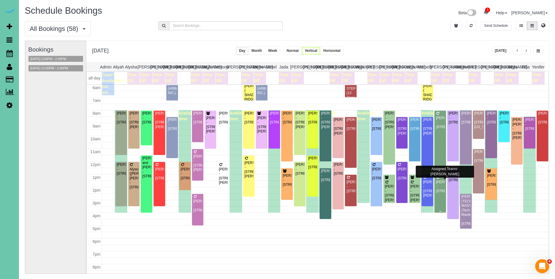
click at [436, 190] on div "Heather Simons - 6167 South 173rd Avenue, Omaha, NE 68135" at bounding box center [440, 186] width 9 height 13
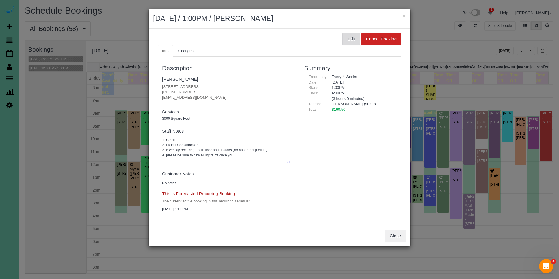
click at [349, 38] on button "Edit" at bounding box center [351, 39] width 17 height 12
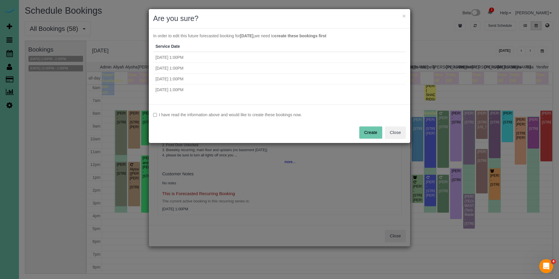
click at [208, 116] on label "I have read the information above and would like to create these bookings now." at bounding box center [279, 115] width 253 height 6
click at [372, 133] on button "Create" at bounding box center [371, 132] width 23 height 12
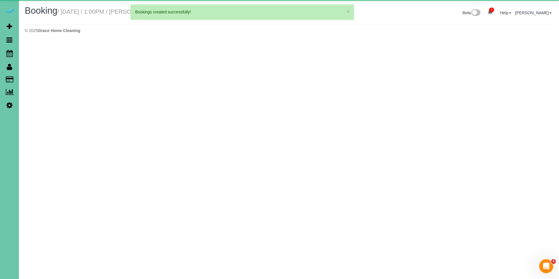
select select "NE"
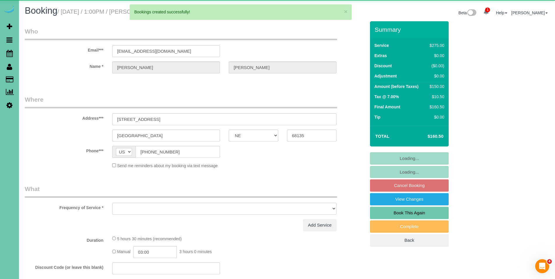
select select "object:18977"
select select "string:fspay-dc19667b-d5f1-4850-af97-543e179eba44"
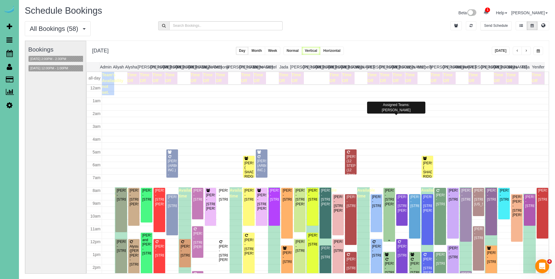
scroll to position [77, 0]
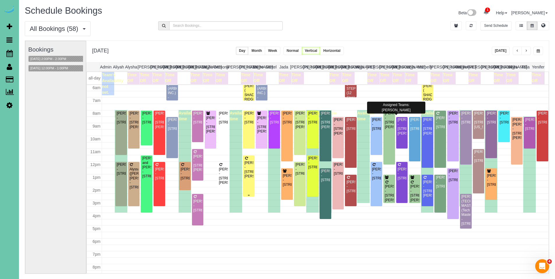
click at [248, 167] on div "Tom Samek - 15465 Stevens Plaza, Omaha, NE 68137" at bounding box center [248, 170] width 9 height 18
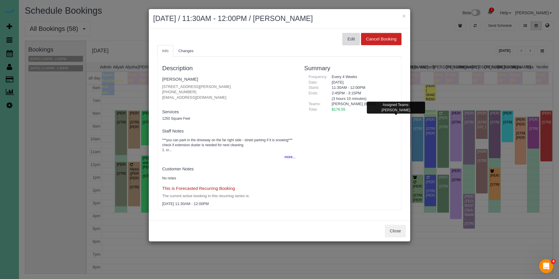
click at [347, 38] on button "Edit" at bounding box center [351, 39] width 17 height 12
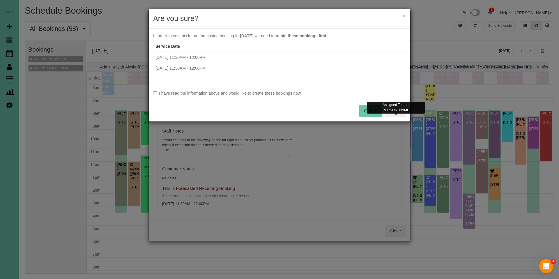
click at [223, 91] on label "I have read the information above and would like to create these bookings now." at bounding box center [279, 93] width 253 height 6
click at [371, 112] on button "Create" at bounding box center [371, 111] width 23 height 12
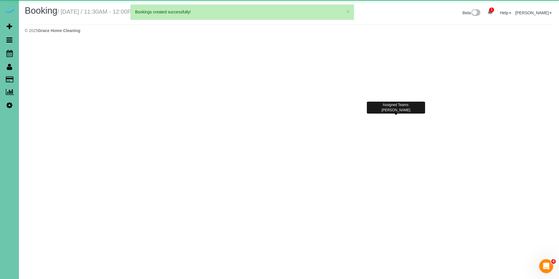
select select "NE"
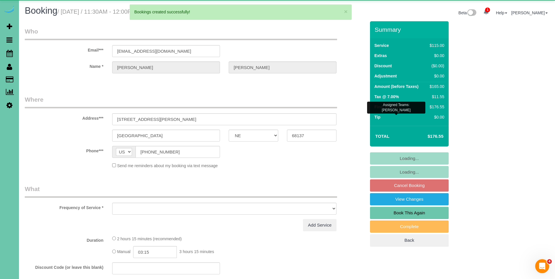
select select "object:20266"
select select "string:fspay-2b493564-59c7-48f3-ab12-e700f7a3b421"
select select "object:20353"
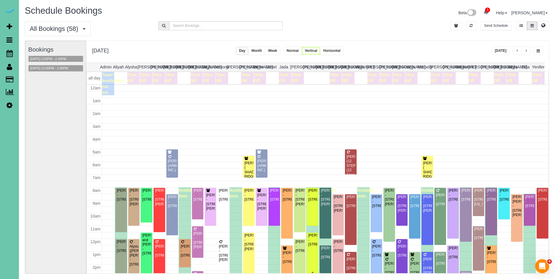
scroll to position [77, 0]
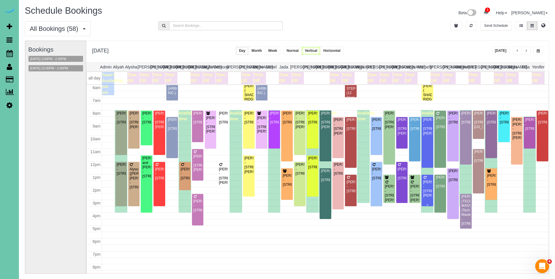
click at [423, 187] on div "Carol Lippincott - 13473 Meredith Ave, Omaha, NE 68164" at bounding box center [427, 189] width 9 height 18
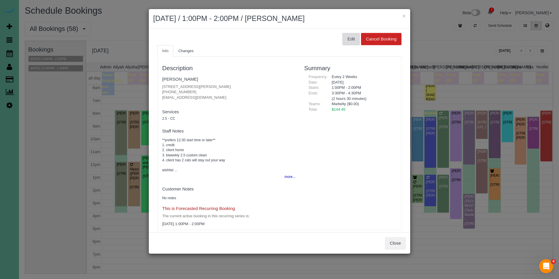
click at [344, 37] on button "Edit" at bounding box center [351, 39] width 17 height 12
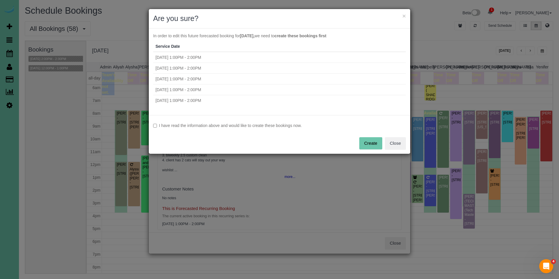
click at [222, 126] on label "I have read the information above and would like to create these bookings now." at bounding box center [279, 126] width 253 height 6
click at [365, 141] on button "Create" at bounding box center [371, 143] width 23 height 12
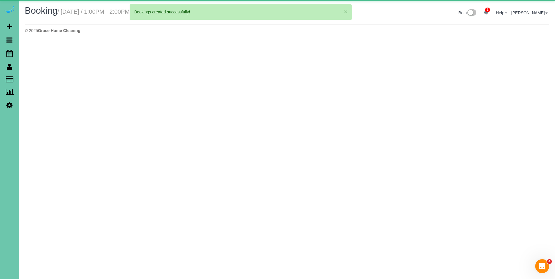
select select "NE"
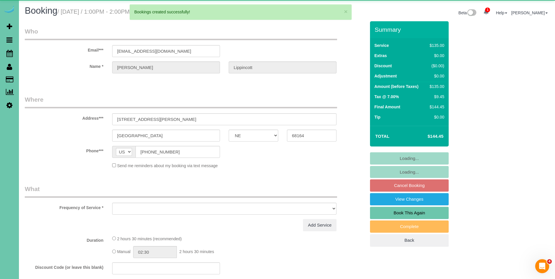
select select "object:21446"
select select "string:fspay-e1056f5d-a63a-437a-8f41-02b9317a88f4"
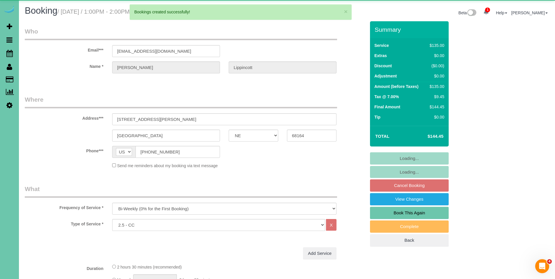
select select "number:36"
select select "number:42"
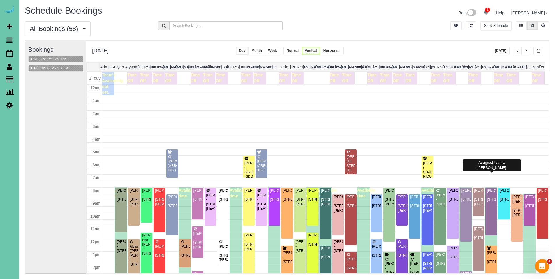
scroll to position [77, 0]
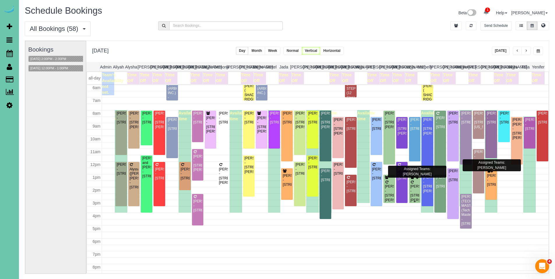
click at [413, 190] on div "Marcie Reiner - 17810 Patrick Ave, Omaha, NE 68116" at bounding box center [414, 193] width 9 height 18
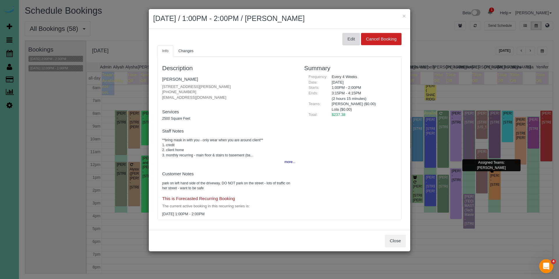
click at [347, 43] on button "Edit" at bounding box center [351, 39] width 17 height 12
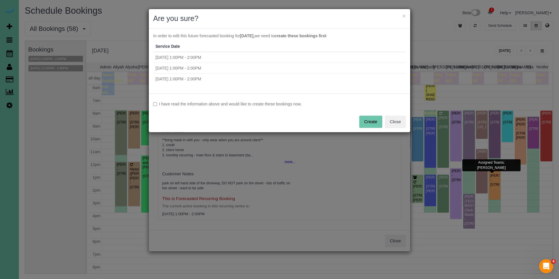
click at [244, 105] on label "I have read the information above and would like to create these bookings now." at bounding box center [279, 104] width 253 height 6
click at [380, 121] on button "Create" at bounding box center [371, 122] width 23 height 12
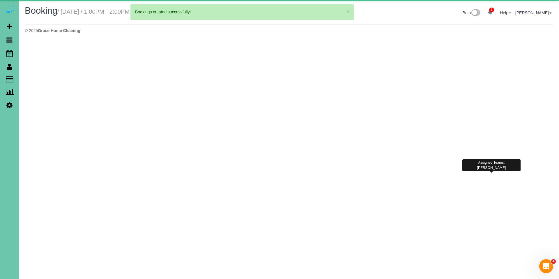
select select "NE"
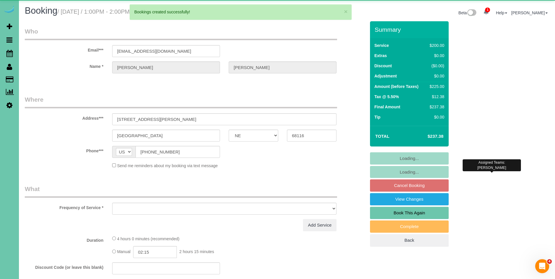
select select "object:22806"
select select "string:fspay-b63a1026-d3ec-459d-8b92-0bff83925edc"
select select "number:36"
select select "number:41"
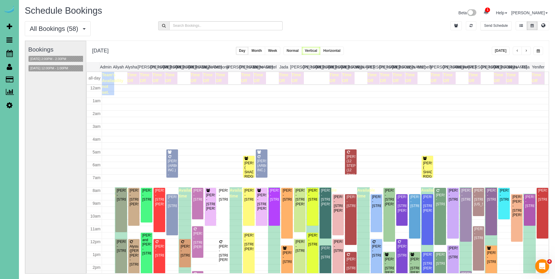
scroll to position [77, 0]
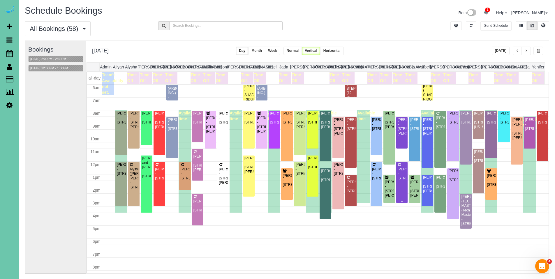
click at [397, 173] on div "Rebecca Remington - 11559 S 123rd Ter, Papillion, NE 68046" at bounding box center [401, 173] width 9 height 13
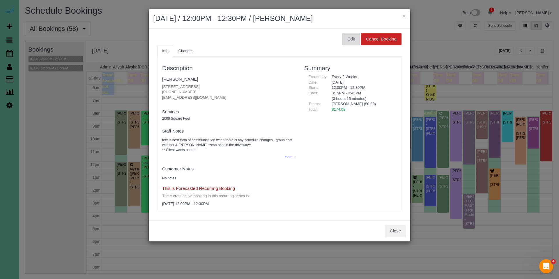
click at [351, 38] on button "Edit" at bounding box center [351, 39] width 17 height 12
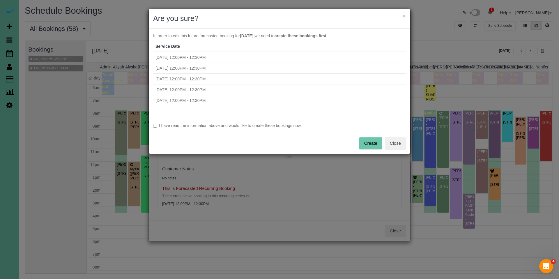
click at [220, 124] on label "I have read the information above and would like to create these bookings now." at bounding box center [279, 126] width 253 height 6
click at [365, 142] on button "Create" at bounding box center [371, 143] width 23 height 12
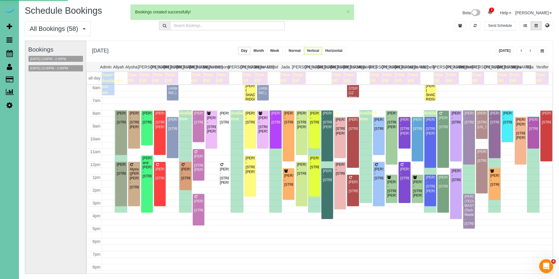
select select "NE"
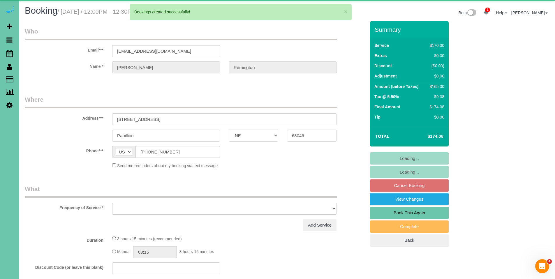
select select "object:23737"
select select "string:fspay-afff9d31-b27a-4a40-ab57-3d59b467015a"
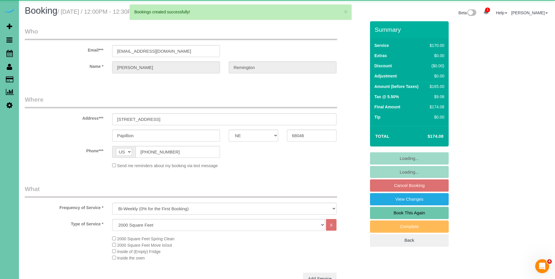
select select "object:23824"
select select "number:34"
select select "number:41"
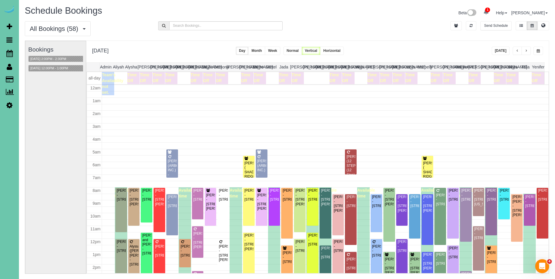
scroll to position [77, 0]
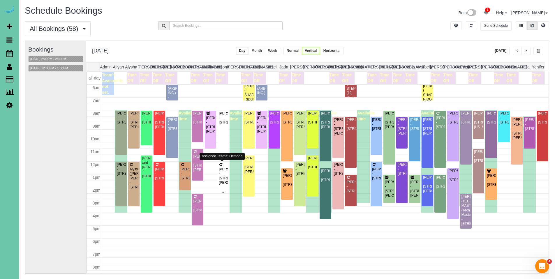
click at [225, 169] on div "Kate Rowen - 3819 Martha St, Omaha, NE 68105" at bounding box center [223, 176] width 9 height 18
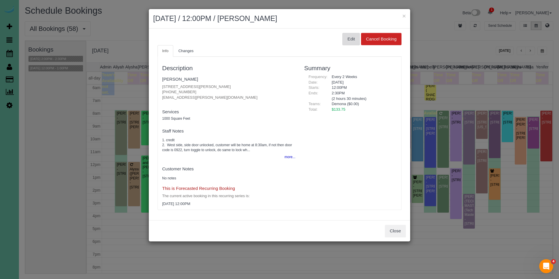
click at [353, 40] on button "Edit" at bounding box center [351, 39] width 17 height 12
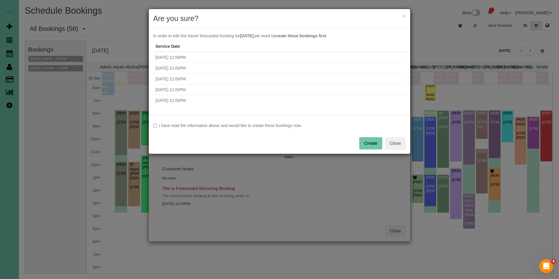
click at [199, 127] on label "I have read the information above and would like to create these bookings now." at bounding box center [279, 126] width 253 height 6
click at [377, 142] on button "Create" at bounding box center [371, 143] width 23 height 12
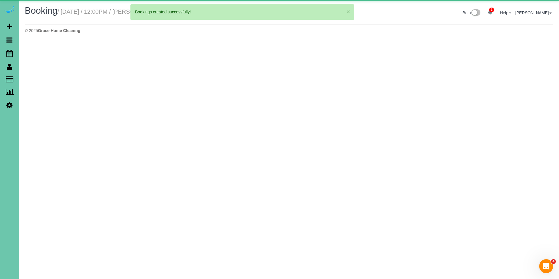
select select "NE"
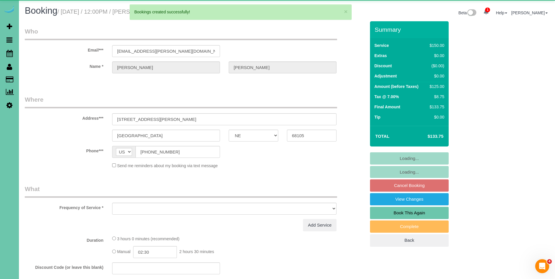
select select "object:24898"
select select "string:fspay-f8203e80-449c-4c5b-8dfa-69f49191d1ec"
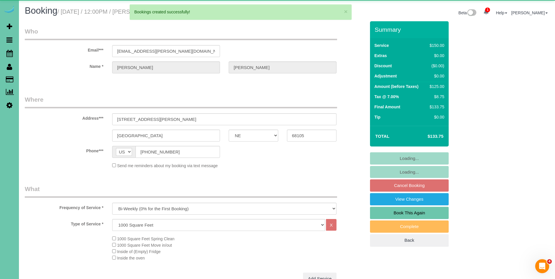
select select "object:24931"
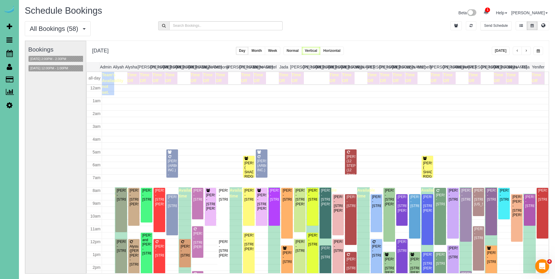
scroll to position [77, 0]
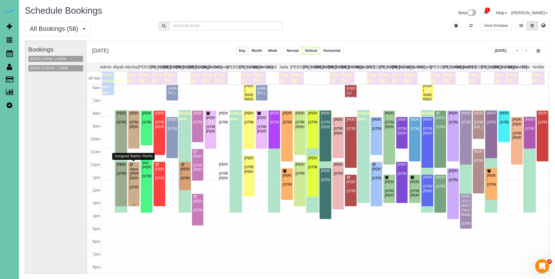
click at [133, 174] on div "Alyssa (Diane) Arends-Johnson - 3512 N 125th Avenue, Omaha, NE 68164" at bounding box center [133, 178] width 9 height 22
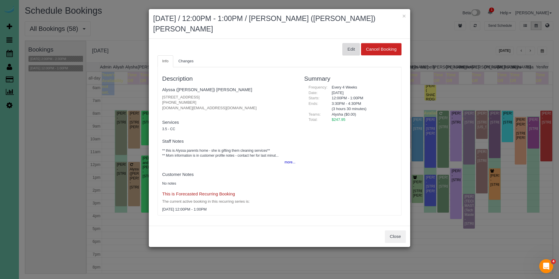
click at [347, 43] on button "Edit" at bounding box center [351, 49] width 17 height 12
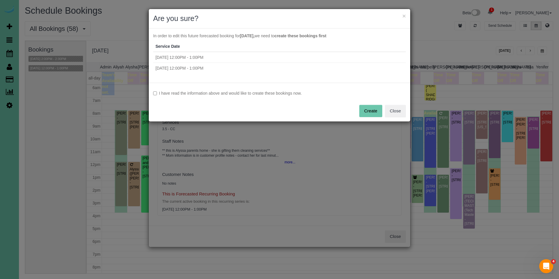
click at [249, 92] on label "I have read the information above and would like to create these bookings now." at bounding box center [279, 93] width 253 height 6
click at [366, 106] on button "Create" at bounding box center [371, 111] width 23 height 12
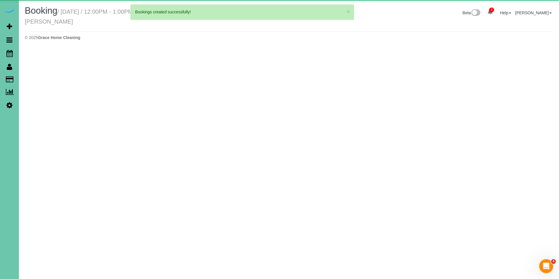
select select "NE"
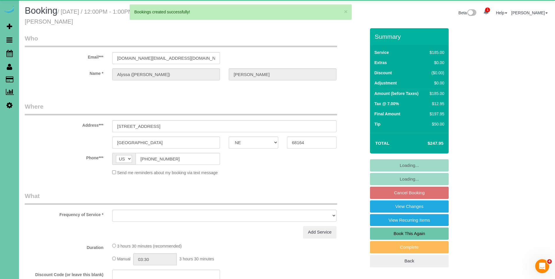
select select "object:26038"
select select "string:fspay-f5d47271-b560-450d-91f5-4827d8e945a4"
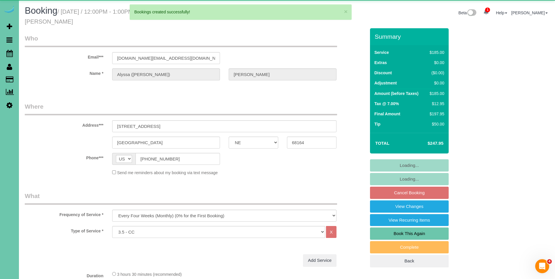
select select "object:26057"
select select "number:37"
select select "number:43"
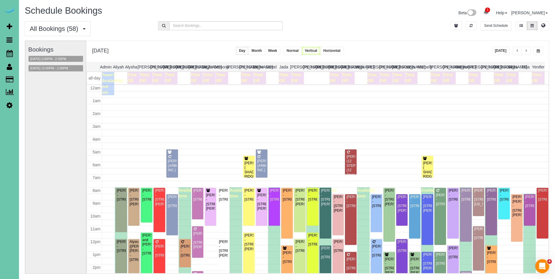
scroll to position [77, 0]
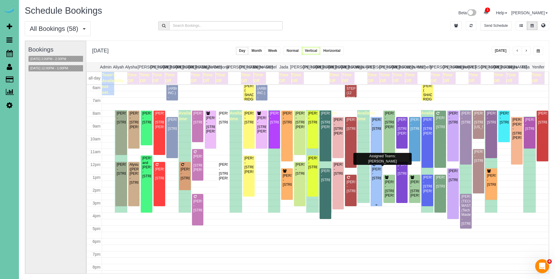
click at [372, 171] on div "Maggie Templin - 1153 S 95th St, Omaha, NE 68124" at bounding box center [376, 173] width 9 height 13
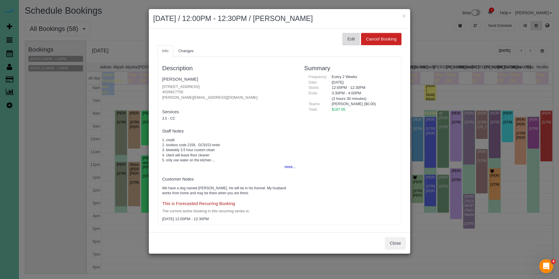
click at [344, 40] on button "Edit" at bounding box center [351, 39] width 17 height 12
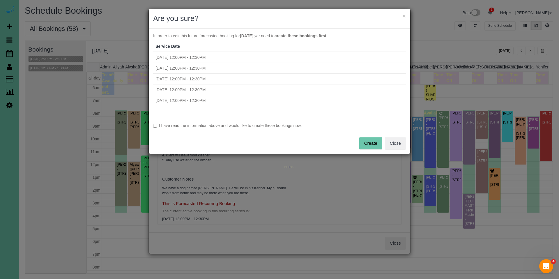
click at [270, 125] on label "I have read the information above and would like to create these bookings now." at bounding box center [279, 126] width 253 height 6
click at [368, 140] on button "Create" at bounding box center [371, 143] width 23 height 12
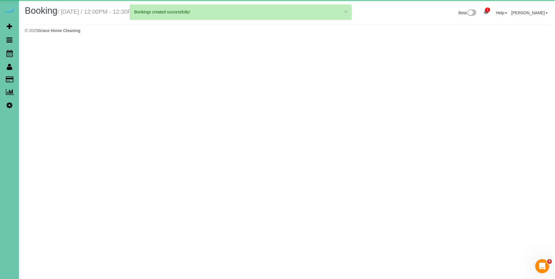
select select "NE"
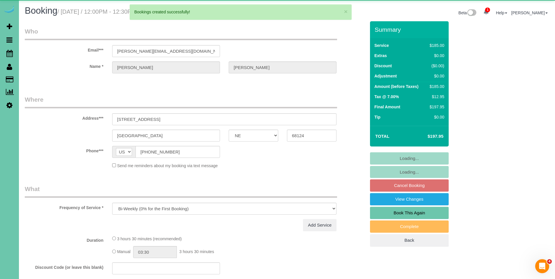
select select "object:27204"
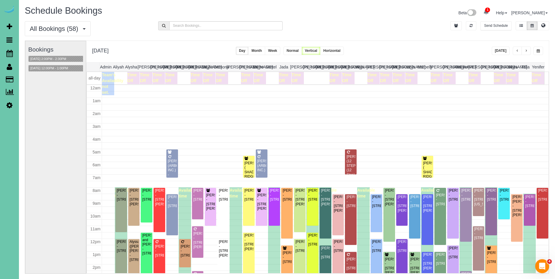
scroll to position [77, 0]
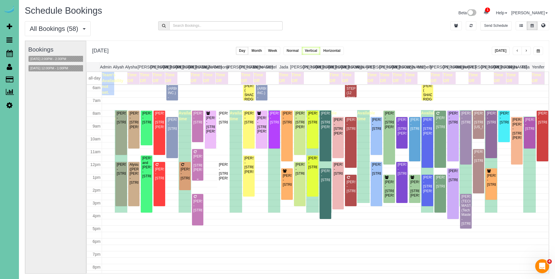
click at [195, 159] on div "Diana Blum - 7583 Polk St, Ralston, NE 68127" at bounding box center [197, 163] width 9 height 18
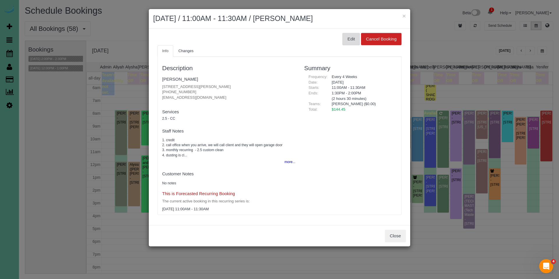
click at [357, 41] on button "Edit" at bounding box center [351, 39] width 17 height 12
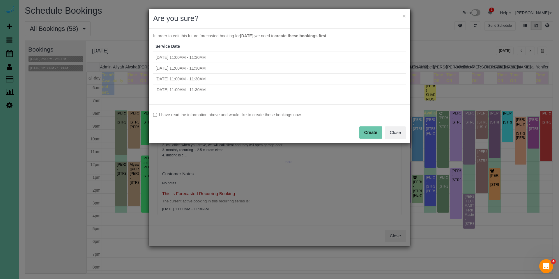
click at [203, 115] on label "I have read the information above and would like to create these bookings now." at bounding box center [279, 115] width 253 height 6
click at [371, 131] on button "Create" at bounding box center [371, 132] width 23 height 12
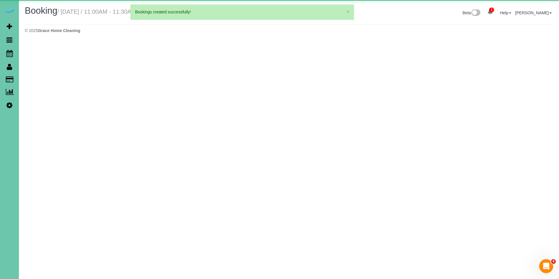
select select "NE"
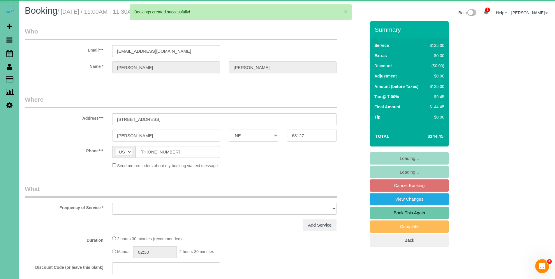
select select "object:28348"
select select "string:fspay-51a33ac0-9c7d-4190-953c-0268c4d63ea3"
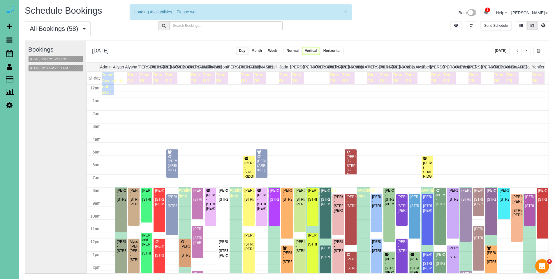
scroll to position [77, 0]
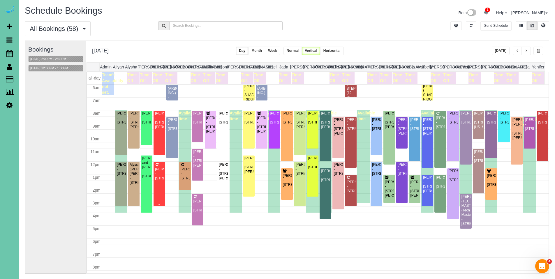
click at [161, 174] on div "Candice Mullendore - 15008 S 20th Street, Bellevue, NE 68123" at bounding box center [159, 173] width 9 height 13
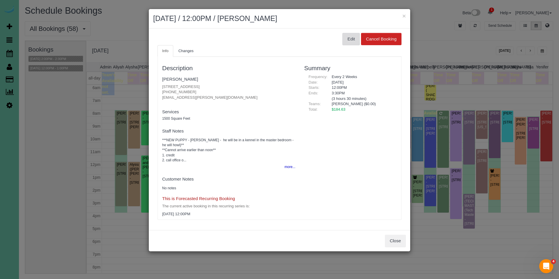
click at [357, 39] on button "Edit" at bounding box center [351, 39] width 17 height 12
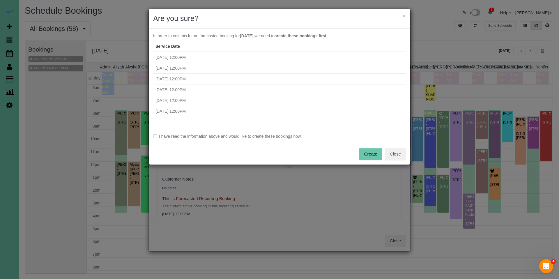
click at [249, 133] on div "I have read the information above and would like to create these bookings now. …" at bounding box center [280, 145] width 262 height 39
click at [263, 135] on label "I have read the information above and would like to create these bookings now." at bounding box center [279, 136] width 253 height 6
click at [369, 152] on button "Create" at bounding box center [371, 154] width 23 height 12
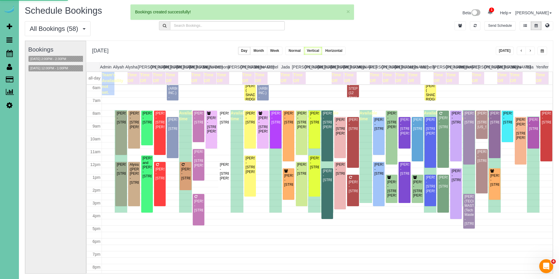
select select "NE"
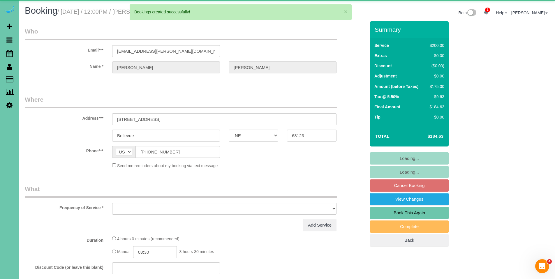
select select "object:29649"
select select "string:fspay-0fe00465-4551-4769-8067-0c5820c86d9a"
select select "object:29696"
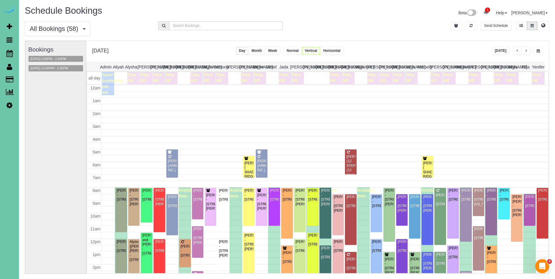
scroll to position [77, 0]
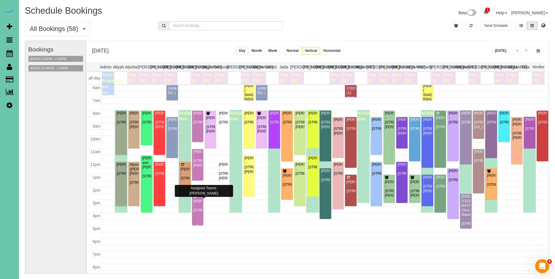
click at [196, 205] on div "Julie Deterding - 7001 S 159th St, Omaha, NE 68136" at bounding box center [197, 205] width 9 height 13
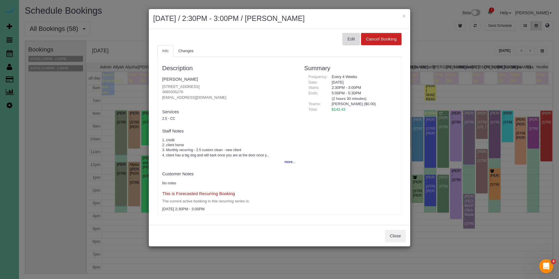
click at [347, 41] on button "Edit" at bounding box center [351, 39] width 17 height 12
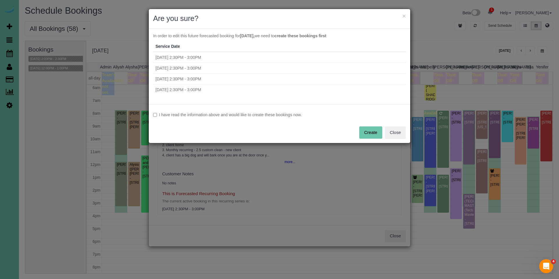
click at [261, 115] on label "I have read the information above and would like to create these bookings now." at bounding box center [279, 115] width 253 height 6
click at [374, 132] on button "Create" at bounding box center [371, 132] width 23 height 12
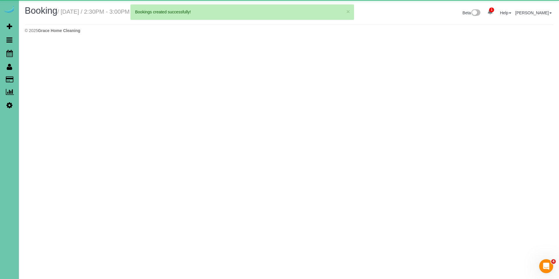
select select "NE"
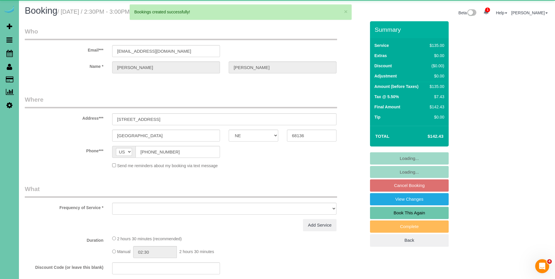
select select "object:30807"
select select "string:fspay-3aff19be-099b-400e-af38-10f093f6ce49"
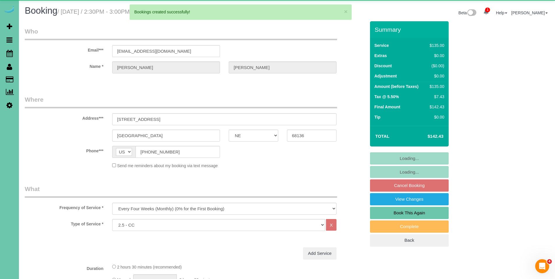
select select "object:30826"
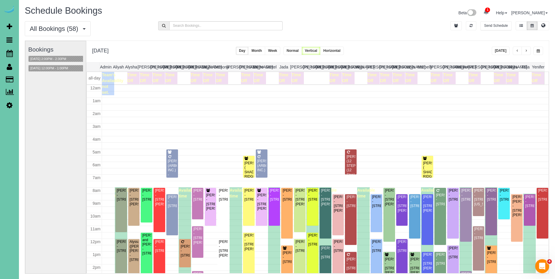
scroll to position [77, 0]
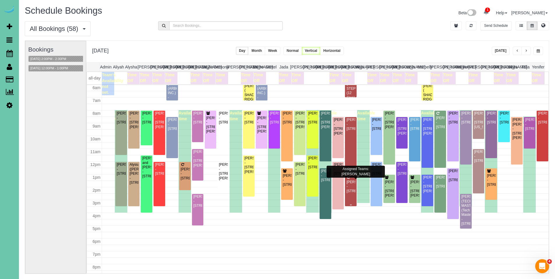
click at [351, 186] on div "Jenice Abler - 110 S 202nd Street, Elkhorn, NE 68022" at bounding box center [350, 186] width 9 height 13
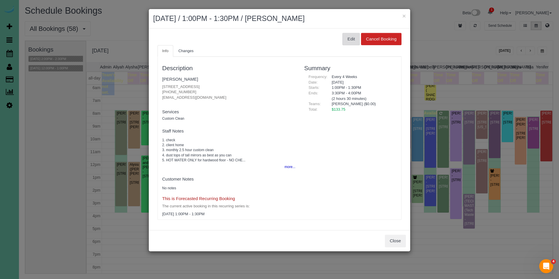
click at [356, 41] on button "Edit" at bounding box center [351, 39] width 17 height 12
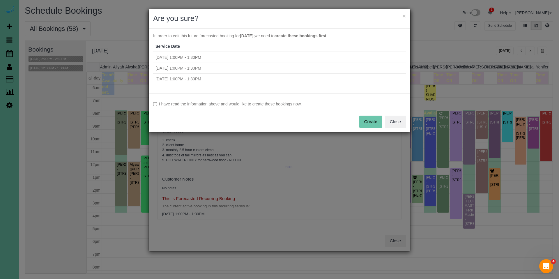
click at [264, 103] on label "I have read the information above and would like to create these bookings now." at bounding box center [279, 104] width 253 height 6
click at [372, 123] on button "Create" at bounding box center [371, 122] width 23 height 12
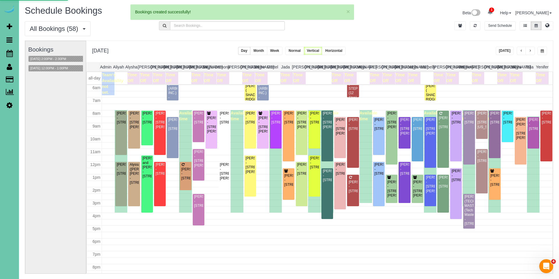
select select "NE"
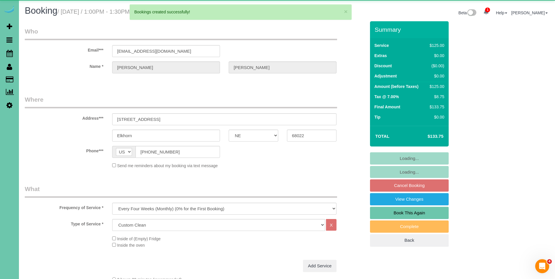
select select "object:32368"
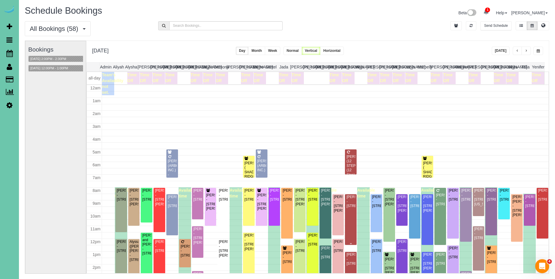
scroll to position [77, 0]
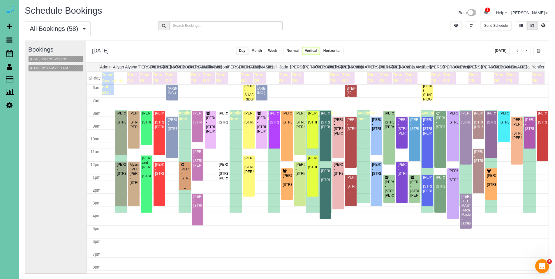
click at [182, 174] on div "Susan Puls - 801 S 52nd Street; Apt 204, Omaha, NE 68106" at bounding box center [184, 173] width 9 height 13
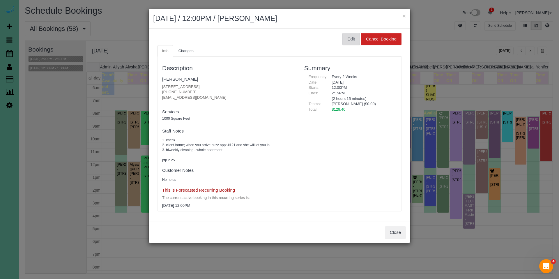
click at [347, 38] on button "Edit" at bounding box center [351, 39] width 17 height 12
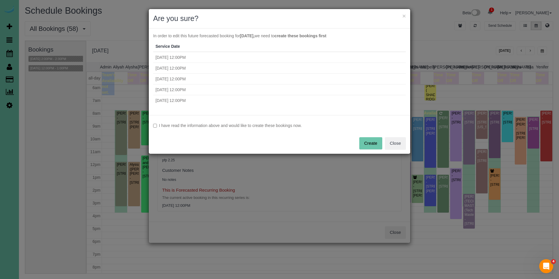
click at [271, 125] on label "I have read the information above and would like to create these bookings now." at bounding box center [279, 126] width 253 height 6
click at [365, 145] on button "Create" at bounding box center [371, 143] width 23 height 12
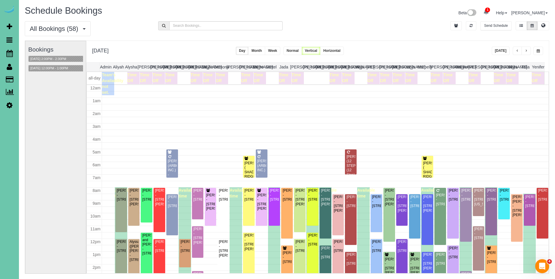
scroll to position [77, 0]
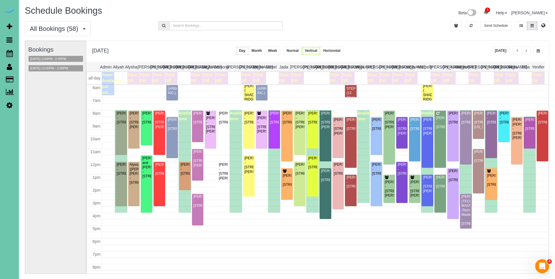
click at [517, 50] on span "button" at bounding box center [517, 50] width 3 height 3
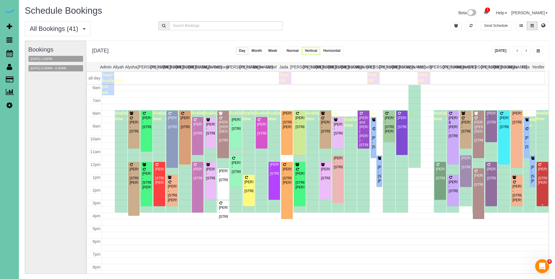
click at [541, 180] on div "Emily Van Haute - 13525 Larimore Ave, Omaha, NE 68164" at bounding box center [542, 176] width 9 height 18
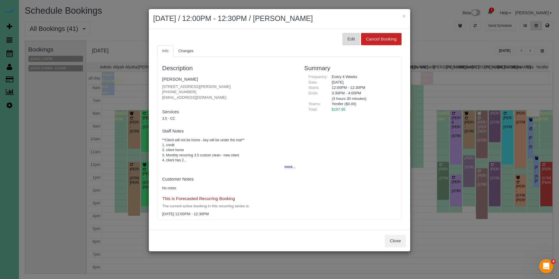
click at [351, 41] on button "Edit" at bounding box center [351, 39] width 17 height 12
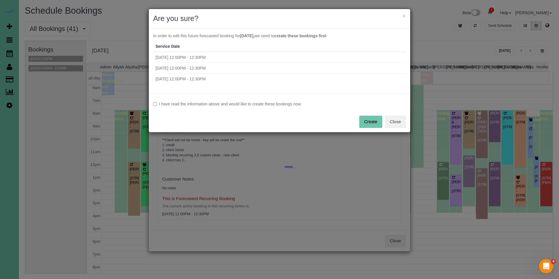
click at [292, 104] on label "I have read the information above and would like to create these bookings now." at bounding box center [279, 104] width 253 height 6
click at [376, 124] on button "Create" at bounding box center [371, 122] width 23 height 12
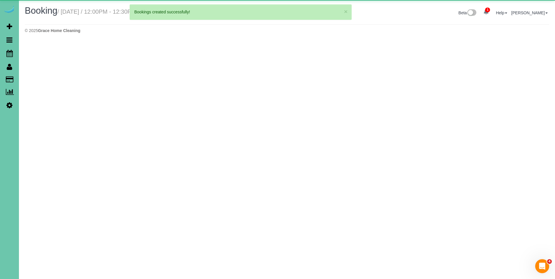
select select "NE"
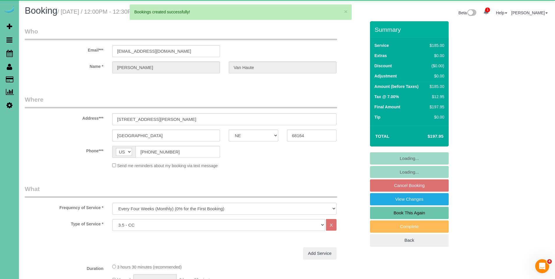
select select "object:34338"
select select "number:36"
select select "number:42"
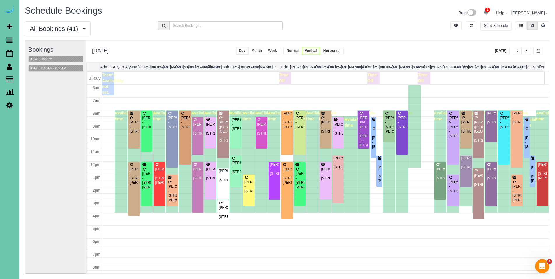
scroll to position [77, 0]
click at [398, 123] on div "Anna Adams - 16806 M Circle, Omaha, NE 68135" at bounding box center [401, 122] width 9 height 13
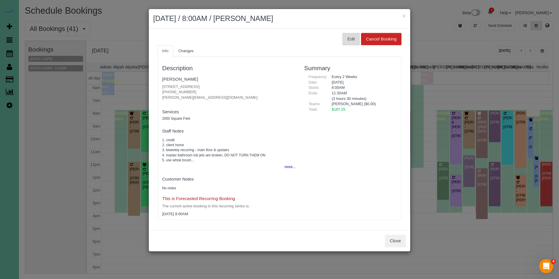
click at [351, 38] on button "Edit" at bounding box center [351, 39] width 17 height 12
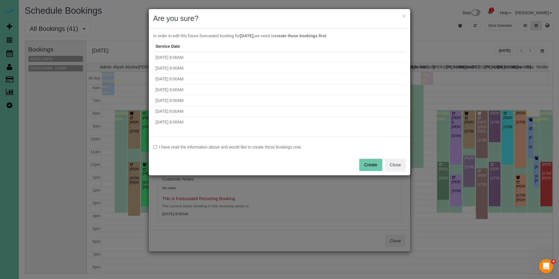
click at [237, 149] on label "I have read the information above and would like to create these bookings now." at bounding box center [279, 147] width 253 height 6
click at [369, 166] on button "Create" at bounding box center [371, 165] width 23 height 12
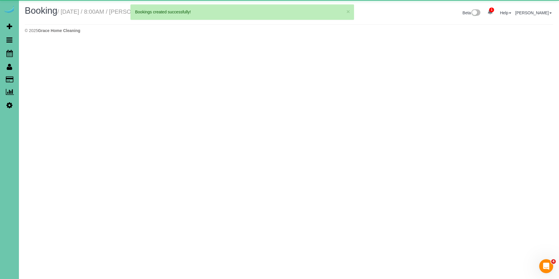
select select "NE"
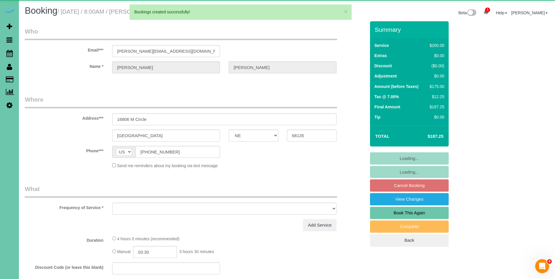
select select "object:35281"
select select "string:fspay-1362e727-97d2-4498-9851-e8965779b820"
select select "object:35314"
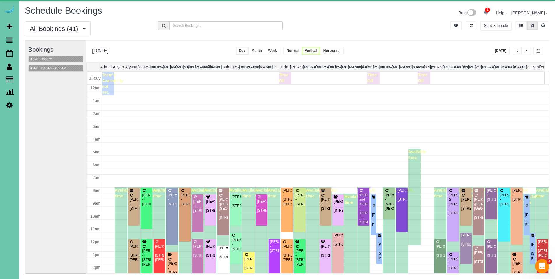
scroll to position [77, 0]
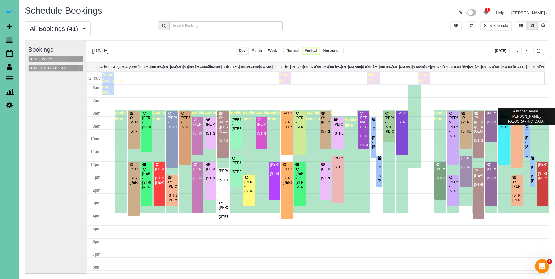
click at [525, 136] on div "Jennie Gollehon - 21436 Hickory Street, Elkhorn, NE 68022" at bounding box center [526, 142] width 3 height 13
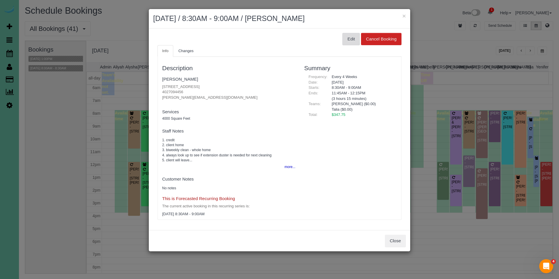
click at [356, 37] on button "Edit" at bounding box center [351, 39] width 17 height 12
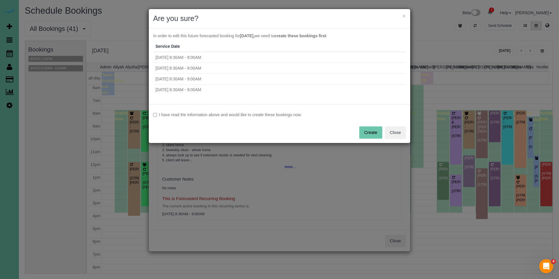
click at [286, 115] on label "I have read the information above and would like to create these bookings now." at bounding box center [279, 115] width 253 height 6
click at [365, 133] on button "Create" at bounding box center [371, 132] width 23 height 12
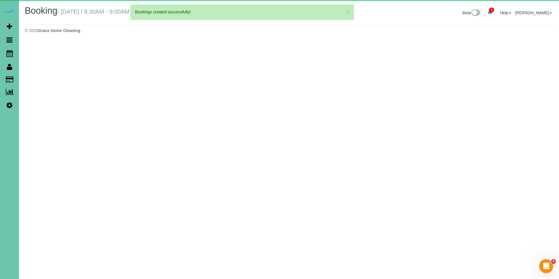
select select "NE"
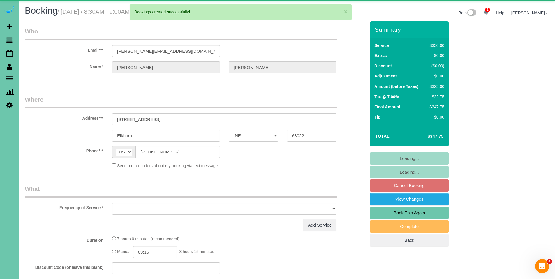
select select "object:36474"
select select "string:fspay-acdaa642-de2f-4af7-b9a7-867a6c2c8dd0"
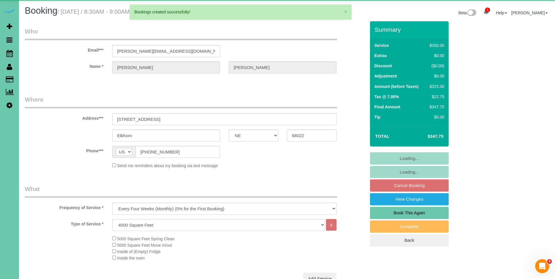
select select "object:36532"
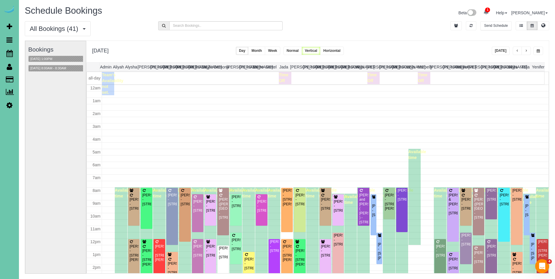
scroll to position [77, 0]
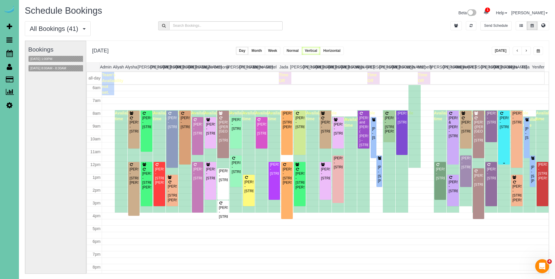
click at [499, 125] on div "Melissa Teply - 625 N 69 Street, Omaha, NE 68132" at bounding box center [503, 122] width 9 height 13
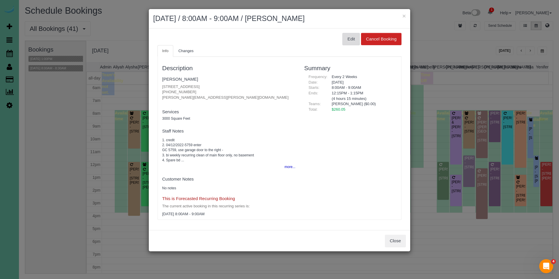
click at [347, 37] on button "Edit" at bounding box center [351, 39] width 17 height 12
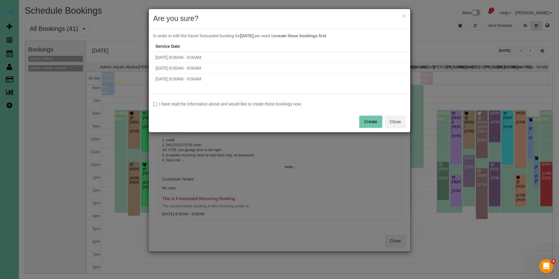
click at [240, 98] on div "I have read the information above and would like to create these bookings now. …" at bounding box center [280, 113] width 262 height 39
click at [240, 101] on label "I have read the information above and would like to create these bookings now." at bounding box center [279, 104] width 253 height 6
click at [371, 124] on button "Create" at bounding box center [371, 122] width 23 height 12
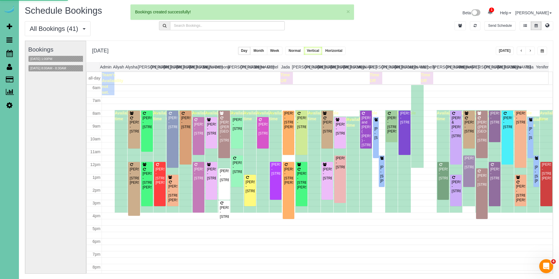
select select "NE"
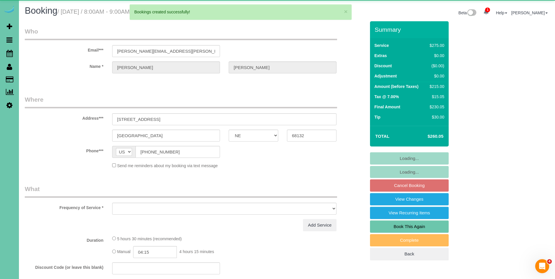
select select "object:37769"
select select "string:fspay-7f6b22b1-7992-4050-bfe8-f396dad631ad"
select select "object:37802"
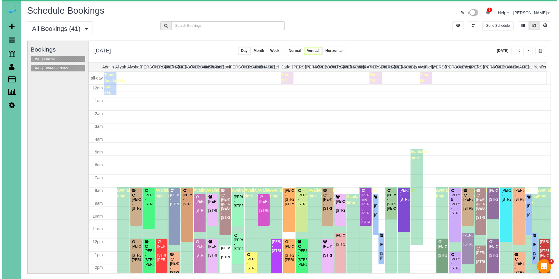
scroll to position [77, 0]
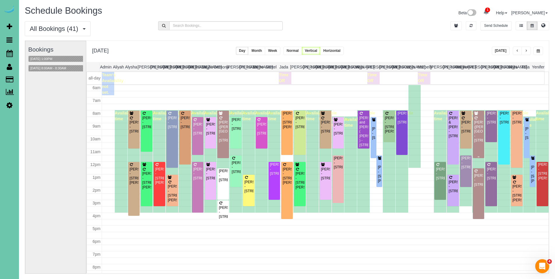
click at [475, 130] on div "RYAN SATTERLEE (FARNAM 1600 BUILDING) - 300 S 16th St, Omaha, NE 68102" at bounding box center [478, 131] width 9 height 22
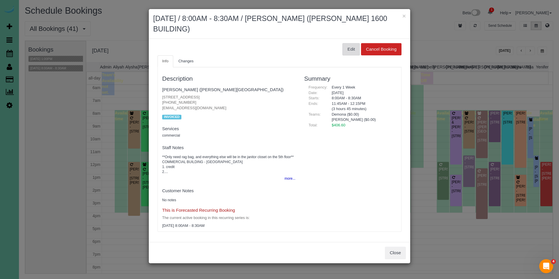
click at [351, 50] on button "Edit" at bounding box center [351, 49] width 17 height 12
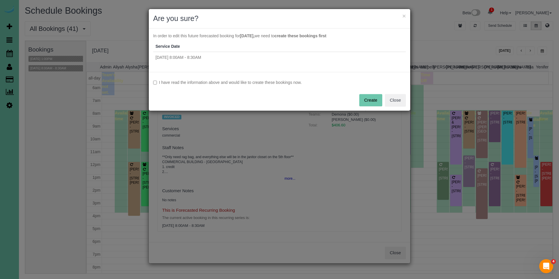
click at [271, 82] on label "I have read the information above and would like to create these bookings now." at bounding box center [279, 83] width 253 height 6
click at [367, 103] on button "Create" at bounding box center [371, 100] width 23 height 12
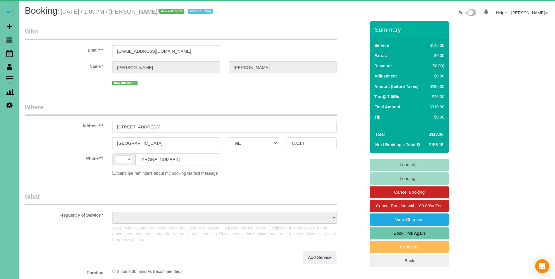
select select "NE"
select select "string:[GEOGRAPHIC_DATA]"
select select "object:672"
select select "string:fspay-5afaced7-843e-47b3-a894-2a16fcd85271"
select select "number:35"
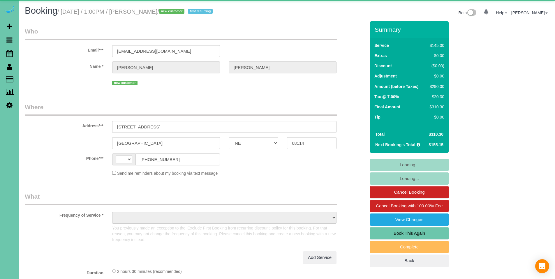
select select "number:41"
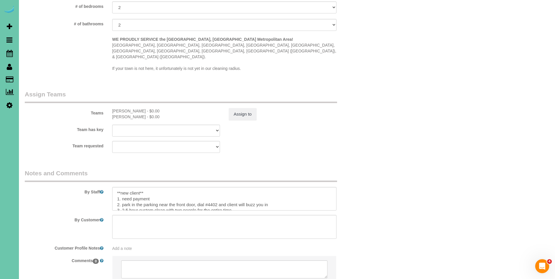
scroll to position [571, 0]
click at [159, 187] on textarea at bounding box center [224, 199] width 224 height 24
type textarea "**new client** 1. Credit 2. park in the parking near the front door, dial #4402…"
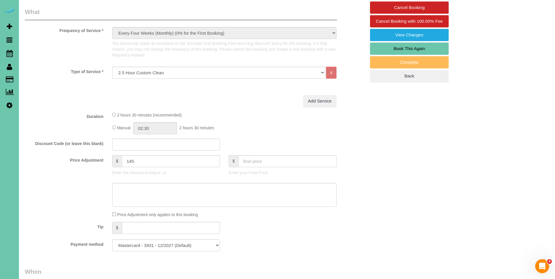
scroll to position [55, 0]
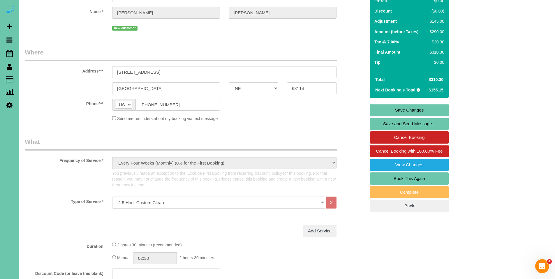
click at [409, 109] on link "Save Changes" at bounding box center [409, 110] width 79 height 12
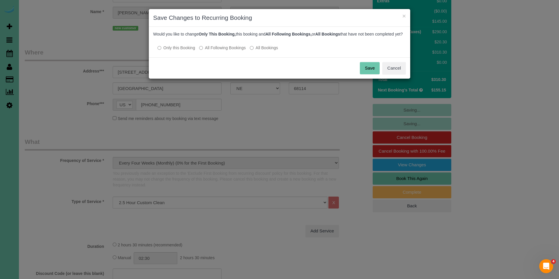
click at [234, 51] on label "All Following Bookings" at bounding box center [222, 48] width 47 height 6
click at [374, 70] on button "Save" at bounding box center [370, 68] width 20 height 12
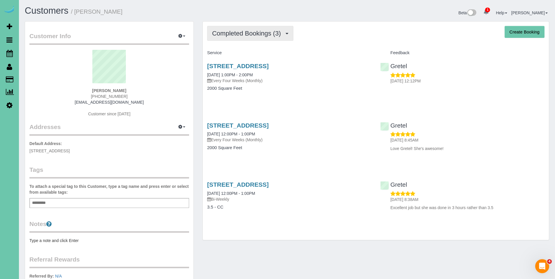
click at [247, 36] on span "Completed Bookings (3)" at bounding box center [248, 33] width 72 height 7
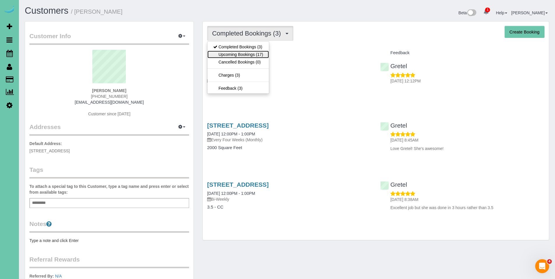
click at [242, 54] on link "Upcoming Bookings (17)" at bounding box center [237, 55] width 61 height 8
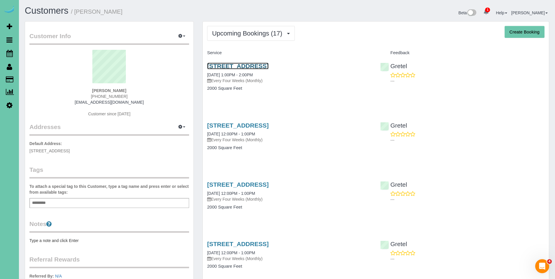
click at [268, 65] on link "[STREET_ADDRESS]" at bounding box center [237, 66] width 61 height 7
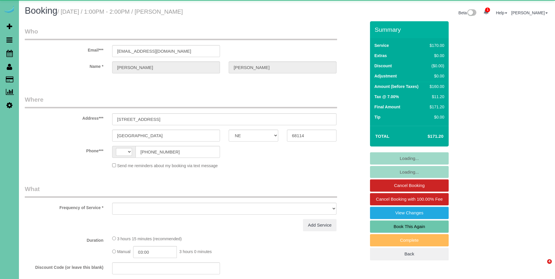
select select "NE"
select select "string:[GEOGRAPHIC_DATA]"
select select "object:717"
select select "number:36"
select select "number:41"
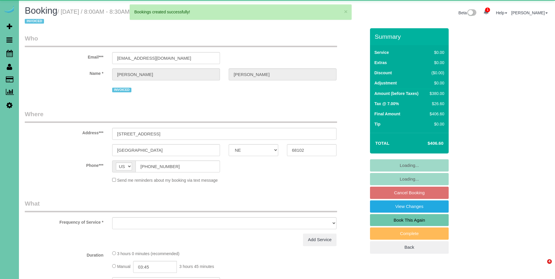
select select "NE"
select select "object:38941"
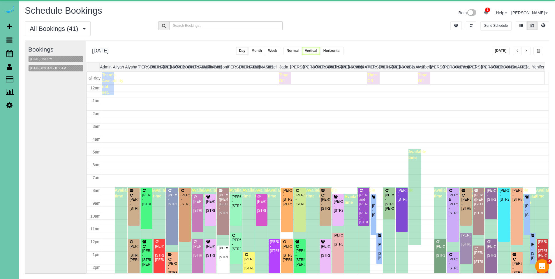
scroll to position [77, 0]
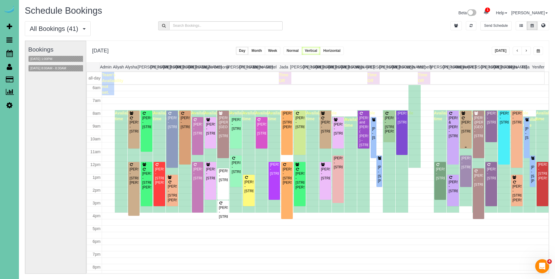
click at [464, 129] on div "[PERSON_NAME] - [STREET_ADDRESS]" at bounding box center [465, 126] width 9 height 13
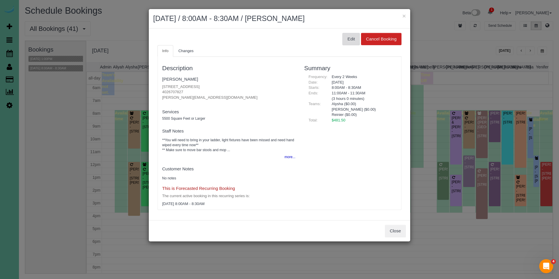
click at [353, 41] on button "Edit" at bounding box center [351, 39] width 17 height 12
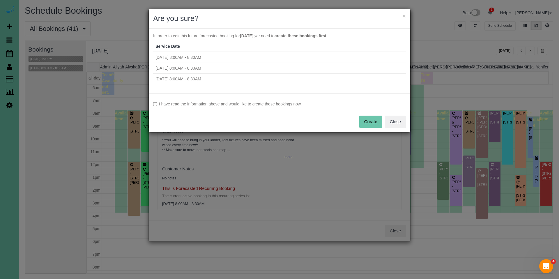
click at [246, 101] on label "I have read the information above and would like to create these bookings now." at bounding box center [279, 104] width 253 height 6
click at [372, 123] on button "Create" at bounding box center [371, 122] width 23 height 12
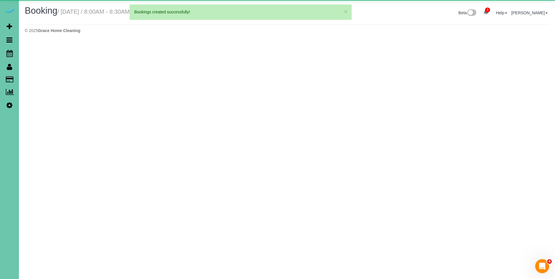
select select "NE"
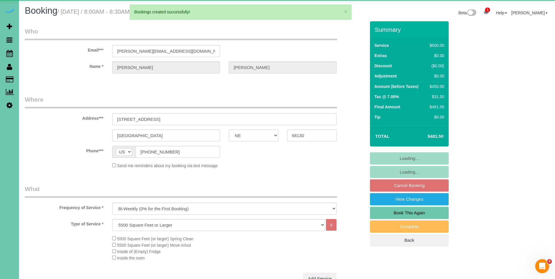
select select "object:40110"
select select "number:37"
select select "number:43"
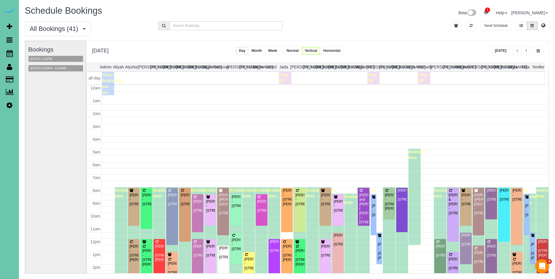
scroll to position [77, 0]
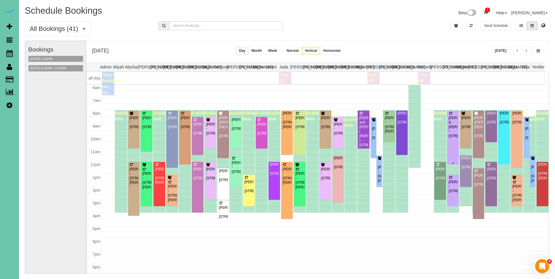
click at [452, 129] on div "[PERSON_NAME] & [PERSON_NAME] - [STREET_ADDRESS]" at bounding box center [452, 127] width 9 height 22
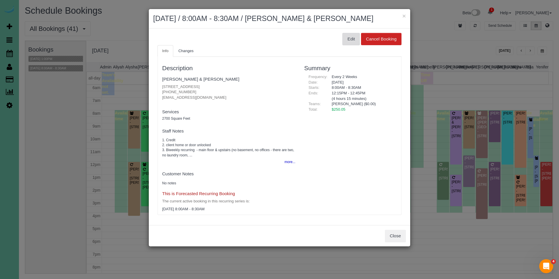
click at [354, 41] on button "Edit" at bounding box center [351, 39] width 17 height 12
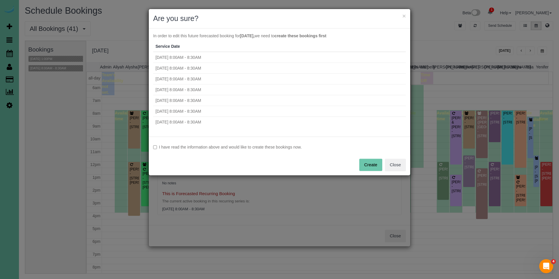
click at [233, 147] on label "I have read the information above and would like to create these bookings now." at bounding box center [279, 147] width 253 height 6
click at [372, 165] on button "Create" at bounding box center [371, 165] width 23 height 12
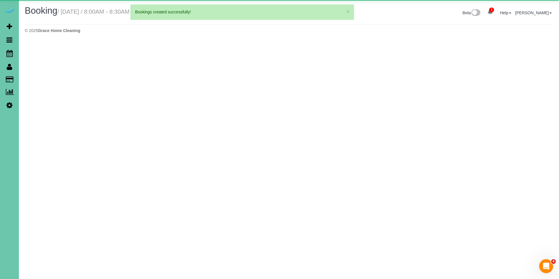
select select "NE"
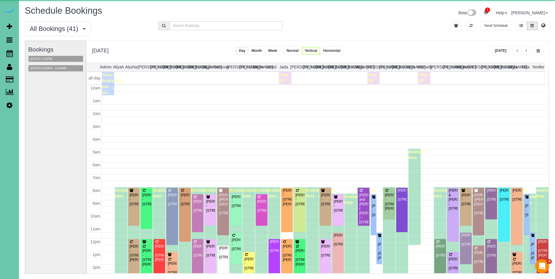
scroll to position [77, 0]
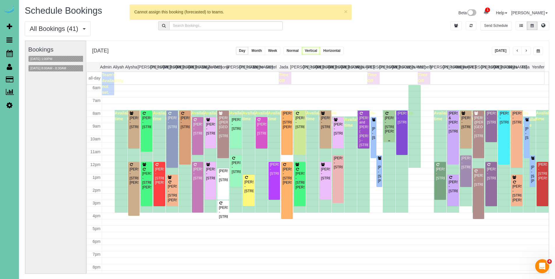
click at [385, 127] on div "[PERSON_NAME] - [STREET_ADDRESS][PERSON_NAME]" at bounding box center [389, 125] width 9 height 18
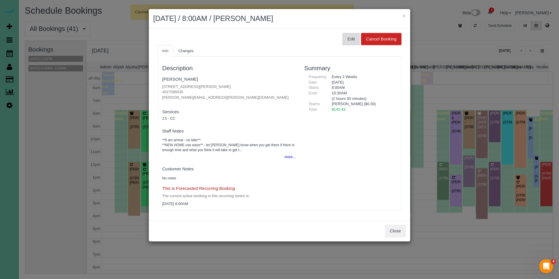
click at [357, 37] on button "Edit" at bounding box center [351, 39] width 17 height 12
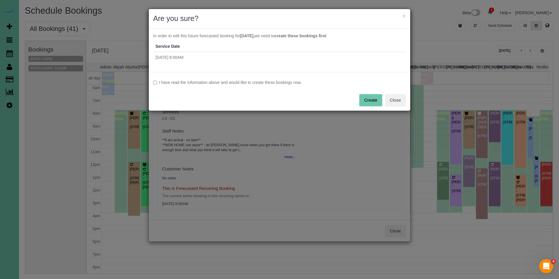
click at [240, 84] on label "I have read the information above and would like to create these bookings now." at bounding box center [279, 83] width 253 height 6
click at [366, 103] on button "Create" at bounding box center [371, 100] width 23 height 12
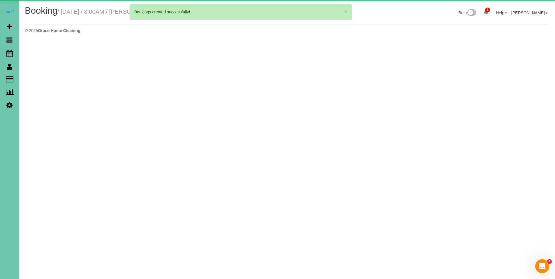
select select "NE"
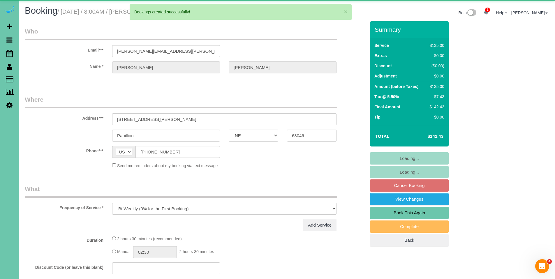
select select "object:42140"
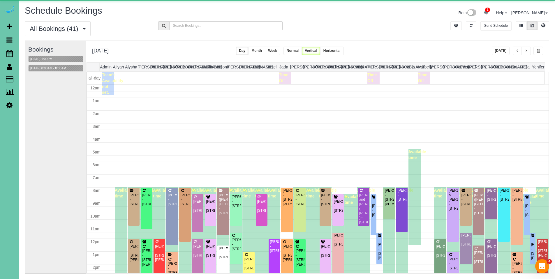
scroll to position [77, 0]
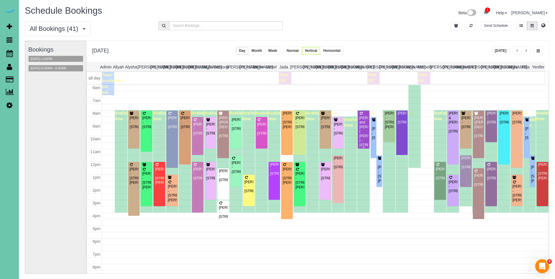
click at [363, 123] on div "[PERSON_NAME] and [PERSON_NAME] ( [PERSON_NAME] ) - [STREET_ADDRESS]" at bounding box center [363, 131] width 9 height 31
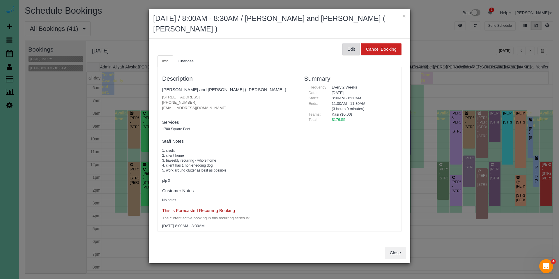
click at [354, 46] on button "Edit" at bounding box center [351, 49] width 17 height 12
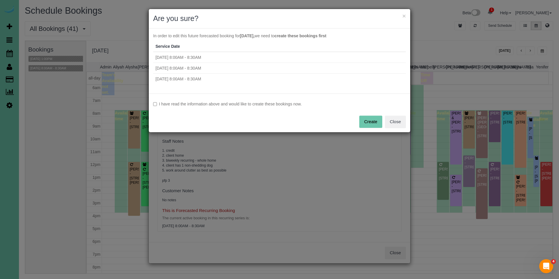
click at [263, 101] on label "I have read the information above and would like to create these bookings now." at bounding box center [279, 104] width 253 height 6
click at [365, 122] on button "Create" at bounding box center [371, 122] width 23 height 12
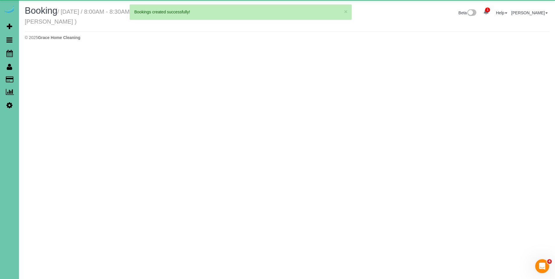
select select "NE"
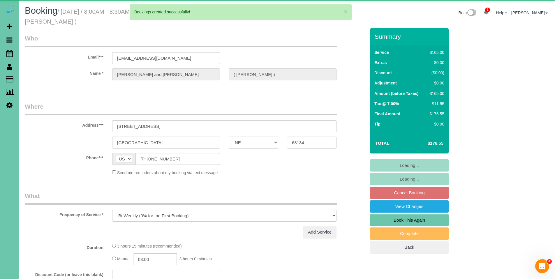
select select "object:43291"
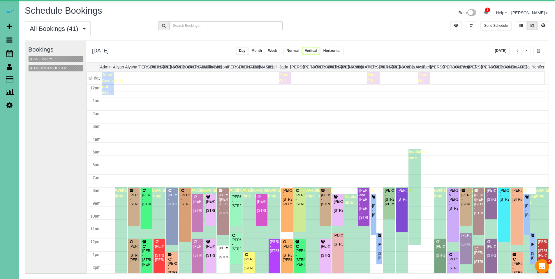
scroll to position [77, 0]
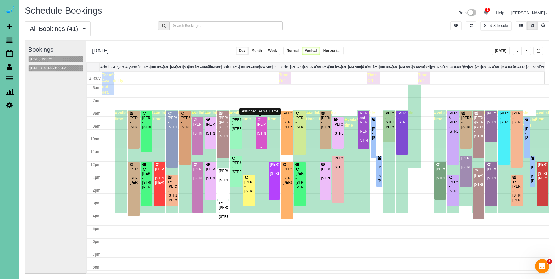
click at [258, 129] on div "[PERSON_NAME] - [STREET_ADDRESS]" at bounding box center [261, 128] width 9 height 13
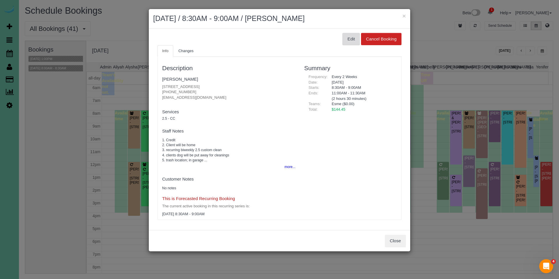
click at [347, 39] on button "Edit" at bounding box center [351, 39] width 17 height 12
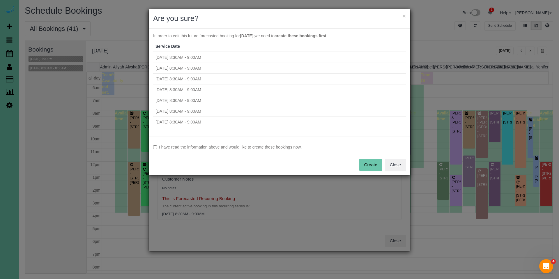
click at [207, 146] on label "I have read the information above and would like to create these bookings now." at bounding box center [279, 147] width 253 height 6
click at [370, 165] on button "Create" at bounding box center [371, 165] width 23 height 12
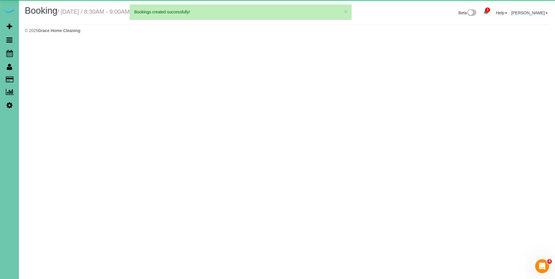
select select "NE"
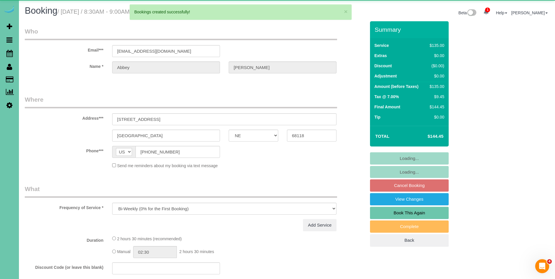
select select "object:44668"
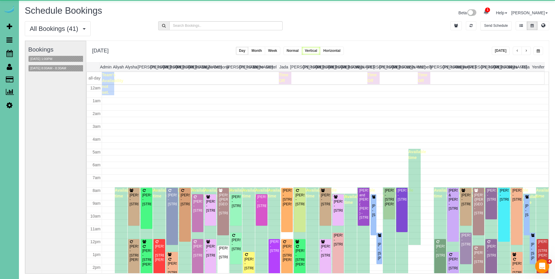
scroll to position [77, 0]
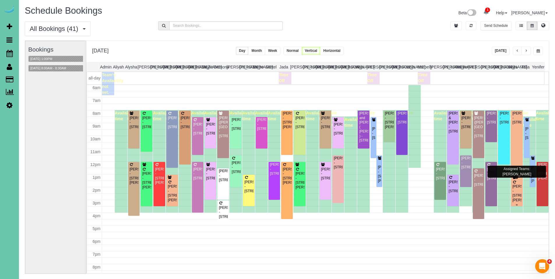
click at [512, 187] on div "[PERSON_NAME] - [STREET_ADDRESS][PERSON_NAME]" at bounding box center [516, 193] width 9 height 18
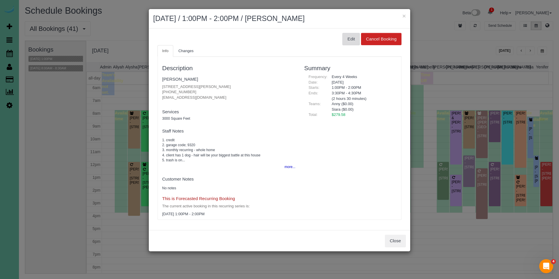
click at [354, 38] on button "Edit" at bounding box center [351, 39] width 17 height 12
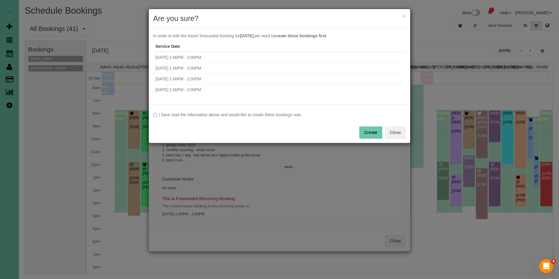
click at [260, 112] on label "I have read the information above and would like to create these bookings now." at bounding box center [279, 115] width 253 height 6
click at [364, 130] on button "Create" at bounding box center [371, 132] width 23 height 12
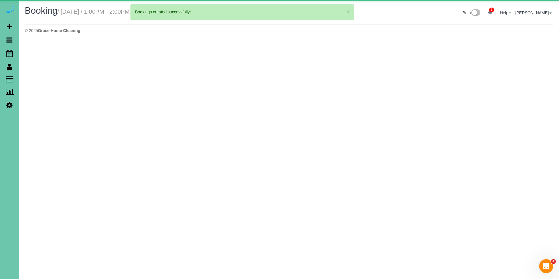
select select "NE"
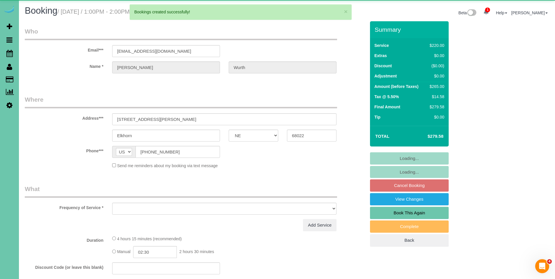
select select "object:45774"
select select "string:fspay-2d3fc8a4-c7fe-4c62-8a32-ee705de199a5"
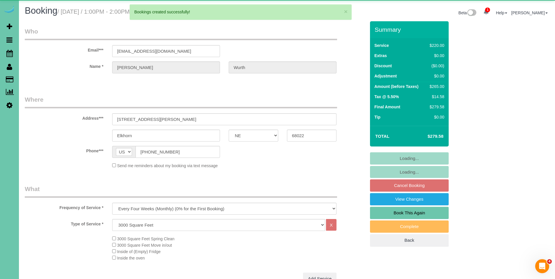
select select "object:45832"
select select "number:38"
select select "number:42"
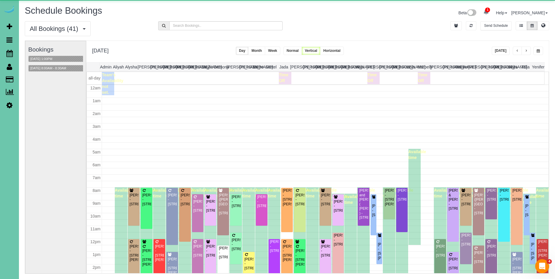
scroll to position [77, 0]
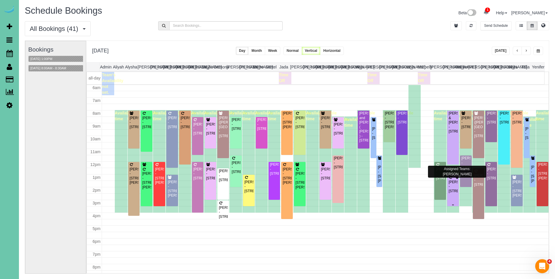
click at [448, 186] on div "[PERSON_NAME] - [STREET_ADDRESS]" at bounding box center [452, 186] width 9 height 13
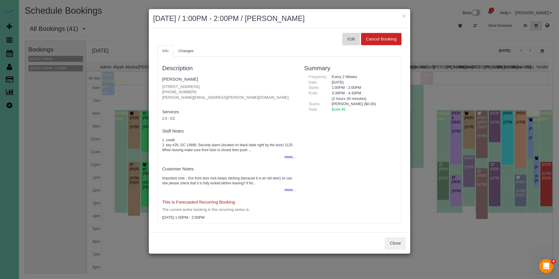
click at [343, 40] on button "Edit" at bounding box center [351, 39] width 17 height 12
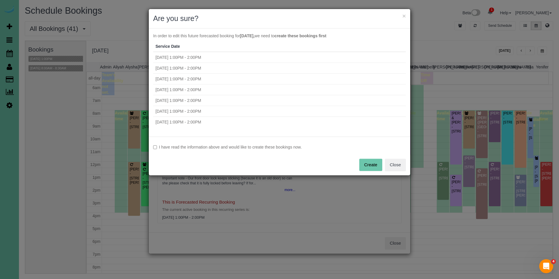
click at [209, 150] on div "I have read the information above and would like to create these bookings now. …" at bounding box center [280, 156] width 262 height 39
click at [256, 145] on label "I have read the information above and would like to create these bookings now." at bounding box center [279, 147] width 253 height 6
click at [371, 164] on button "Create" at bounding box center [371, 165] width 23 height 12
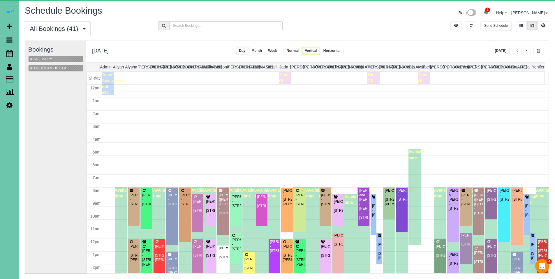
scroll to position [77, 0]
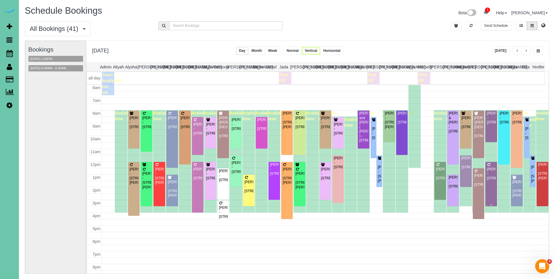
click at [489, 181] on div "Nika George - 13422 Pine St, Omaha, NE 68144" at bounding box center [491, 173] width 9 height 13
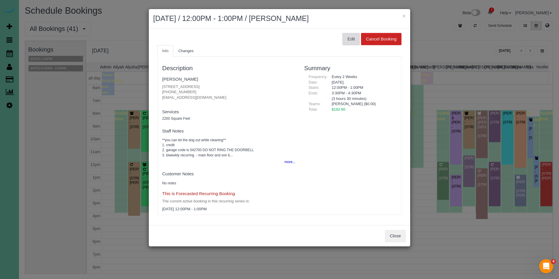
click at [356, 41] on button "Edit" at bounding box center [351, 39] width 17 height 12
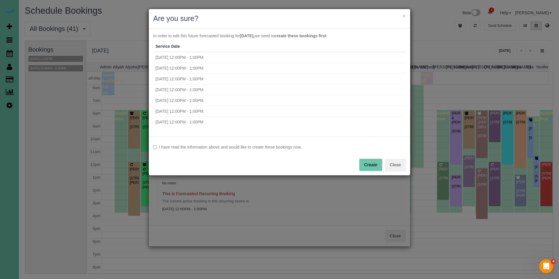
click at [220, 146] on label "I have read the information above and would like to create these bookings now." at bounding box center [279, 147] width 253 height 6
click at [372, 167] on button "Create" at bounding box center [371, 165] width 23 height 12
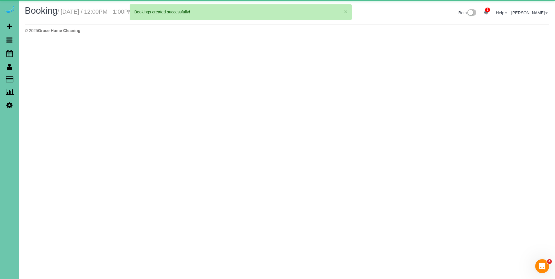
select select "NE"
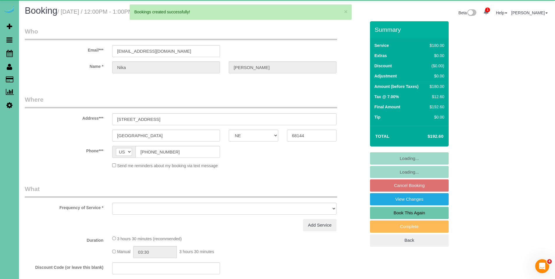
select select "object:47849"
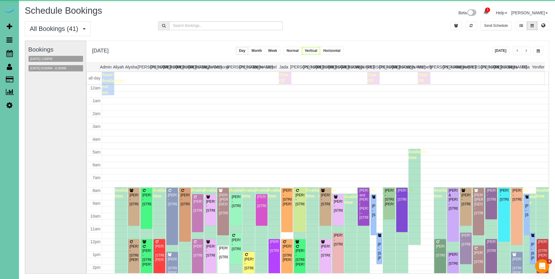
scroll to position [77, 0]
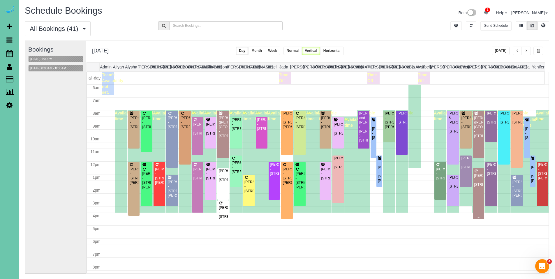
click at [475, 185] on div "Ansley Sittler - 4013 N 94th St, Omaha, NE 68134" at bounding box center [478, 180] width 9 height 13
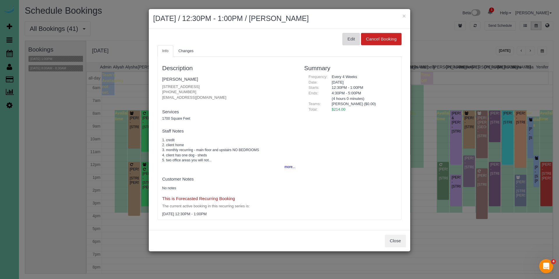
click at [356, 38] on button "Edit" at bounding box center [351, 39] width 17 height 12
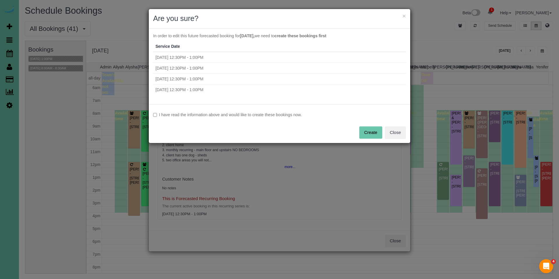
click at [239, 115] on label "I have read the information above and would like to create these bookings now." at bounding box center [279, 115] width 253 height 6
click at [378, 134] on button "Create" at bounding box center [371, 132] width 23 height 12
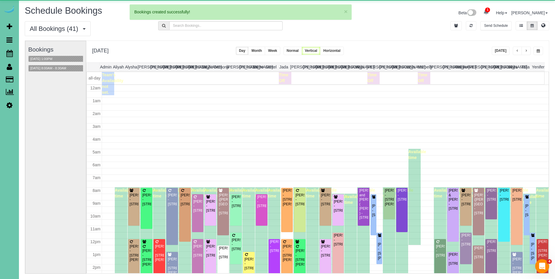
scroll to position [77, 0]
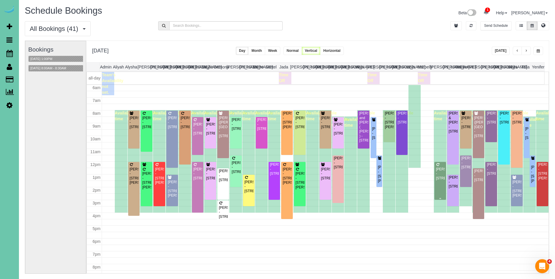
click at [437, 171] on div "Emily Milewski - 114 S 54th Street, Omaha, NE 68132" at bounding box center [440, 173] width 9 height 13
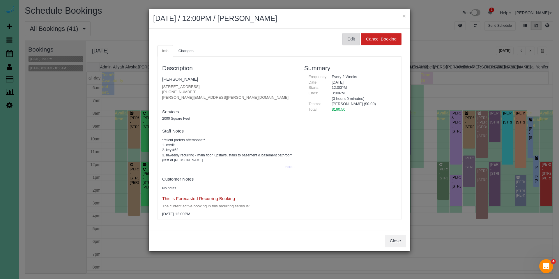
click at [355, 40] on button "Edit" at bounding box center [351, 39] width 17 height 12
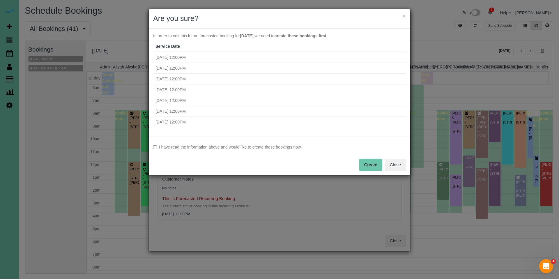
click at [252, 148] on label "I have read the information above and would like to create these bookings now." at bounding box center [279, 147] width 253 height 6
click at [374, 167] on button "Create" at bounding box center [371, 165] width 23 height 12
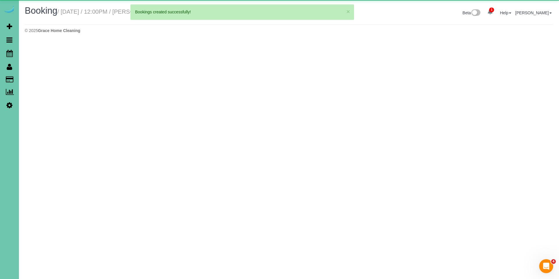
select select "NE"
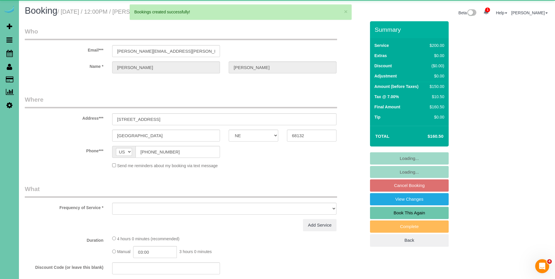
select select "object:49886"
select select "string:fspay-355c1814-cf52-4269-b5a0-ad7351a93ca2"
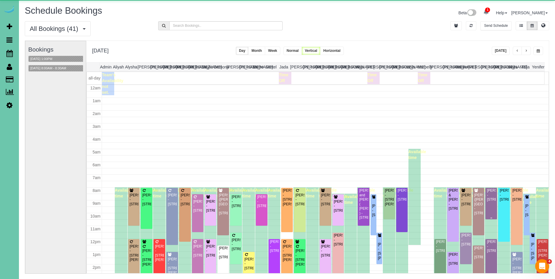
scroll to position [77, 0]
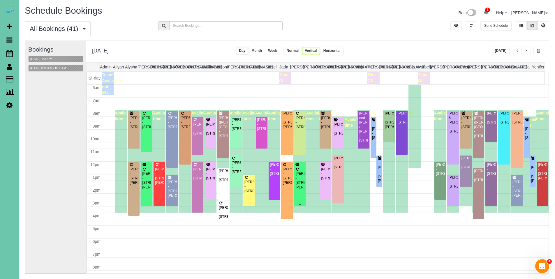
click at [296, 180] on div "Ashley Klug - 9517 Frederick Cir, Omaha, NE 68124" at bounding box center [299, 181] width 9 height 18
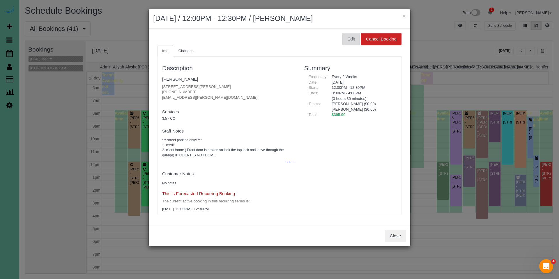
click at [344, 43] on button "Edit" at bounding box center [351, 39] width 17 height 12
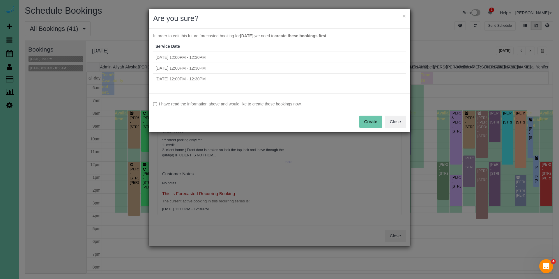
click at [292, 104] on label "I have read the information above and would like to create these bookings now." at bounding box center [279, 104] width 253 height 6
click at [378, 121] on button "Create" at bounding box center [371, 122] width 23 height 12
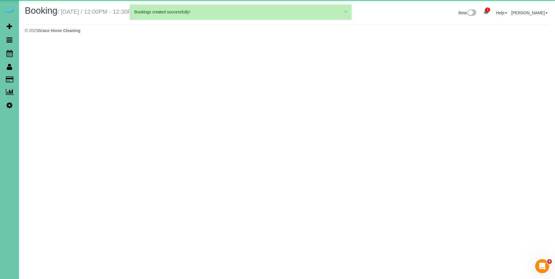
select select "NE"
select select "string:fspay-d6a5cfd9-22ad-4b26-afef-2bb2985907d5"
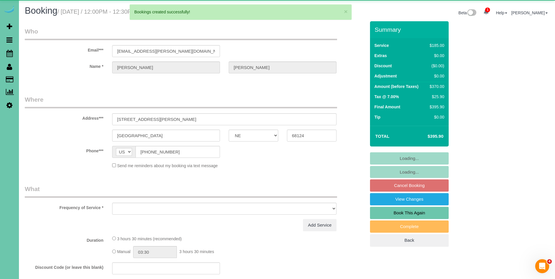
select select "object:51033"
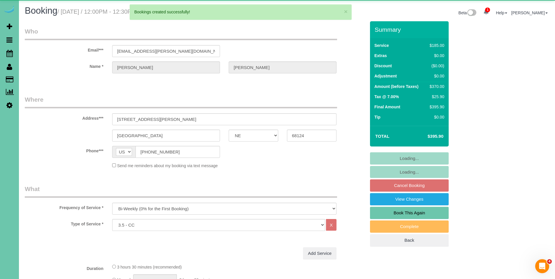
select select "number:36"
select select "number:43"
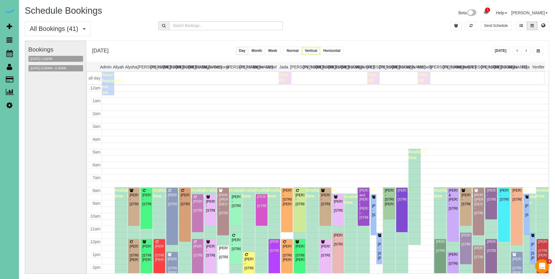
scroll to position [77, 0]
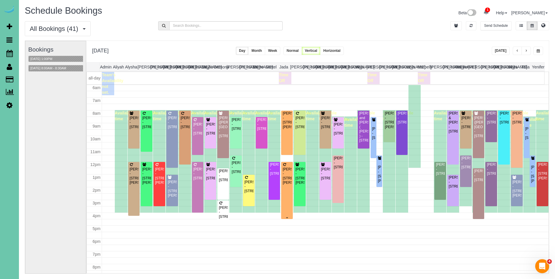
click at [286, 168] on div "Rebecca Bode - 10164 Margo St, La Vista, NE 68128" at bounding box center [286, 176] width 9 height 18
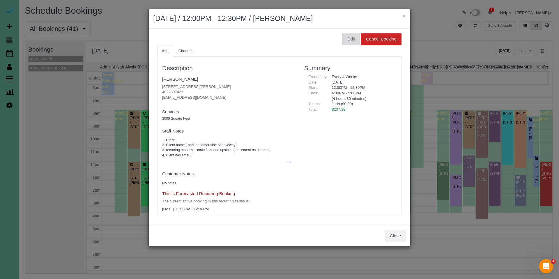
click at [349, 39] on button "Edit" at bounding box center [351, 39] width 17 height 12
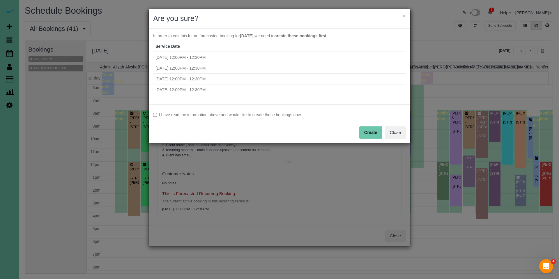
click at [280, 113] on label "I have read the information above and would like to create these bookings now." at bounding box center [279, 115] width 253 height 6
click at [368, 131] on button "Create" at bounding box center [371, 132] width 23 height 12
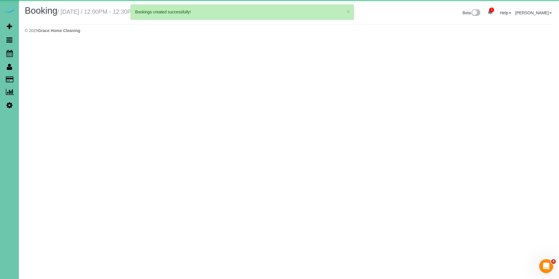
select select "NE"
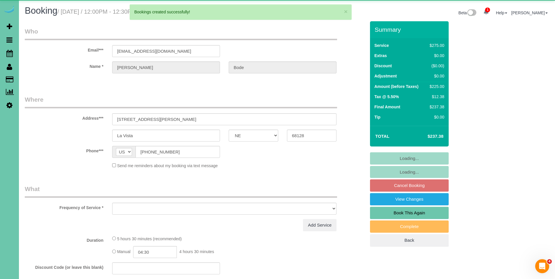
select select "object:52193"
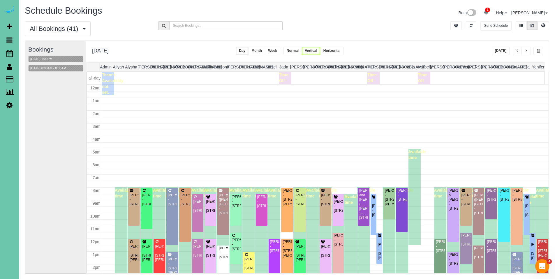
scroll to position [77, 0]
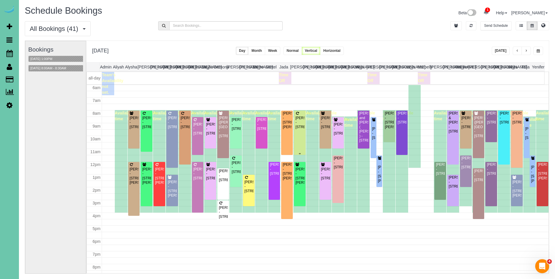
click at [295, 122] on div "Dan Rempe - 6117 Pacific St, Omaha, NE 68106" at bounding box center [299, 122] width 9 height 13
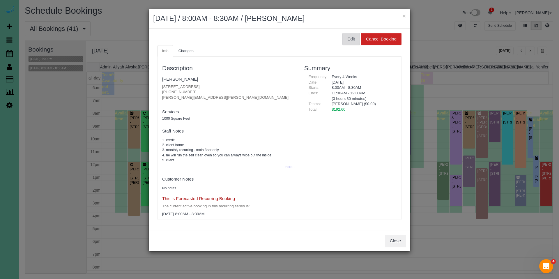
click at [352, 39] on button "Edit" at bounding box center [351, 39] width 17 height 12
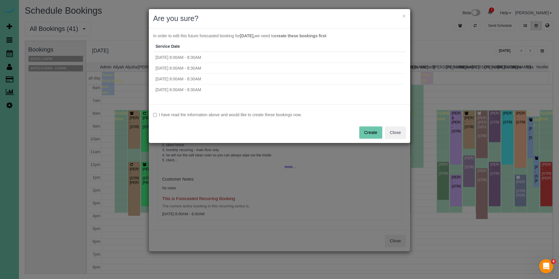
click at [269, 114] on label "I have read the information above and would like to create these bookings now." at bounding box center [279, 115] width 253 height 6
click at [370, 132] on button "Create" at bounding box center [371, 132] width 23 height 12
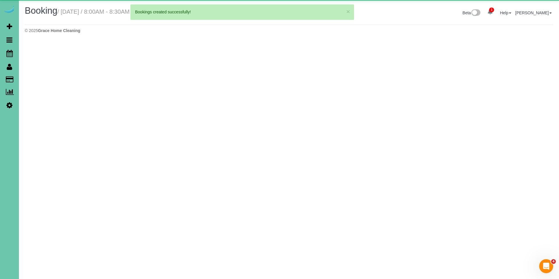
select select "NE"
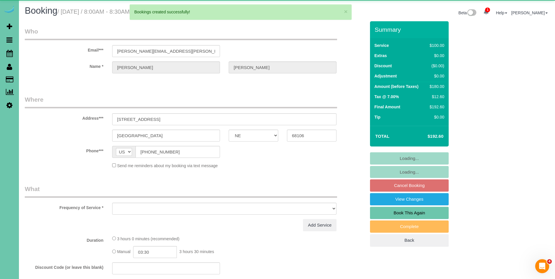
select select "object:53405"
select select "string:fspay-65e52110-a36d-4316-be98-b1f1d8dfb5ef"
select select "number:35"
select select "number:40"
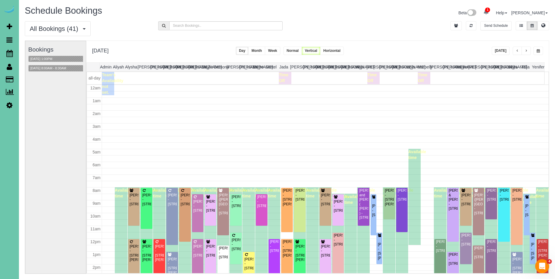
scroll to position [77, 0]
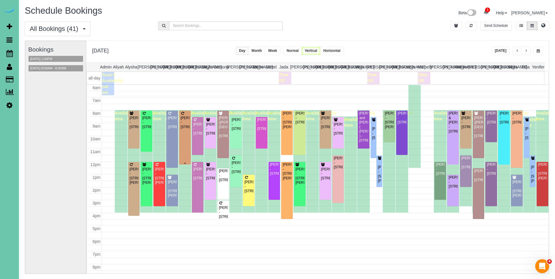
click at [183, 122] on div "Dawn Olijnek - 17005 Grant Street, Omaha, NE 68116" at bounding box center [184, 122] width 9 height 13
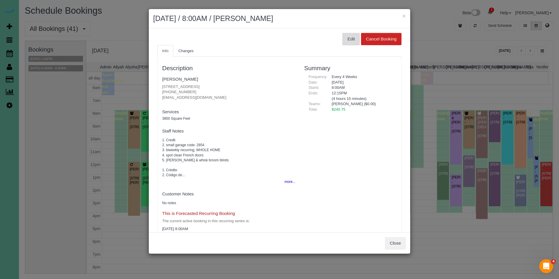
click at [346, 42] on button "Edit" at bounding box center [351, 39] width 17 height 12
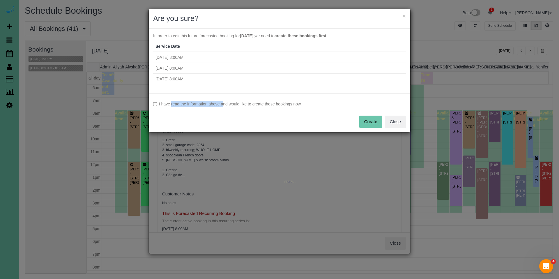
click at [208, 101] on div "I have read the information above and would like to create these bookings now. …" at bounding box center [280, 113] width 262 height 39
click at [365, 117] on button "Create" at bounding box center [371, 122] width 23 height 12
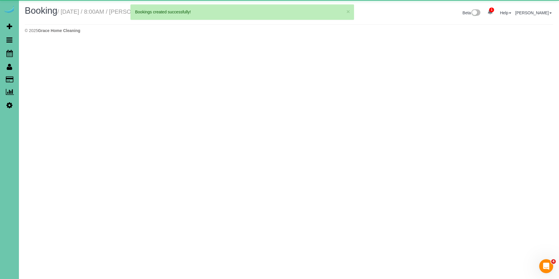
select select "NE"
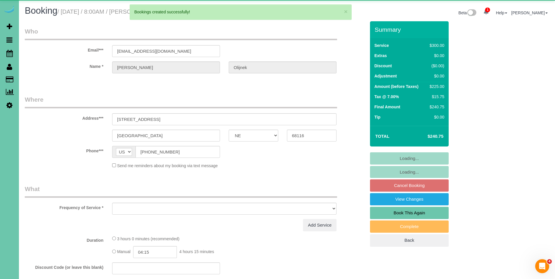
select select "object:54643"
select select "string:fspay-1ab8a20a-1b56-4838-90f0-7c1c4cb03192"
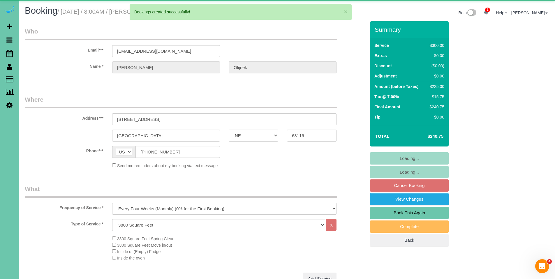
select select "object:54676"
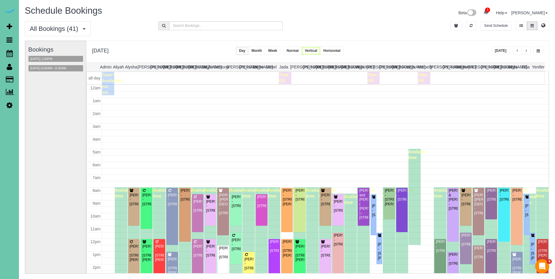
scroll to position [77, 0]
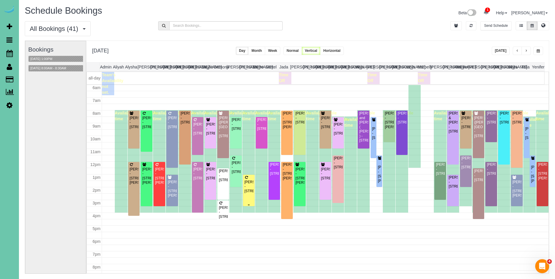
click at [249, 186] on div "Kim Jones - 2205 S 90th St, Omaha, NE 68124" at bounding box center [248, 186] width 9 height 13
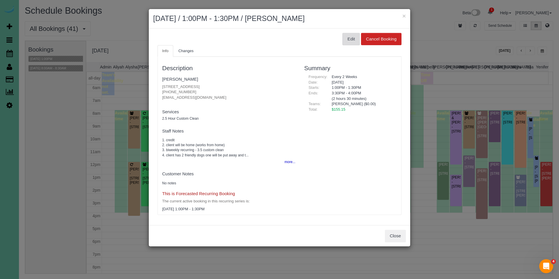
click at [348, 39] on button "Edit" at bounding box center [351, 39] width 17 height 12
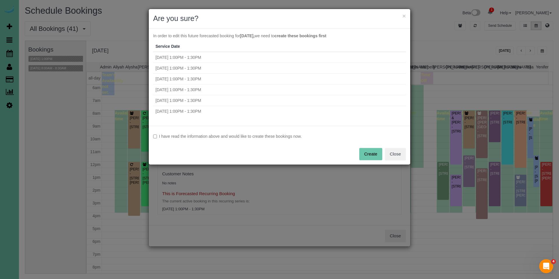
click at [293, 137] on label "I have read the information above and would like to create these bookings now." at bounding box center [279, 136] width 253 height 6
click at [373, 153] on button "Create" at bounding box center [371, 154] width 23 height 12
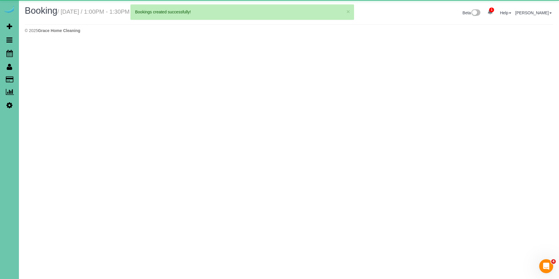
select select "NE"
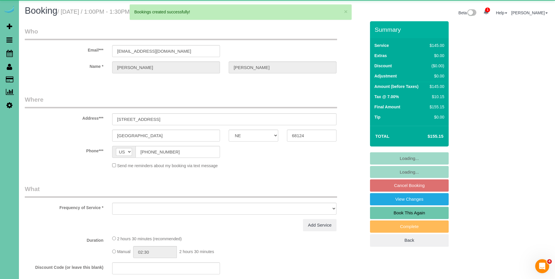
select select "object:55832"
select select "string:fspay-9a659ca0-0193-4c72-8809-7cfd66b8df4e"
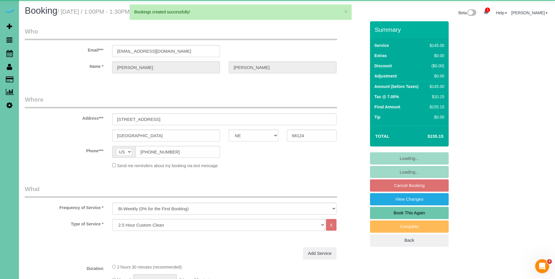
select select "number:37"
select select "number:43"
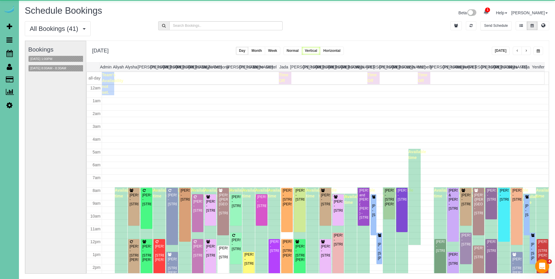
scroll to position [77, 0]
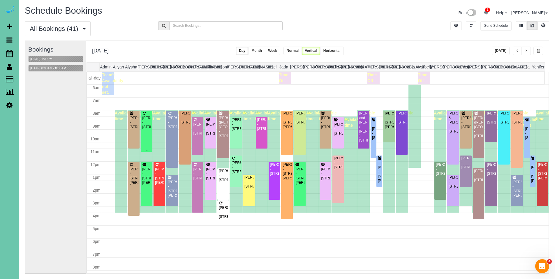
click at [149, 126] on div "Tricia Martis - 6211 S 118th Plaza, Omaha, NE 68137" at bounding box center [146, 122] width 9 height 13
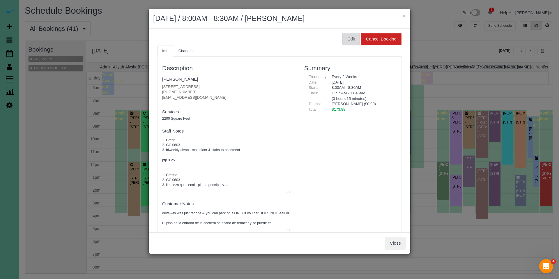
click at [348, 37] on button "Edit" at bounding box center [351, 39] width 17 height 12
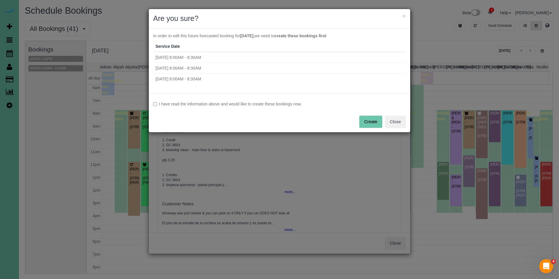
click at [246, 103] on label "I have read the information above and would like to create these bookings now." at bounding box center [279, 104] width 253 height 6
click at [373, 122] on button "Create" at bounding box center [371, 122] width 23 height 12
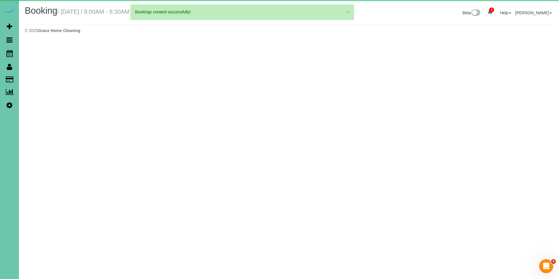
select select "NE"
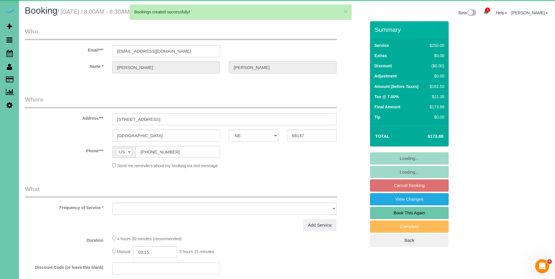
select select "object:56987"
select select "string:fspay-022f062f-d072-4672-bdd8-b963cc60465d"
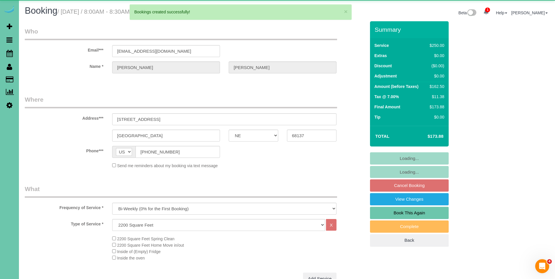
select select "object:56991"
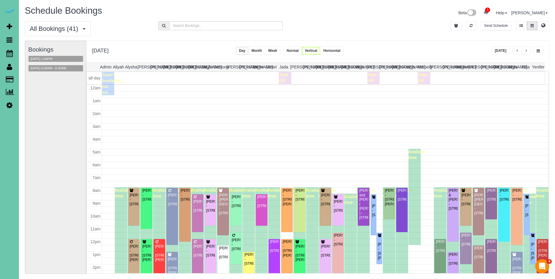
scroll to position [77, 0]
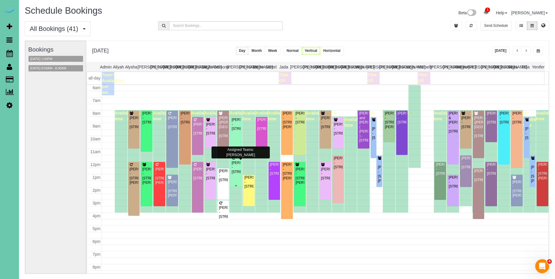
click at [233, 168] on div "Inna Robinson - 12392 S 78th St, Papillion, NE 68046" at bounding box center [235, 167] width 9 height 13
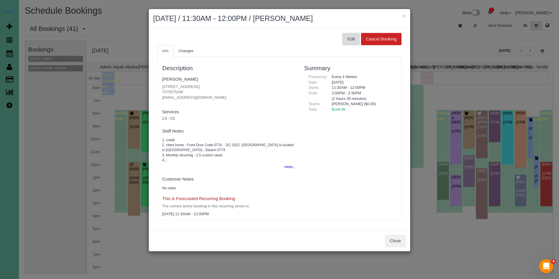
click at [351, 35] on button "Edit" at bounding box center [351, 39] width 17 height 12
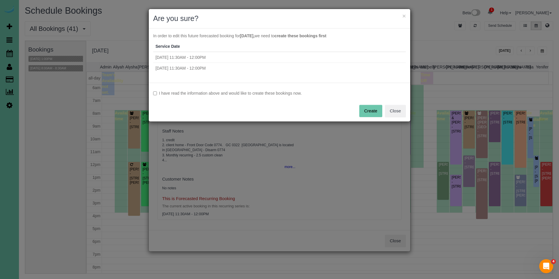
click at [256, 93] on label "I have read the information above and would like to create these bookings now." at bounding box center [279, 93] width 253 height 6
click at [366, 108] on button "Create" at bounding box center [371, 111] width 23 height 12
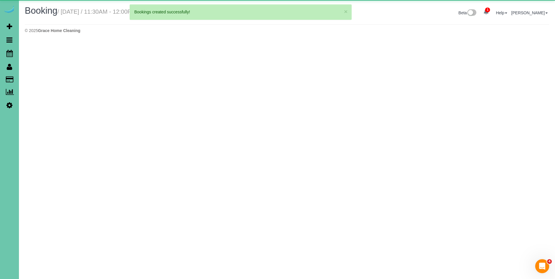
select select "NE"
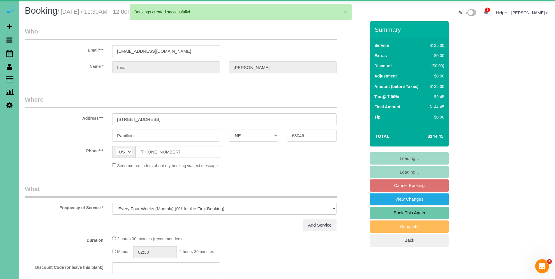
select select "object:58183"
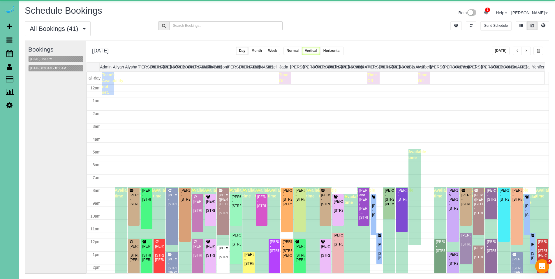
scroll to position [77, 0]
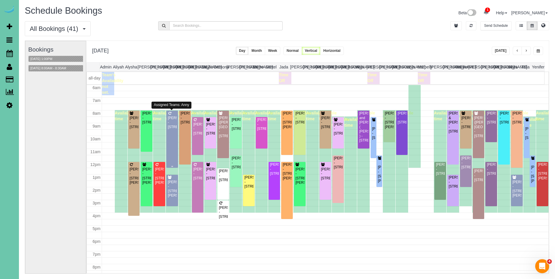
click at [169, 123] on div "Aimee Lowe - 21924 Hillandale Drive, Elkhorn, NE 68022" at bounding box center [172, 122] width 9 height 13
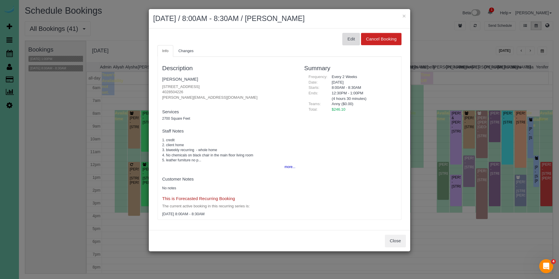
click at [352, 43] on button "Edit" at bounding box center [351, 39] width 17 height 12
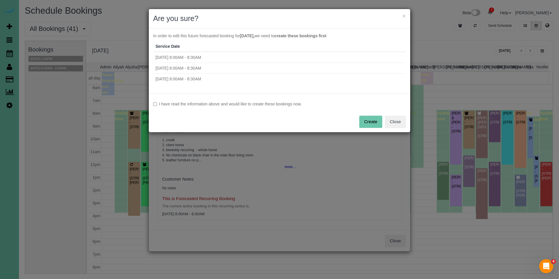
click at [200, 104] on label "I have read the information above and would like to create these bookings now." at bounding box center [279, 104] width 253 height 6
click at [369, 124] on button "Create" at bounding box center [371, 122] width 23 height 12
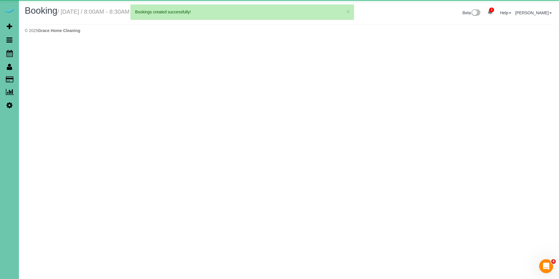
select select "NE"
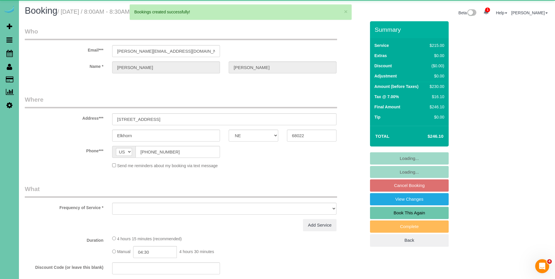
select select "object:59251"
select select "string:fspay-fe837c9a-9861-4256-927a-e984869e537b"
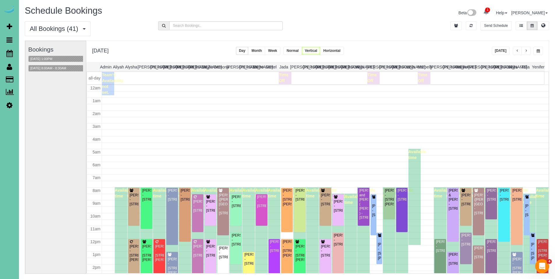
scroll to position [77, 0]
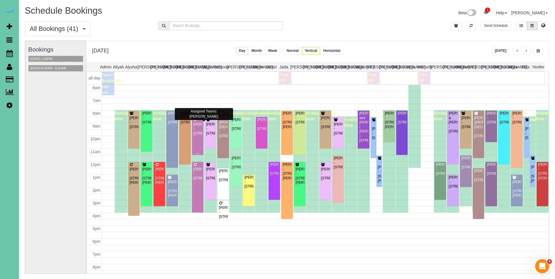
click at [198, 131] on div "Chris Johnson - 9507 Honey Locust Cir, La Vista, NE 68128" at bounding box center [197, 128] width 9 height 13
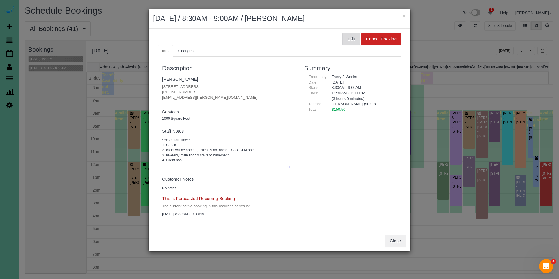
click at [351, 41] on button "Edit" at bounding box center [351, 39] width 17 height 12
click at [351, 41] on body "× December 24, 2025 / 8:30AM - 9:00AM / Chris Johnson Edit Cancel Booking Info …" at bounding box center [279, 139] width 559 height 279
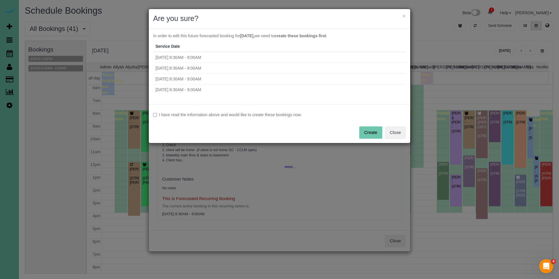
click at [221, 118] on label "I have read the information above and would like to create these bookings now." at bounding box center [279, 115] width 253 height 6
click at [222, 117] on label "I have read the information above and would like to create these bookings now." at bounding box center [279, 115] width 253 height 6
click at [254, 117] on label "I have read the information above and would like to create these bookings now." at bounding box center [279, 115] width 253 height 6
click at [377, 131] on button "Create" at bounding box center [371, 132] width 23 height 12
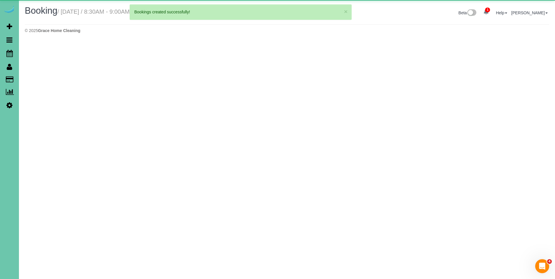
select select "NE"
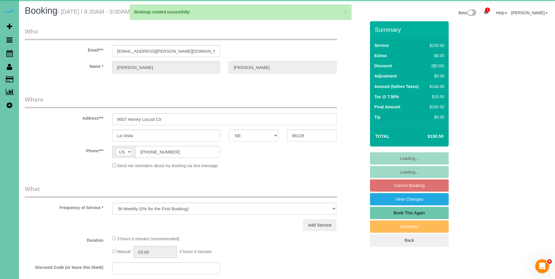
select select "object:60183"
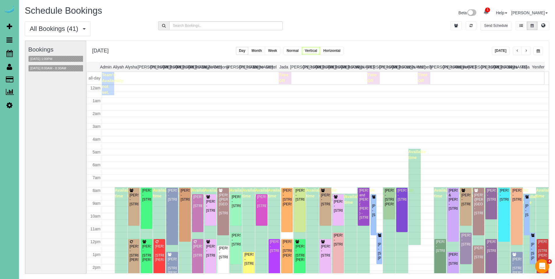
scroll to position [77, 0]
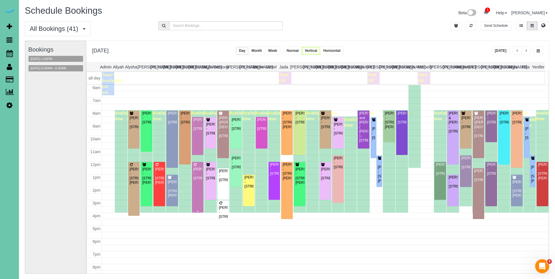
click at [196, 170] on div "Mollie Oudenhoven - 9923 Broadmoor Rd, Omaha, NE 68114" at bounding box center [197, 173] width 9 height 13
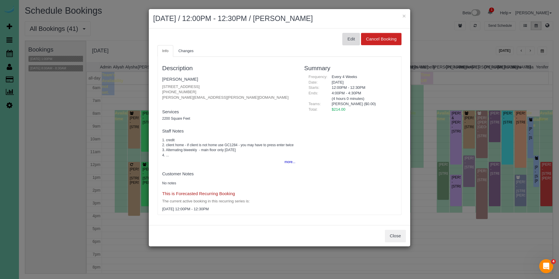
click at [347, 41] on button "Edit" at bounding box center [351, 39] width 17 height 12
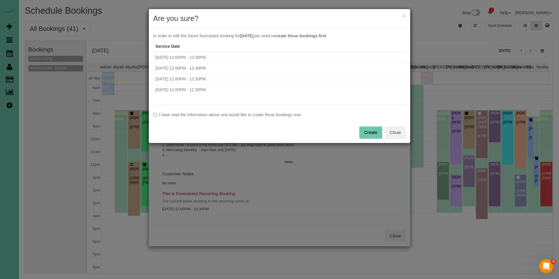
click at [234, 112] on label "I have read the information above and would like to create these bookings now." at bounding box center [279, 115] width 253 height 6
click at [372, 135] on button "Create" at bounding box center [371, 132] width 23 height 12
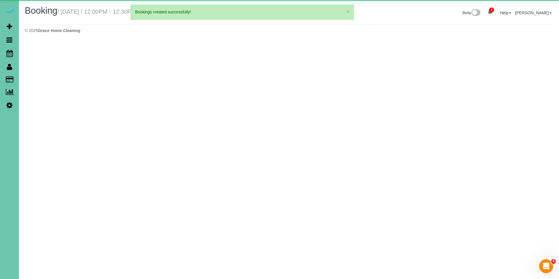
select select "NE"
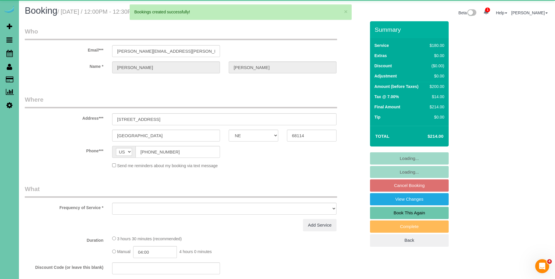
select select "object:61478"
select select "string:fspay-e9371989-f4eb-4e92-be78-a77a397e335e"
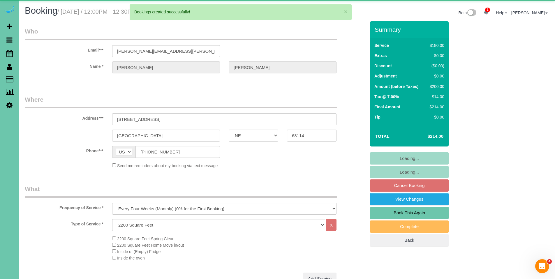
select select "object:61762"
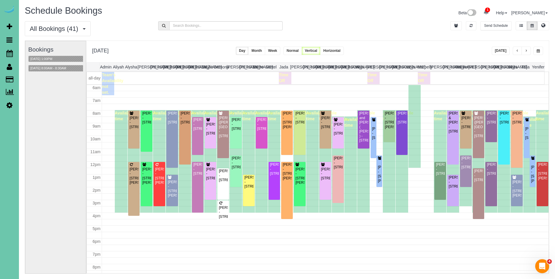
scroll to position [77, 0]
click at [136, 174] on div "Kelli Gribben - 20909 William St, Elkhorn, NE 68022" at bounding box center [133, 176] width 9 height 18
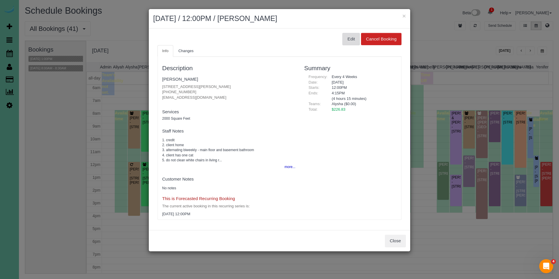
click at [354, 36] on button "Edit" at bounding box center [351, 39] width 17 height 12
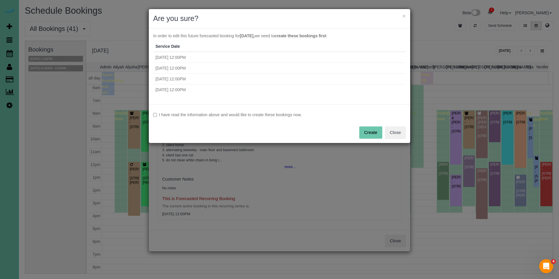
click at [191, 115] on label "I have read the information above and would like to create these bookings now." at bounding box center [279, 115] width 253 height 6
click at [369, 131] on button "Create" at bounding box center [371, 132] width 23 height 12
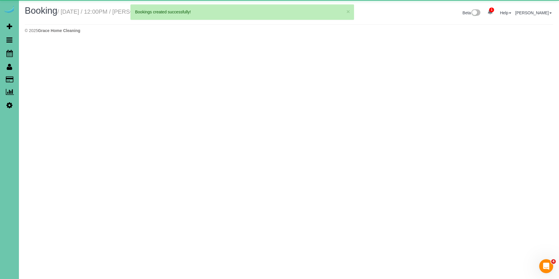
select select "NE"
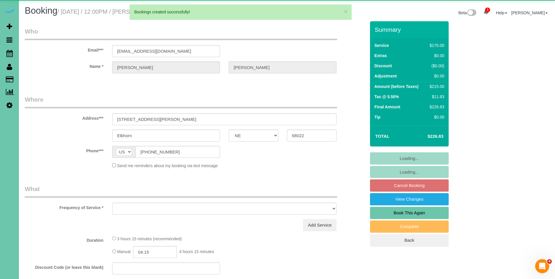
select select "object:62636"
select select "string:fspay-3fa52edd-bf5d-4a1f-b2d5-04f1d6ce490a"
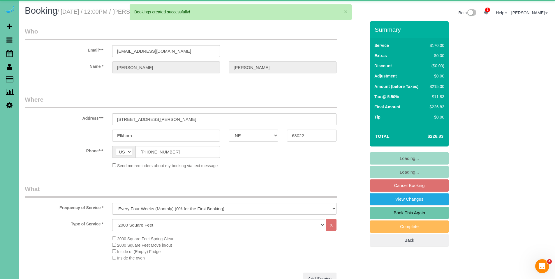
select select "object:62737"
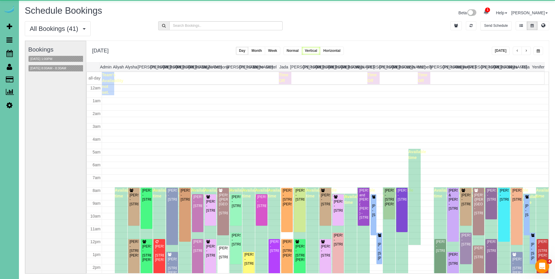
scroll to position [77, 0]
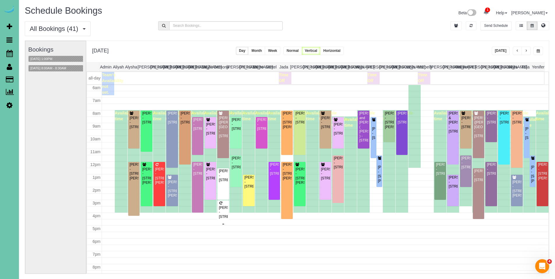
click at [223, 212] on div "Carla Swartz - 3220 Farnam St #2504, Omaha, NE 68131" at bounding box center [223, 212] width 9 height 13
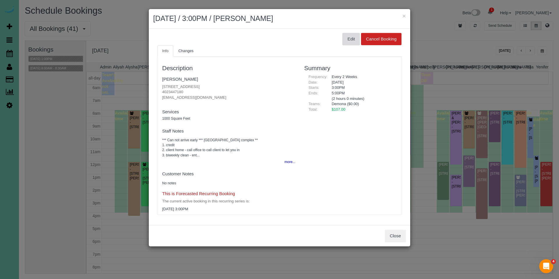
click at [348, 36] on button "Edit" at bounding box center [351, 39] width 17 height 12
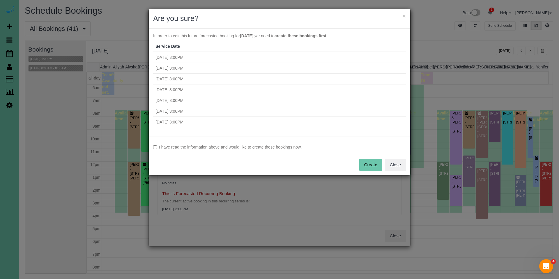
click at [212, 146] on label "I have read the information above and would like to create these bookings now." at bounding box center [279, 147] width 253 height 6
click at [373, 166] on button "Create" at bounding box center [371, 165] width 23 height 12
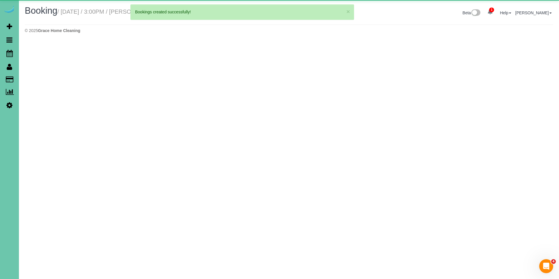
select select "NE"
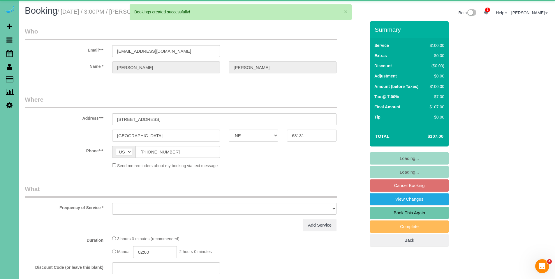
select select "object:63836"
select select "string:fspay-89a9dd78-bba7-4824-9e09-06c802d15400"
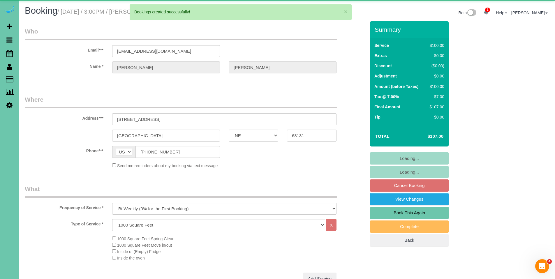
select select "number:34"
select select "number:40"
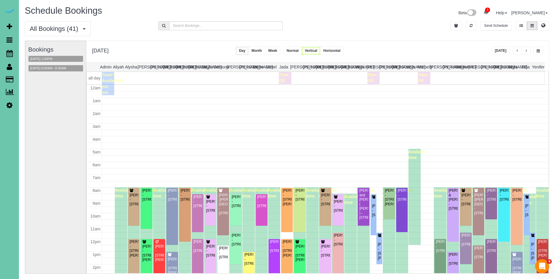
scroll to position [77, 0]
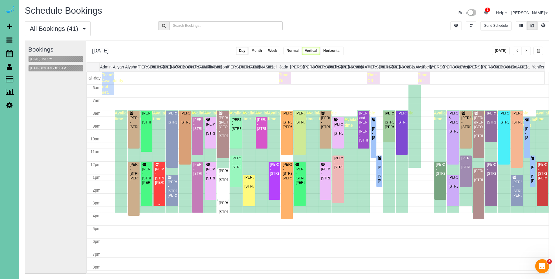
click at [160, 172] on div "Cassandra Crapser - 13403 Gertrude Street, La Vista, NE 68138" at bounding box center [159, 176] width 9 height 18
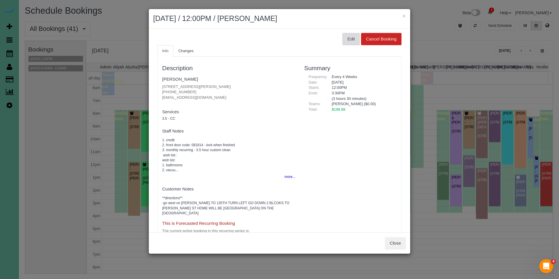
click at [350, 39] on button "Edit" at bounding box center [351, 39] width 17 height 12
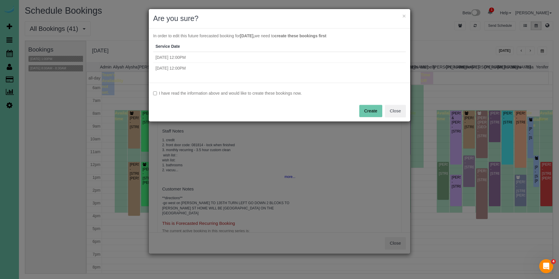
click at [251, 98] on div "I have read the information above and would like to create these bookings now. …" at bounding box center [280, 102] width 262 height 39
click at [264, 96] on label "I have read the information above and would like to create these bookings now." at bounding box center [279, 93] width 253 height 6
click at [372, 110] on button "Create" at bounding box center [371, 111] width 23 height 12
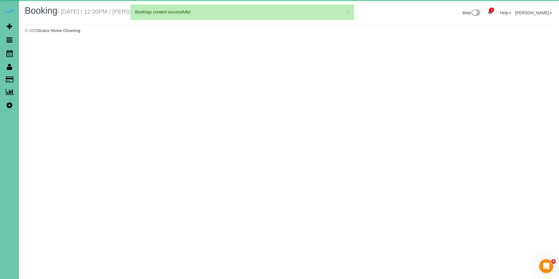
select select "NE"
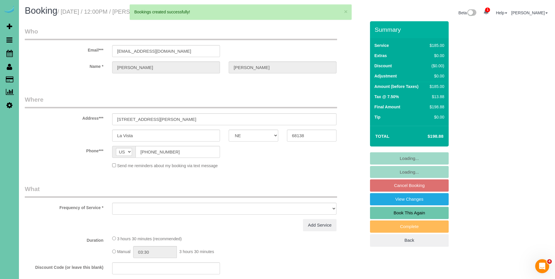
select select "string:fspay-825eab54-91b5-49ba-8373-d4b90c83b973"
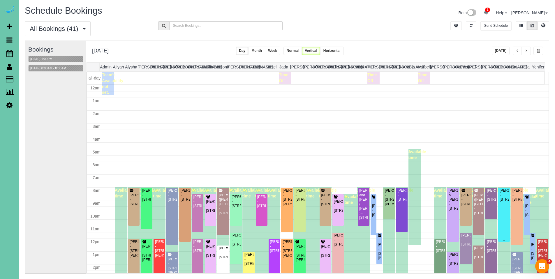
scroll to position [77, 0]
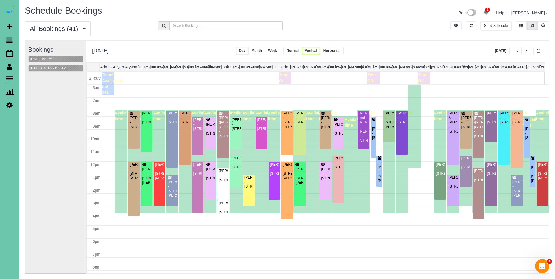
click at [517, 52] on span "button" at bounding box center [517, 50] width 3 height 3
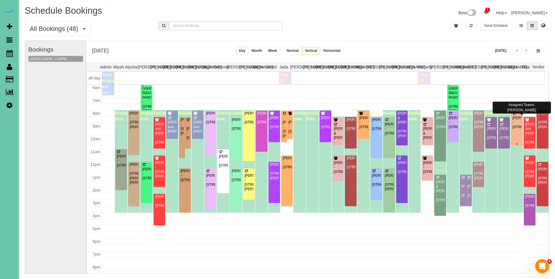
click at [512, 124] on div "Flora Tiedt - 2568 S 125th Ave, Omaha, NE 68144" at bounding box center [516, 122] width 9 height 13
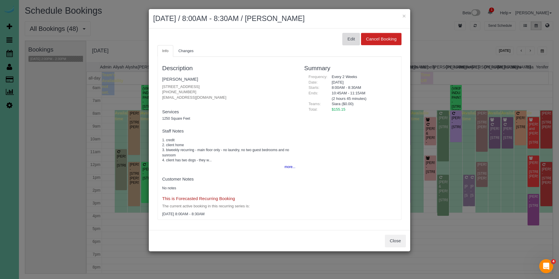
click at [351, 42] on button "Edit" at bounding box center [351, 39] width 17 height 12
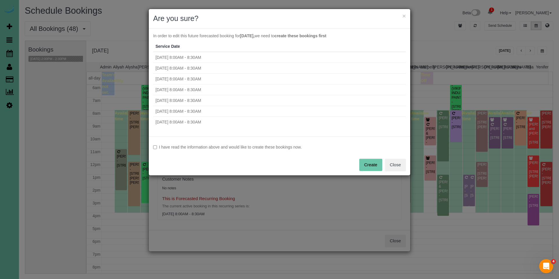
click at [288, 145] on label "I have read the information above and would like to create these bookings now." at bounding box center [279, 147] width 253 height 6
click at [365, 166] on button "Create" at bounding box center [371, 165] width 23 height 12
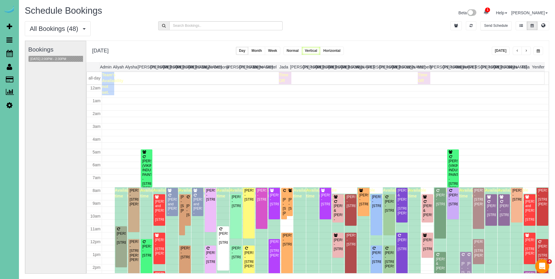
scroll to position [77, 0]
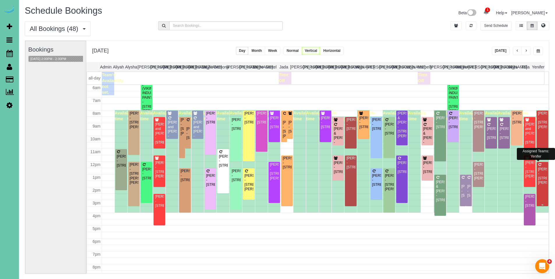
click at [541, 171] on div "Josh Klein - 18709 Josephine Street, Omaha, NE 68136" at bounding box center [542, 176] width 9 height 18
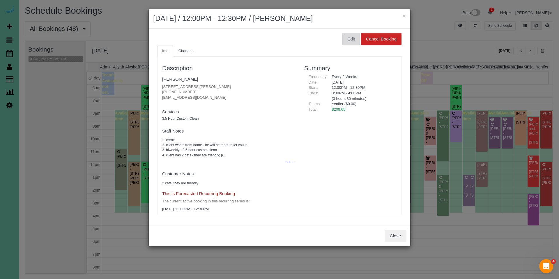
click at [353, 43] on button "Edit" at bounding box center [351, 39] width 17 height 12
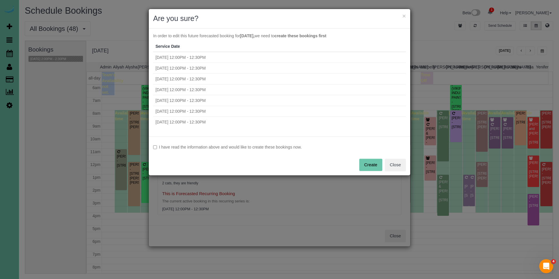
click at [209, 145] on label "I have read the information above and would like to create these bookings now." at bounding box center [279, 147] width 253 height 6
click at [365, 166] on button "Create" at bounding box center [371, 165] width 23 height 12
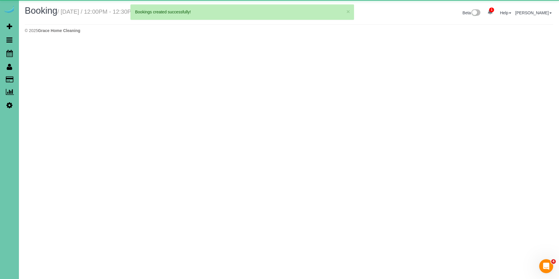
select select "NE"
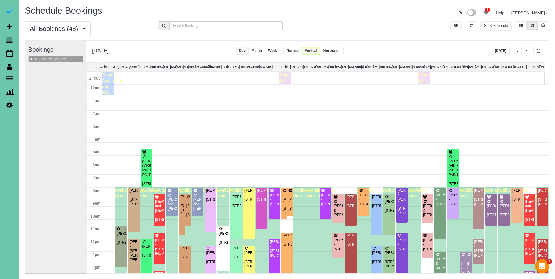
scroll to position [77, 0]
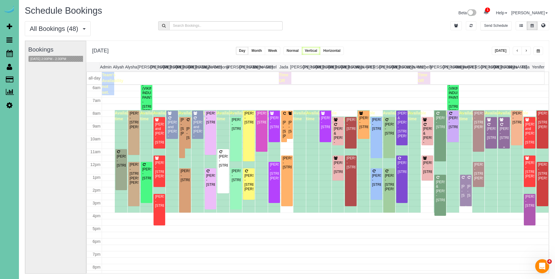
click at [503, 136] on div "Sherri Aslam - 18407 Lake St, Elkhorn, NE 68022" at bounding box center [503, 133] width 9 height 13
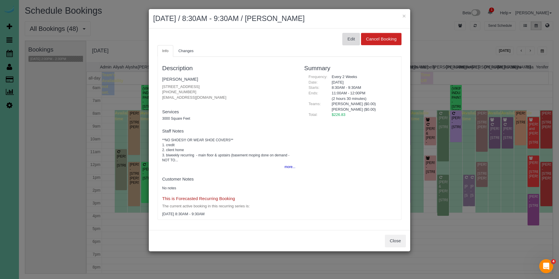
click at [348, 42] on button "Edit" at bounding box center [351, 39] width 17 height 12
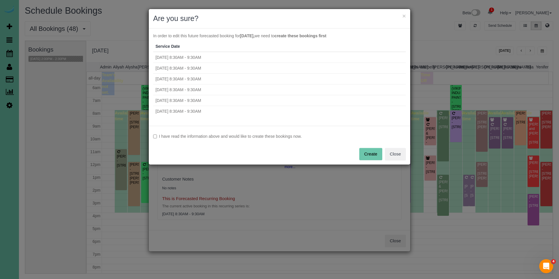
click at [262, 134] on label "I have read the information above and would like to create these bookings now." at bounding box center [279, 136] width 253 height 6
click at [366, 156] on button "Create" at bounding box center [371, 154] width 23 height 12
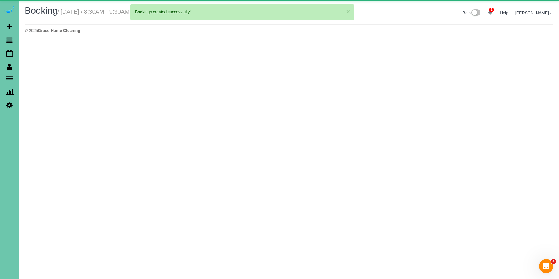
select select "NE"
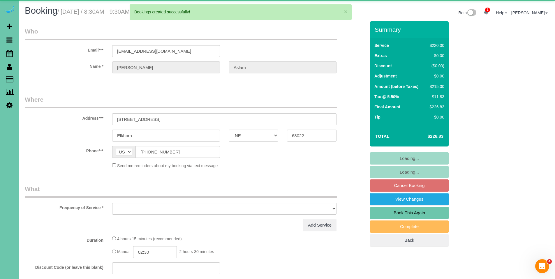
select select "object:67834"
select select "string:fspay-d8764939-ecc7-4084-ac6d-6f55f3bf2d48"
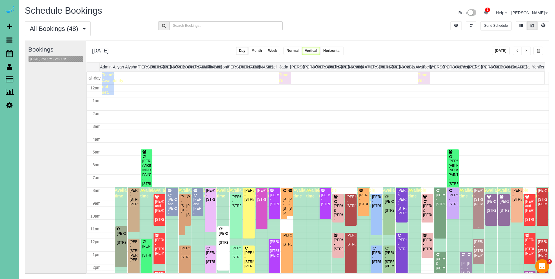
scroll to position [77, 0]
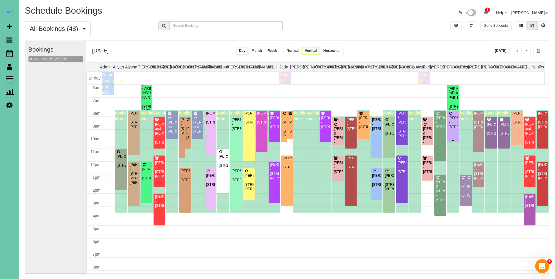
click at [452, 125] on div "Beckie Albee - 11086 V Street, Omaha, NE 68137" at bounding box center [452, 122] width 9 height 13
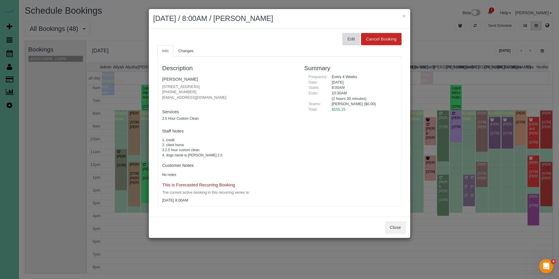
click at [352, 37] on button "Edit" at bounding box center [351, 39] width 17 height 12
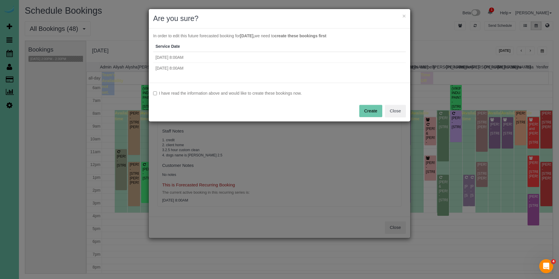
click at [258, 95] on label "I have read the information above and would like to create these bookings now." at bounding box center [279, 93] width 253 height 6
click at [373, 114] on button "Create" at bounding box center [371, 111] width 23 height 12
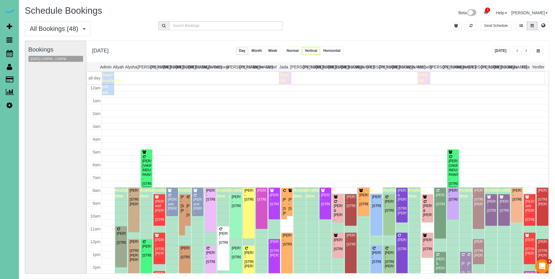
scroll to position [77, 0]
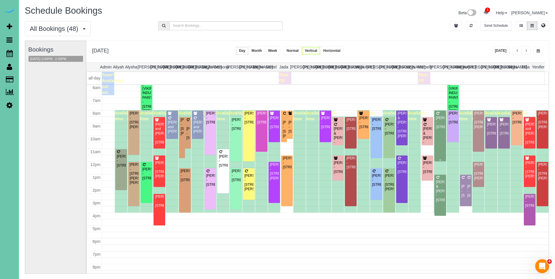
click at [438, 127] on div "Jacob Alexander - 1519 N 182nd Street, Elkhorn, NE 68022" at bounding box center [440, 122] width 9 height 13
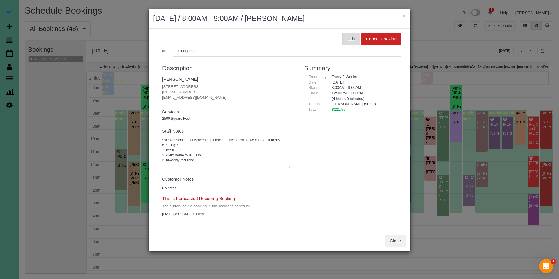
click at [347, 38] on button "Edit" at bounding box center [351, 39] width 17 height 12
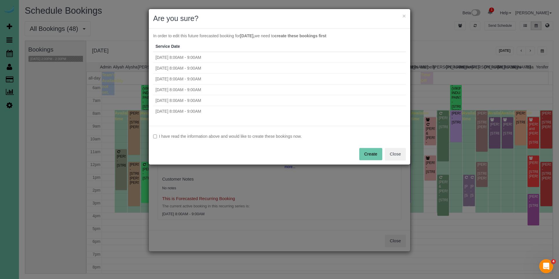
click at [291, 134] on label "I have read the information above and would like to create these bookings now." at bounding box center [279, 136] width 253 height 6
click at [370, 154] on button "Create" at bounding box center [371, 154] width 23 height 12
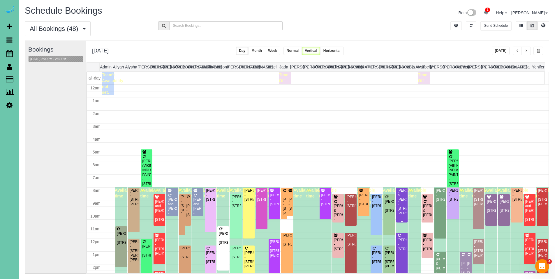
scroll to position [77, 0]
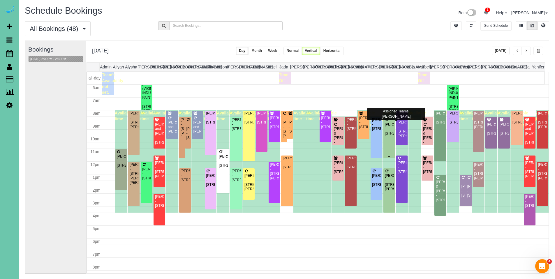
click at [388, 135] on div "Brienn Parker - 2125 S 118th Street, Omaha, NE 68144" at bounding box center [389, 128] width 9 height 13
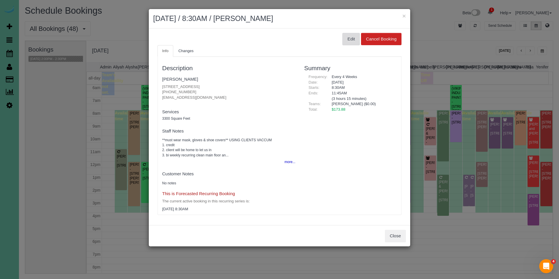
click at [354, 36] on button "Edit" at bounding box center [351, 39] width 17 height 12
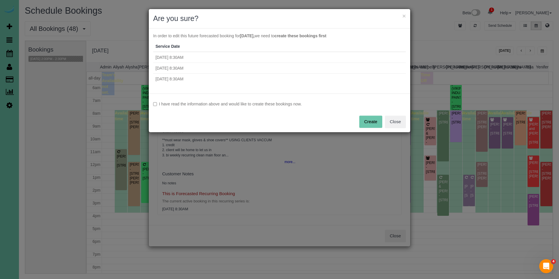
click at [260, 105] on label "I have read the information above and would like to create these bookings now." at bounding box center [279, 104] width 253 height 6
click at [364, 124] on button "Create" at bounding box center [371, 122] width 23 height 12
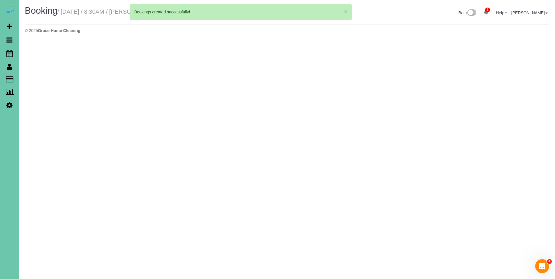
select select "NE"
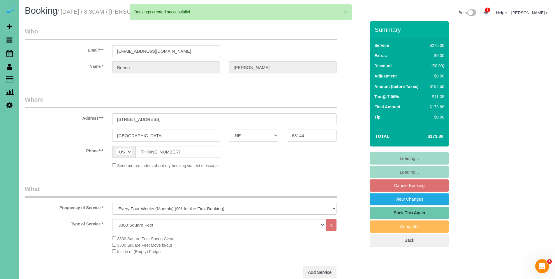
select select "object:70715"
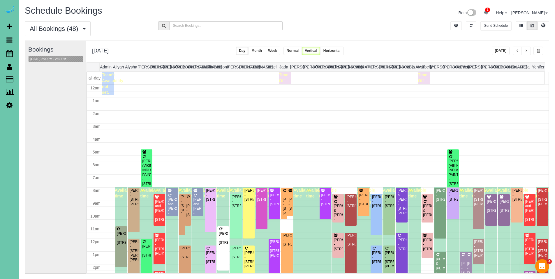
scroll to position [77, 0]
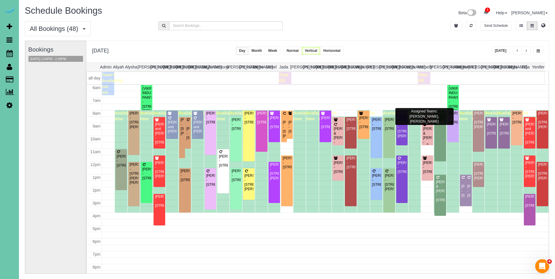
click at [427, 133] on div "Scott & Becky Lancaster - 19887 Bellbrook Boulevard, Gretna, NE 68028" at bounding box center [427, 138] width 9 height 22
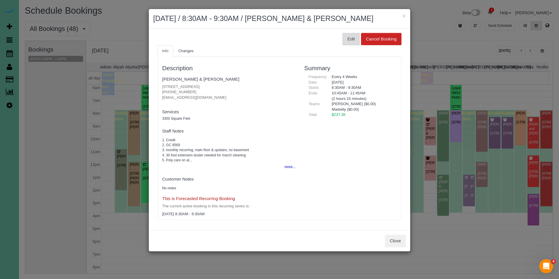
click at [348, 41] on button "Edit" at bounding box center [351, 39] width 17 height 12
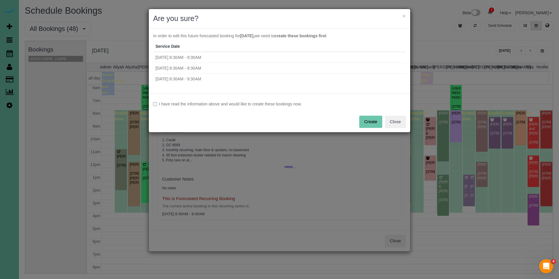
click at [212, 103] on label "I have read the information above and would like to create these bookings now." at bounding box center [279, 104] width 253 height 6
click at [368, 128] on div "I have read the information above and would like to create these bookings now. …" at bounding box center [280, 113] width 262 height 39
click at [371, 122] on button "Create" at bounding box center [371, 122] width 23 height 12
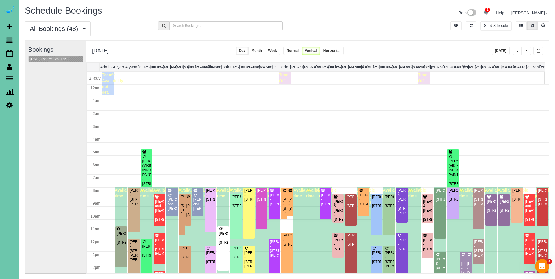
scroll to position [77, 0]
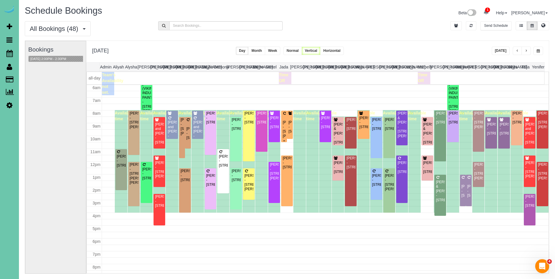
click at [282, 124] on div "Ruth Smith - 904 Bailey Drive, Papillion, NE 68046" at bounding box center [283, 129] width 3 height 18
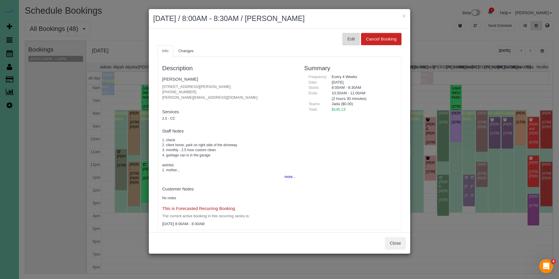
click at [347, 40] on button "Edit" at bounding box center [351, 39] width 17 height 12
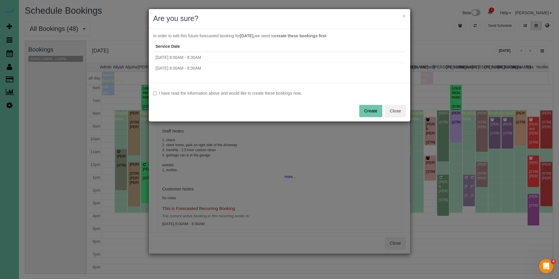
click at [242, 94] on label "I have read the information above and would like to create these bookings now." at bounding box center [279, 93] width 253 height 6
click at [366, 112] on button "Create" at bounding box center [371, 111] width 23 height 12
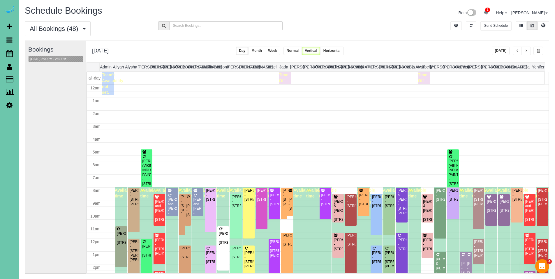
scroll to position [77, 0]
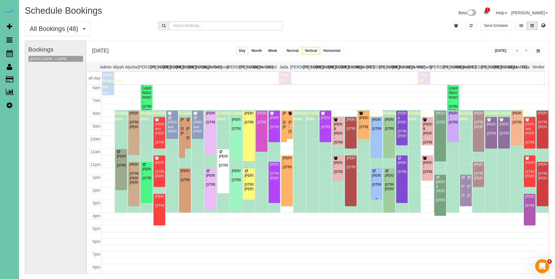
click at [375, 180] on div "Shannon Barr - 2829 S 165th Ave, Omaha, NE 68130" at bounding box center [376, 180] width 9 height 13
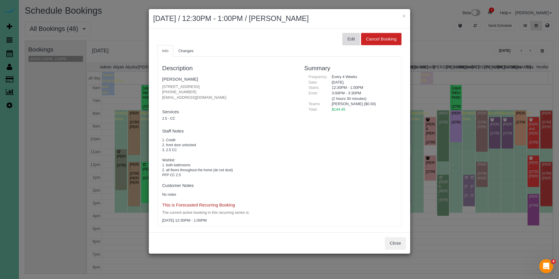
click at [351, 43] on button "Edit" at bounding box center [351, 39] width 17 height 12
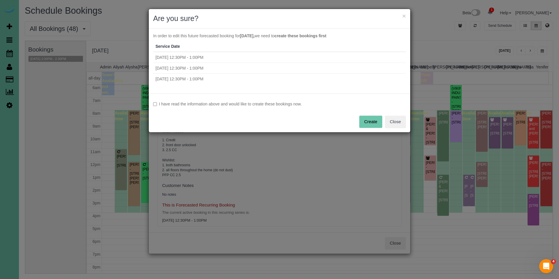
click at [264, 104] on label "I have read the information above and would like to create these bookings now." at bounding box center [279, 104] width 253 height 6
click at [367, 122] on button "Create" at bounding box center [371, 122] width 23 height 12
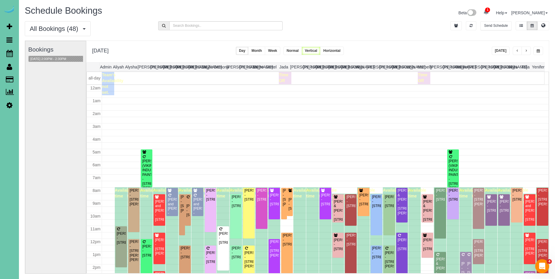
scroll to position [77, 0]
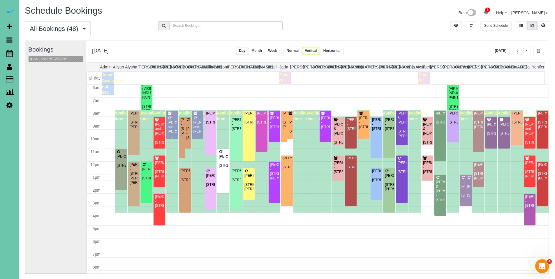
click at [170, 118] on icon at bounding box center [170, 118] width 4 height 3
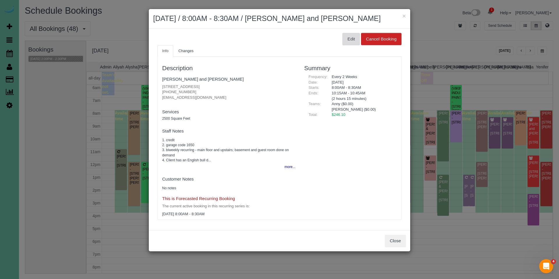
click at [351, 41] on button "Edit" at bounding box center [351, 39] width 17 height 12
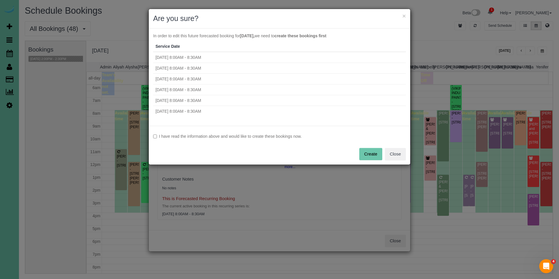
click at [237, 137] on label "I have read the information above and would like to create these bookings now." at bounding box center [279, 136] width 253 height 6
click at [372, 157] on button "Create" at bounding box center [371, 154] width 23 height 12
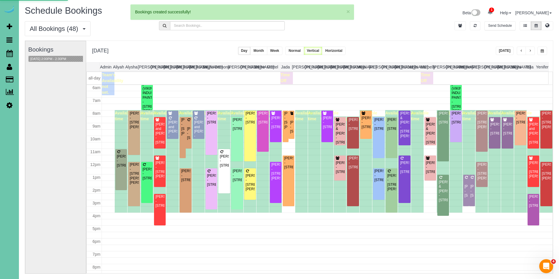
select select "NE"
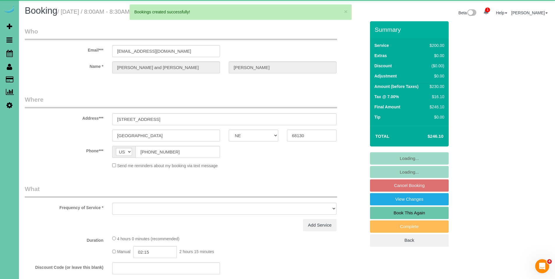
select select "object:74318"
select select "string:fspay-31a4205b-233c-412e-a85b-4fe51c6a3293"
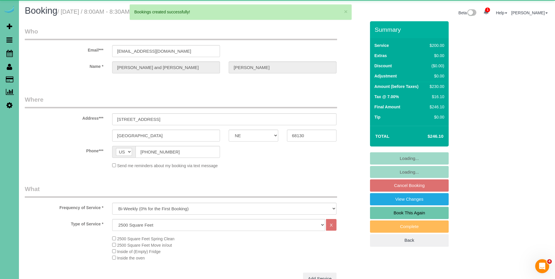
select select "object:74405"
select select "number:37"
select select "number:42"
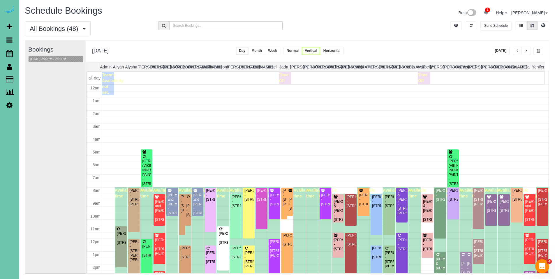
scroll to position [77, 0]
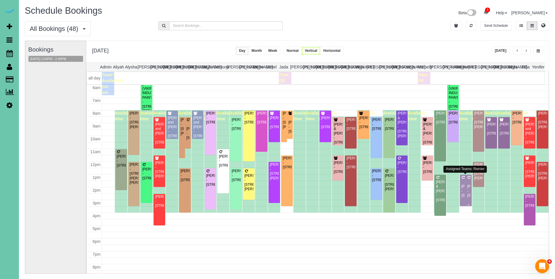
click at [467, 189] on div "Thomas Ward - 2304 N 65th St, Omaha, NE 68104" at bounding box center [468, 190] width 3 height 13
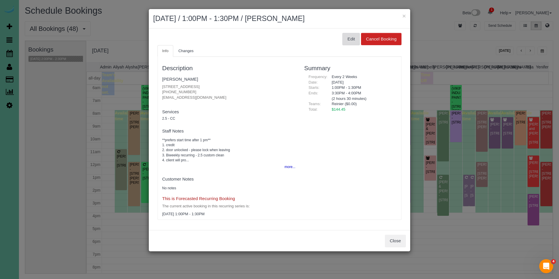
click at [354, 39] on button "Edit" at bounding box center [351, 39] width 17 height 12
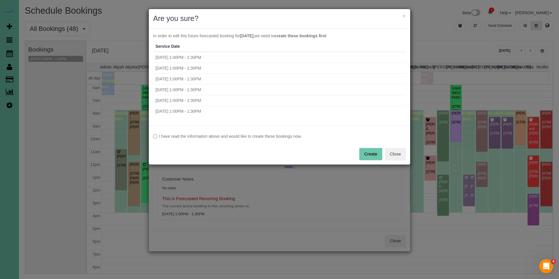
click at [223, 137] on label "I have read the information above and would like to create these bookings now." at bounding box center [279, 136] width 253 height 6
click at [371, 151] on button "Create" at bounding box center [371, 154] width 23 height 12
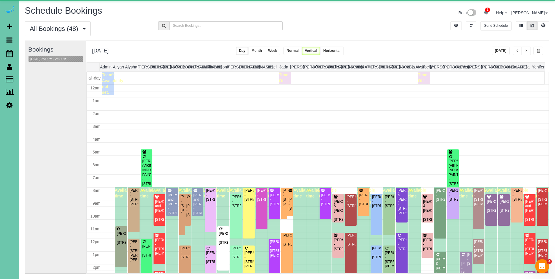
scroll to position [77, 0]
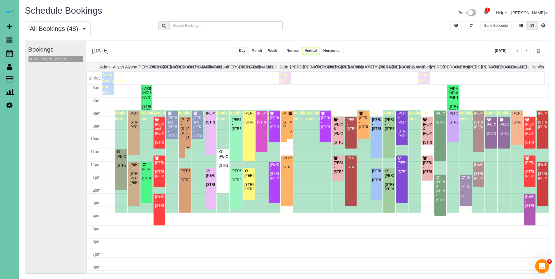
click at [187, 132] on div "Annie Dolan - 6019 Hickory Street, Omaha, NE 68106" at bounding box center [187, 133] width 3 height 13
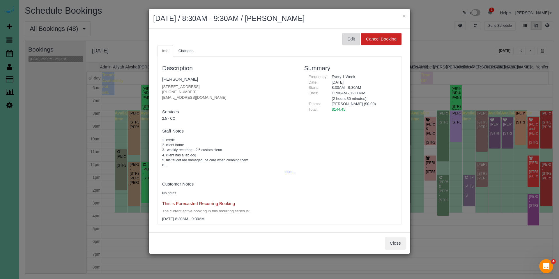
click at [351, 39] on button "Edit" at bounding box center [351, 39] width 17 height 12
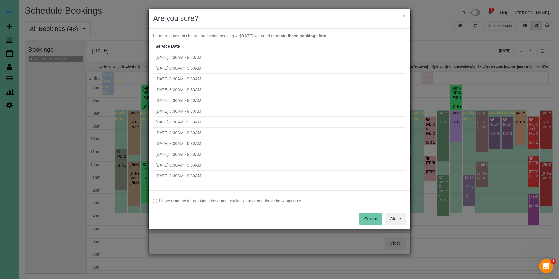
click at [282, 203] on label "I have read the information above and would like to create these bookings now." at bounding box center [279, 201] width 253 height 6
click at [376, 215] on button "Create" at bounding box center [371, 219] width 23 height 12
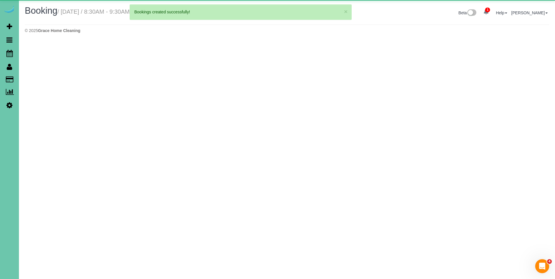
select select "NE"
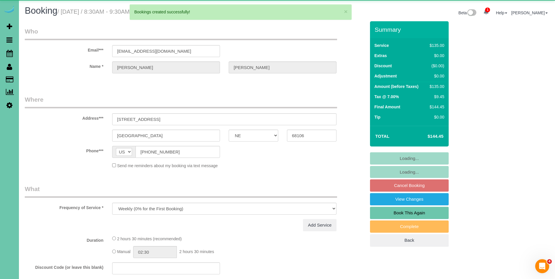
select select "object:76117"
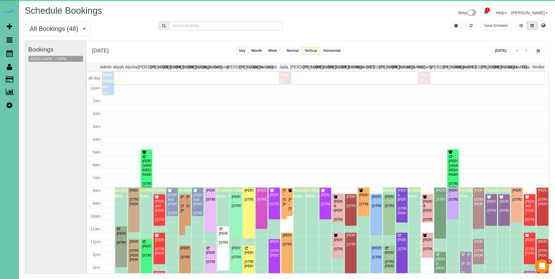
scroll to position [77, 0]
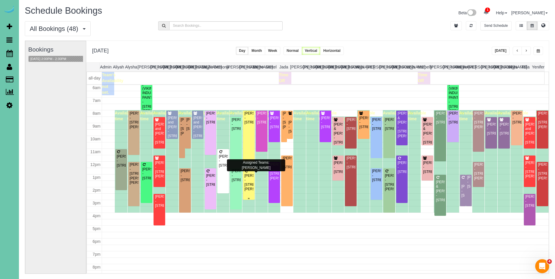
click at [247, 177] on div "Terrie Kohout - 11720 Burt St Apt 3, Omaha, NE 68154" at bounding box center [248, 183] width 9 height 18
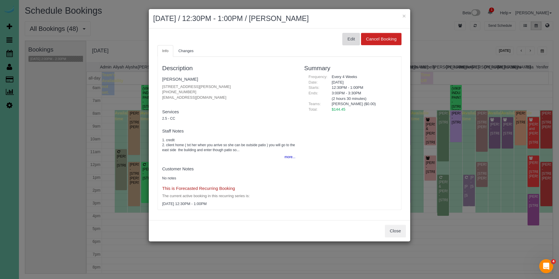
click at [351, 35] on button "Edit" at bounding box center [351, 39] width 17 height 12
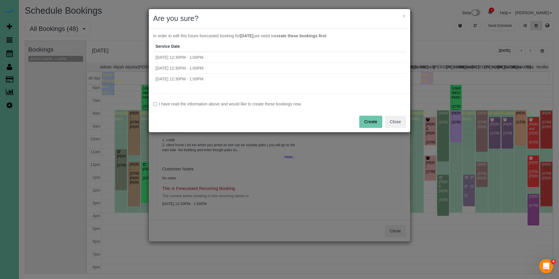
click at [248, 102] on label "I have read the information above and would like to create these bookings now." at bounding box center [279, 104] width 253 height 6
click at [369, 119] on button "Create" at bounding box center [371, 122] width 23 height 12
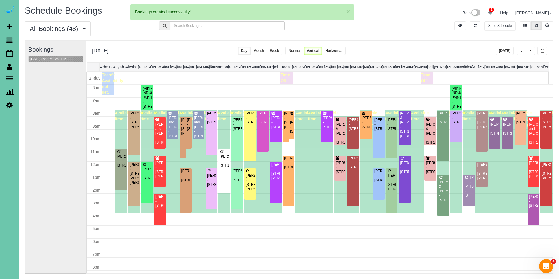
select select "NE"
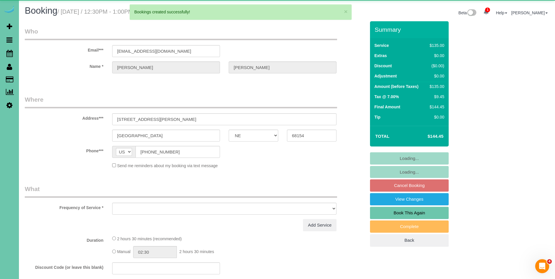
select select "object:77236"
select select "string:fspay-d99108ac-9362-463b-b8ac-6c9c565e6117"
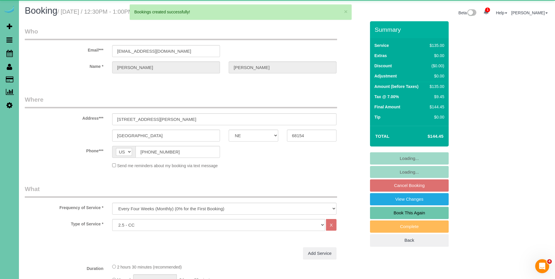
select select "object:77255"
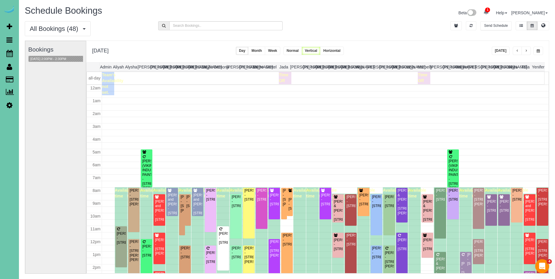
scroll to position [77, 0]
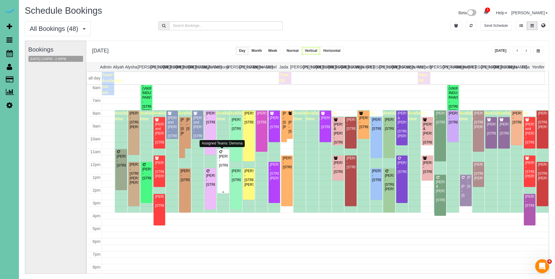
click at [223, 166] on div "Daniel Harvey - 214 Timber Drive, Council Bluff, IA 51503" at bounding box center [223, 160] width 9 height 13
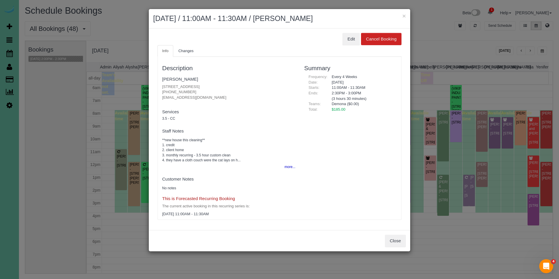
click at [350, 45] on ul "Info Changes" at bounding box center [280, 51] width 244 height 12
click at [351, 41] on button "Edit" at bounding box center [351, 39] width 17 height 12
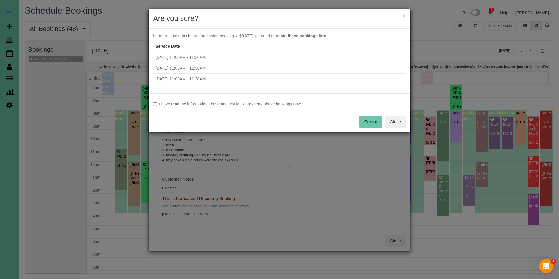
click at [274, 104] on label "I have read the information above and would like to create these bookings now." at bounding box center [279, 104] width 253 height 6
click at [372, 119] on button "Create" at bounding box center [371, 122] width 23 height 12
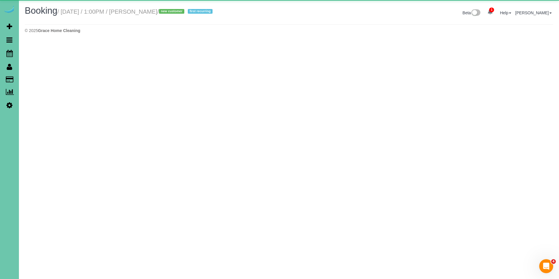
select select "NE"
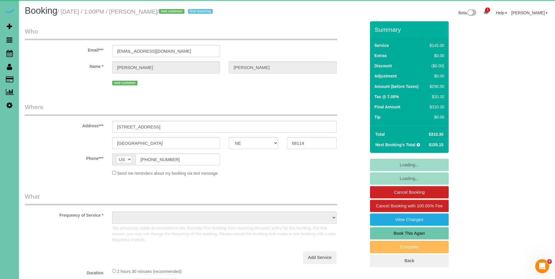
select select "object:78792"
select select "string:fspay-5afaced7-843e-47b3-a894-2a16fcd85271"
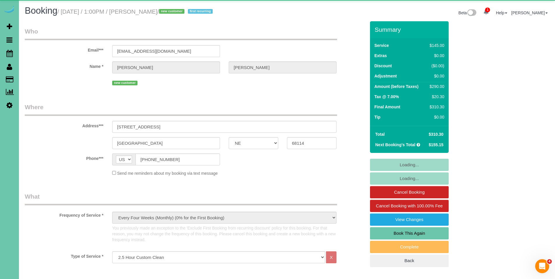
select select "object:79010"
select select "number:35"
select select "number:41"
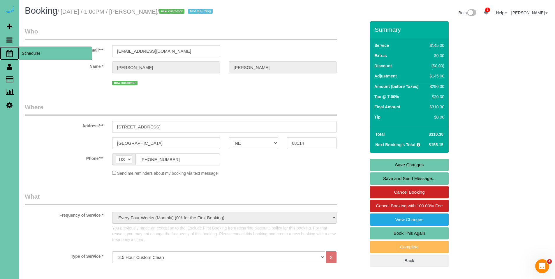
click at [28, 53] on span "Scheduler" at bounding box center [55, 53] width 73 height 13
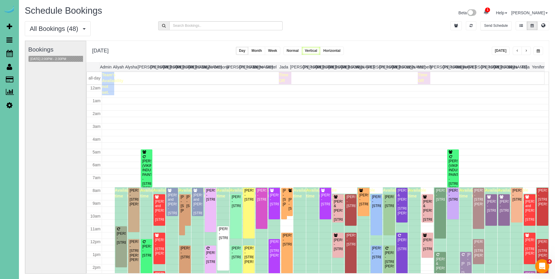
scroll to position [77, 0]
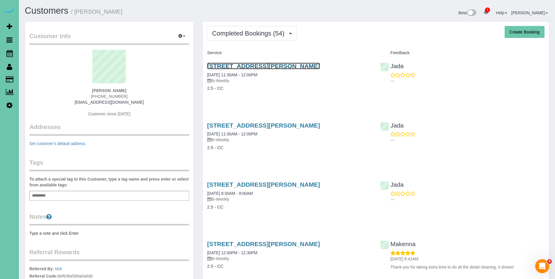
click at [243, 67] on link "[STREET_ADDRESS][PERSON_NAME]" at bounding box center [263, 66] width 113 height 7
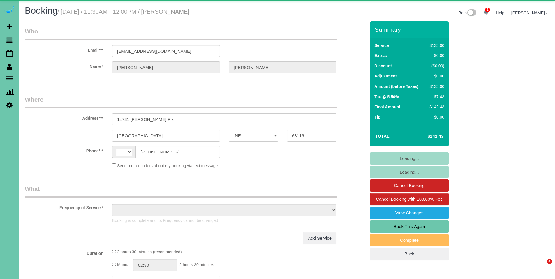
select select "NE"
select select "string:[GEOGRAPHIC_DATA]"
select select "object:640"
select select "number:35"
select select "number:41"
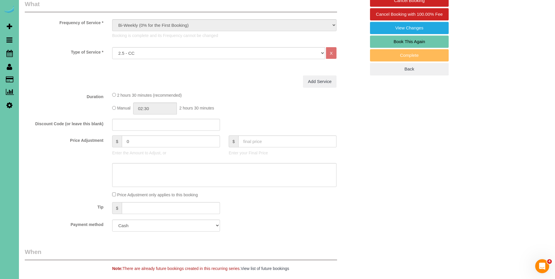
scroll to position [187, 0]
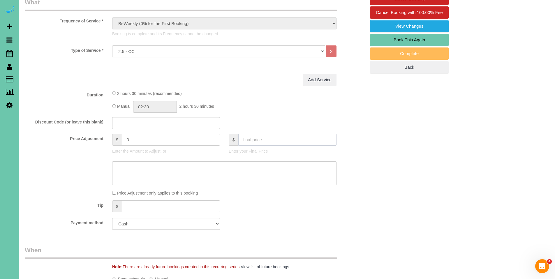
click at [280, 142] on input "text" at bounding box center [287, 140] width 98 height 12
type input "142"
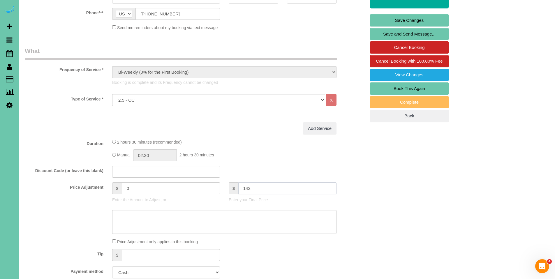
scroll to position [2, 0]
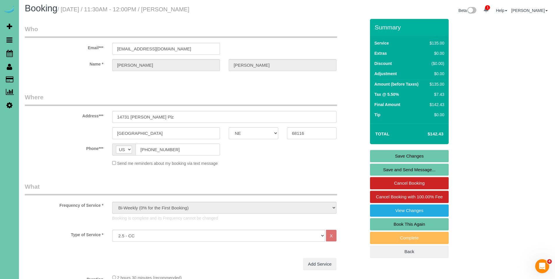
type input "-0.4"
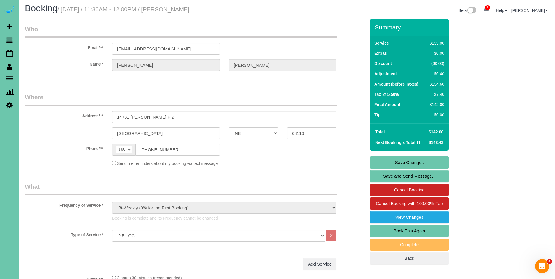
click at [409, 164] on link "Save Changes" at bounding box center [409, 162] width 79 height 12
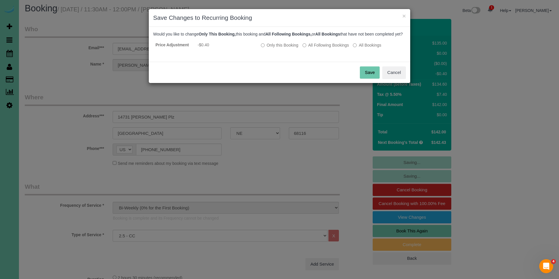
click at [374, 79] on button "Save" at bounding box center [370, 72] width 20 height 12
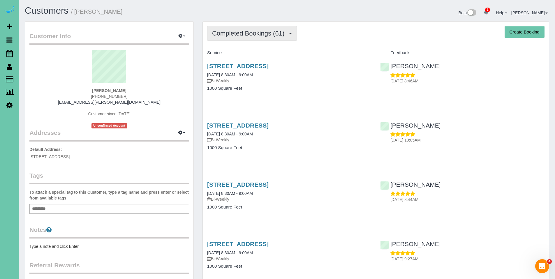
click at [243, 31] on span "Completed Bookings (61)" at bounding box center [249, 33] width 75 height 7
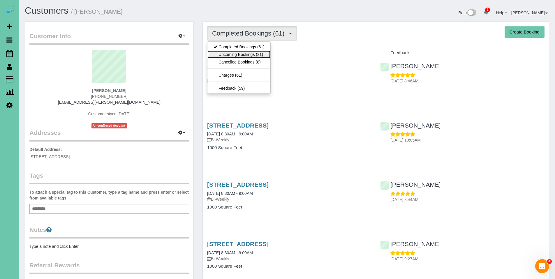
click at [243, 57] on link "Upcoming Bookings (21)" at bounding box center [238, 55] width 63 height 8
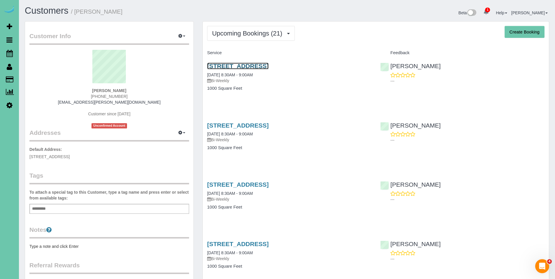
click at [269, 66] on link "[STREET_ADDRESS]" at bounding box center [237, 66] width 61 height 7
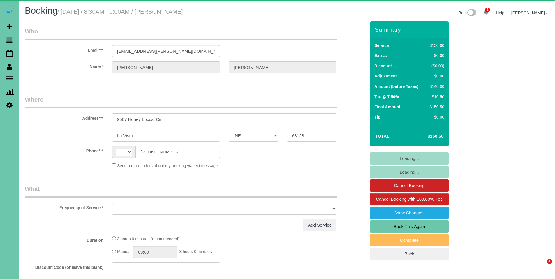
select select "NE"
select select "string:[GEOGRAPHIC_DATA]"
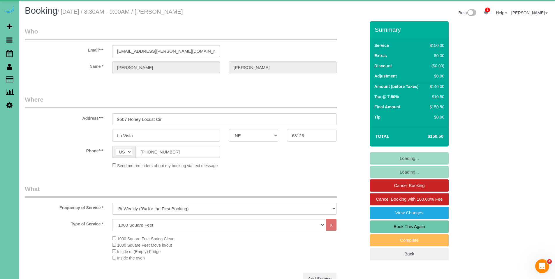
select select "object:832"
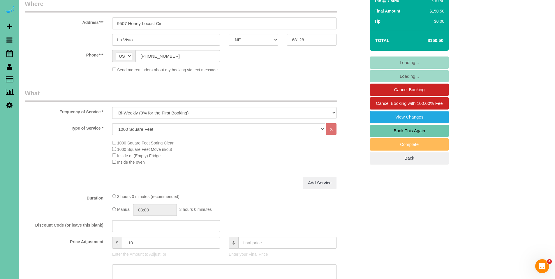
scroll to position [148, 0]
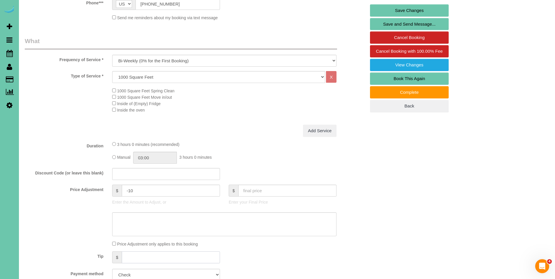
click at [161, 257] on input "text" at bounding box center [171, 257] width 98 height 12
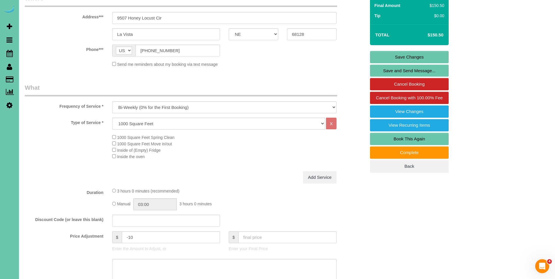
scroll to position [37, 0]
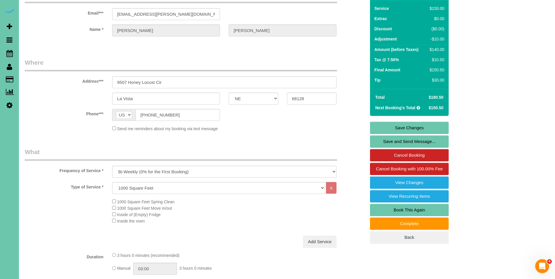
type input "30"
click at [411, 126] on link "Save Changes" at bounding box center [409, 128] width 79 height 12
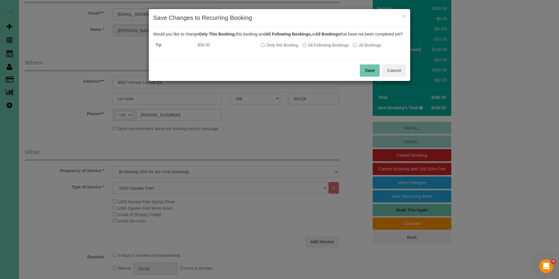
click at [370, 73] on button "Save" at bounding box center [370, 70] width 20 height 12
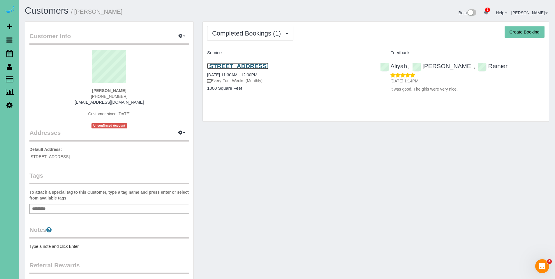
click at [234, 67] on link "[STREET_ADDRESS]" at bounding box center [237, 66] width 61 height 7
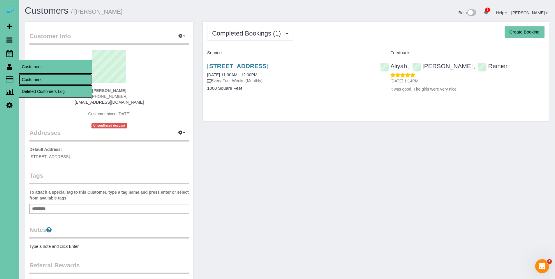
click at [32, 76] on link "Customers" at bounding box center [55, 80] width 73 height 12
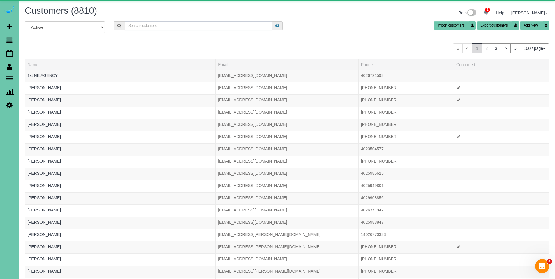
click at [142, 28] on input "text" at bounding box center [198, 25] width 147 height 9
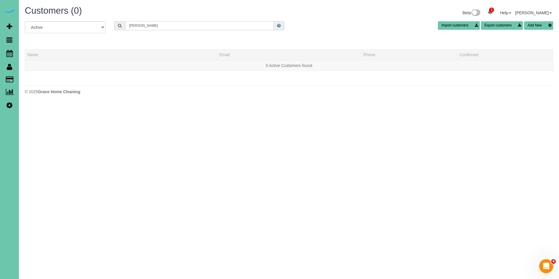
drag, startPoint x: 198, startPoint y: 28, endPoint x: 120, endPoint y: 22, distance: 78.3
click at [120, 22] on div "[PERSON_NAME]" at bounding box center [199, 25] width 170 height 9
type input "[PERSON_NAME]"
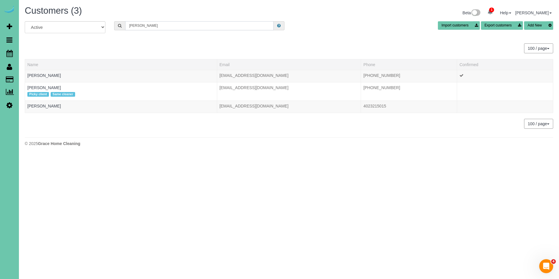
drag, startPoint x: 175, startPoint y: 25, endPoint x: 110, endPoint y: 22, distance: 64.8
click at [110, 22] on div "[PERSON_NAME]" at bounding box center [199, 25] width 179 height 9
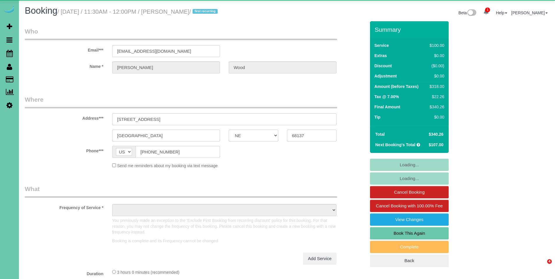
select select "NE"
select select "object:687"
select select "number:36"
select select "number:40"
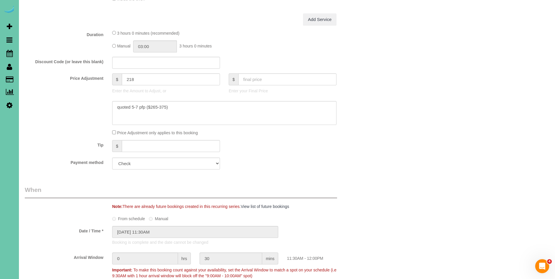
scroll to position [235, 0]
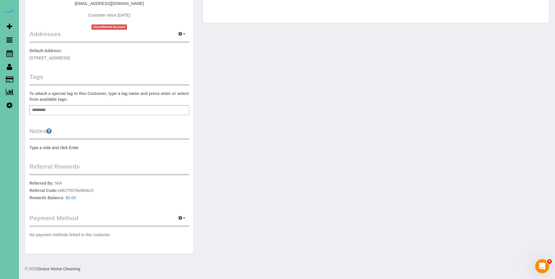
scroll to position [100, 0]
click at [182, 217] on icon "button" at bounding box center [180, 216] width 4 height 3
click at [157, 235] on link "Add Credit/Debit Card" at bounding box center [161, 236] width 54 height 8
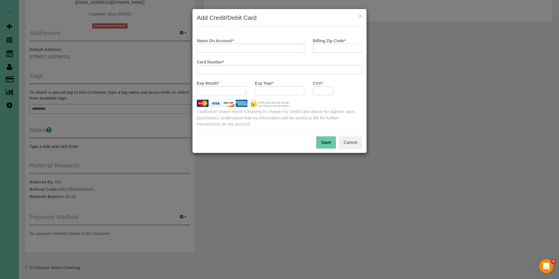
click at [332, 48] on input "Billing Zip Code *" at bounding box center [337, 48] width 49 height 9
type input "68137"
click at [273, 49] on input "Name On Account *" at bounding box center [251, 48] width 108 height 9
click at [358, 142] on button "Cancel" at bounding box center [351, 142] width 24 height 12
